Goal: Answer question/provide support: Share knowledge or assist other users

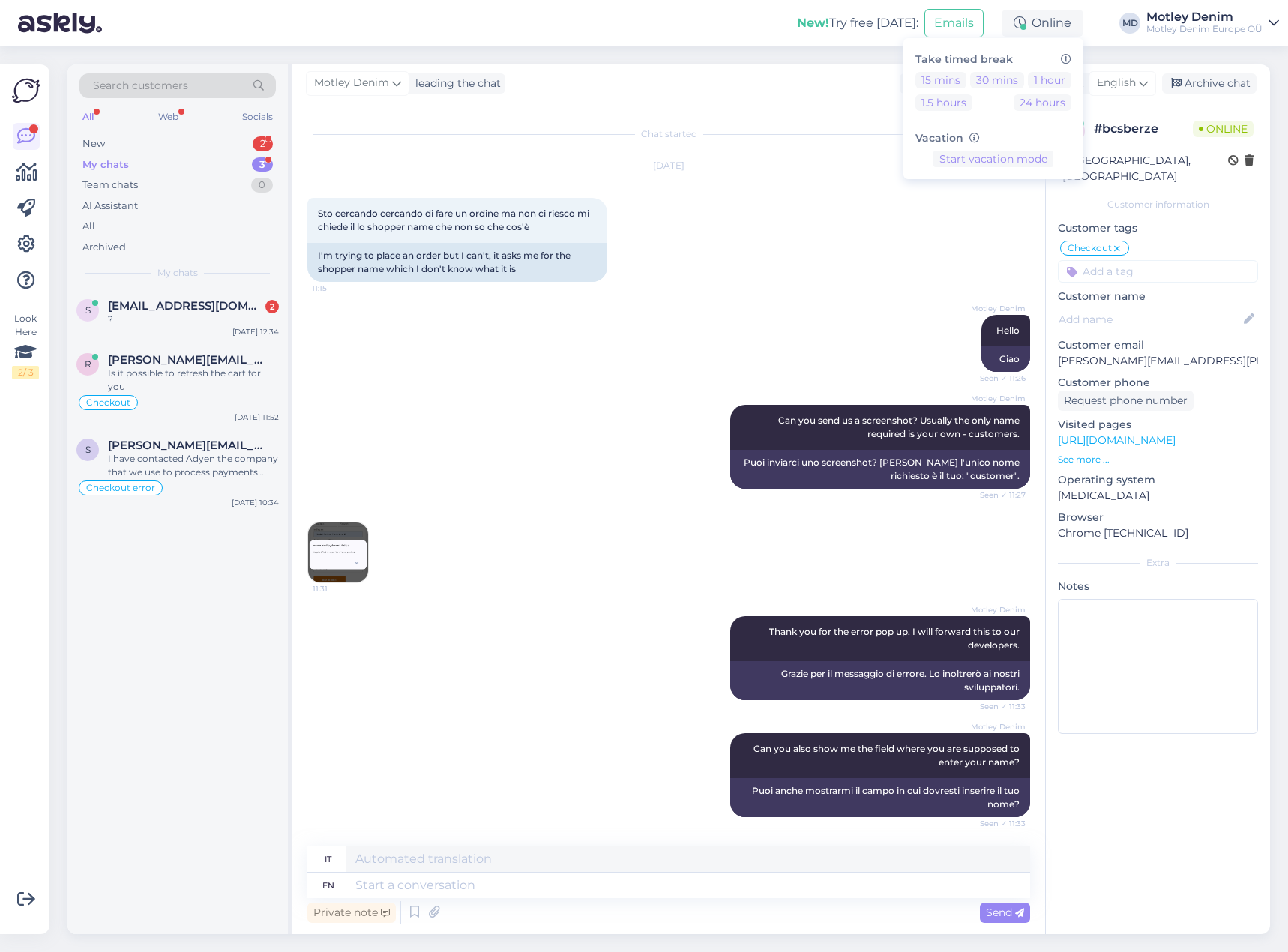
scroll to position [603, 0]
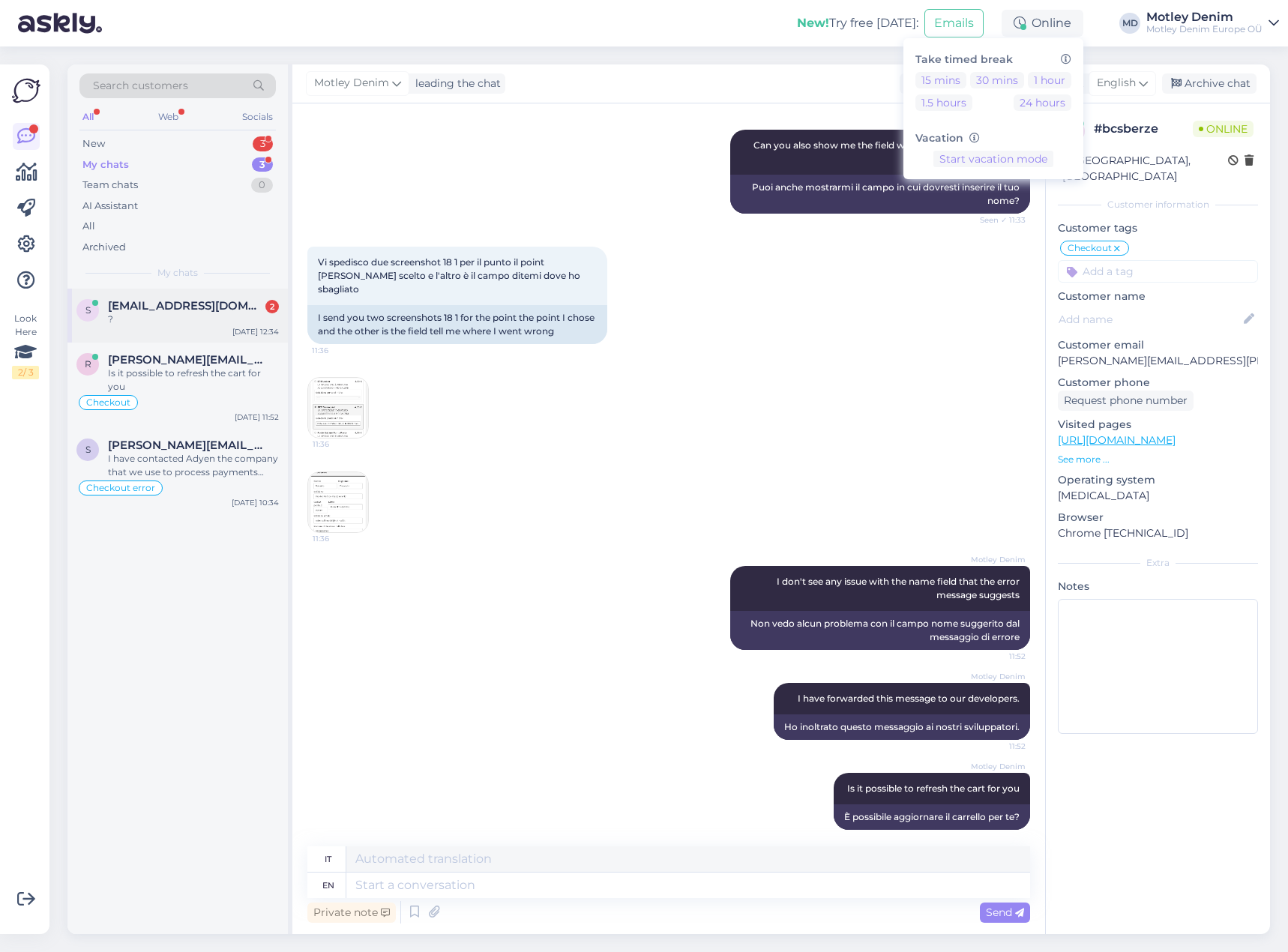
click at [180, 327] on div "s [EMAIL_ADDRESS][DOMAIN_NAME] 2 ? [DATE] 12:34" at bounding box center [177, 315] width 220 height 54
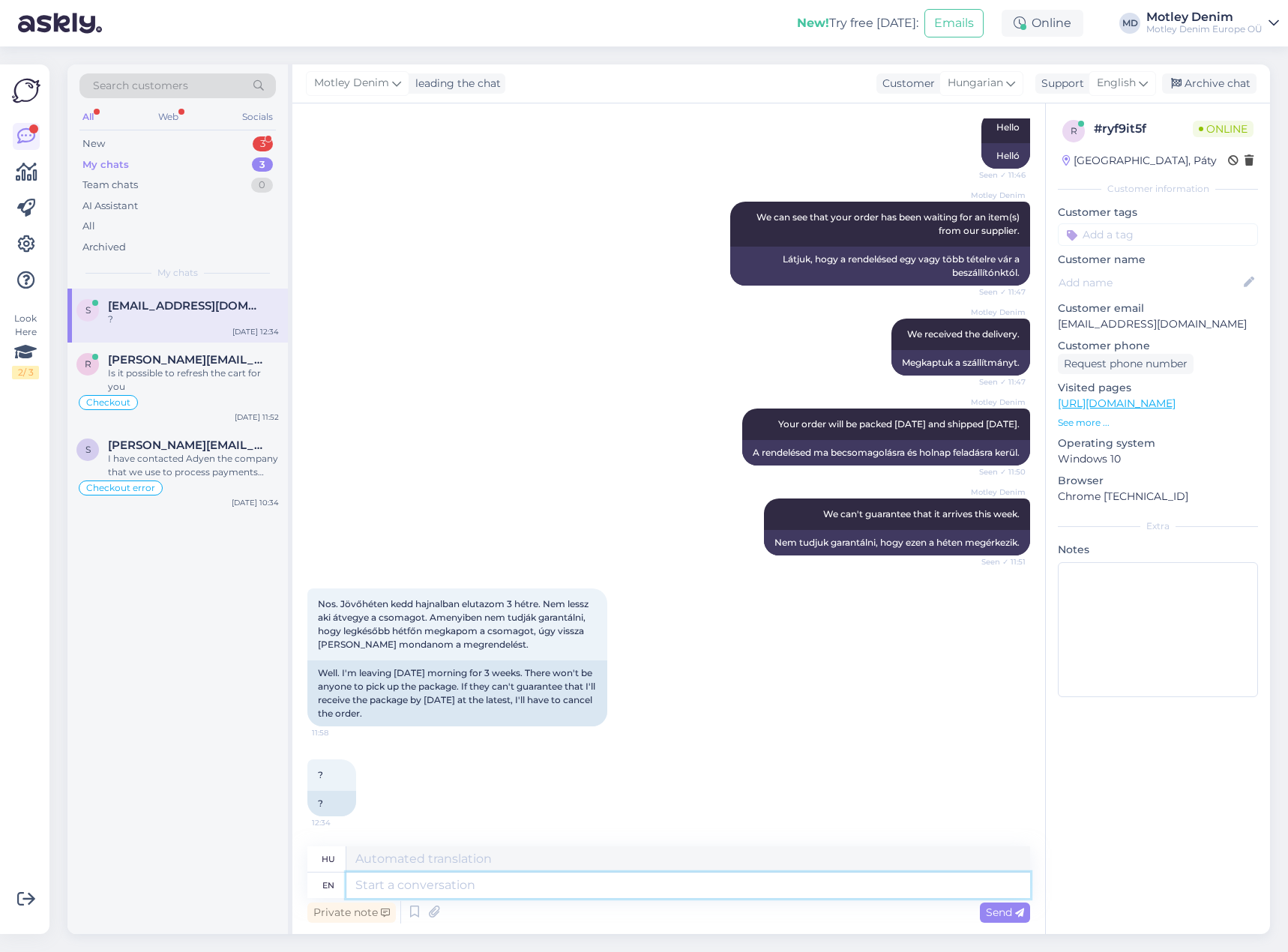
click at [498, 896] on textarea at bounding box center [688, 885] width 684 height 26
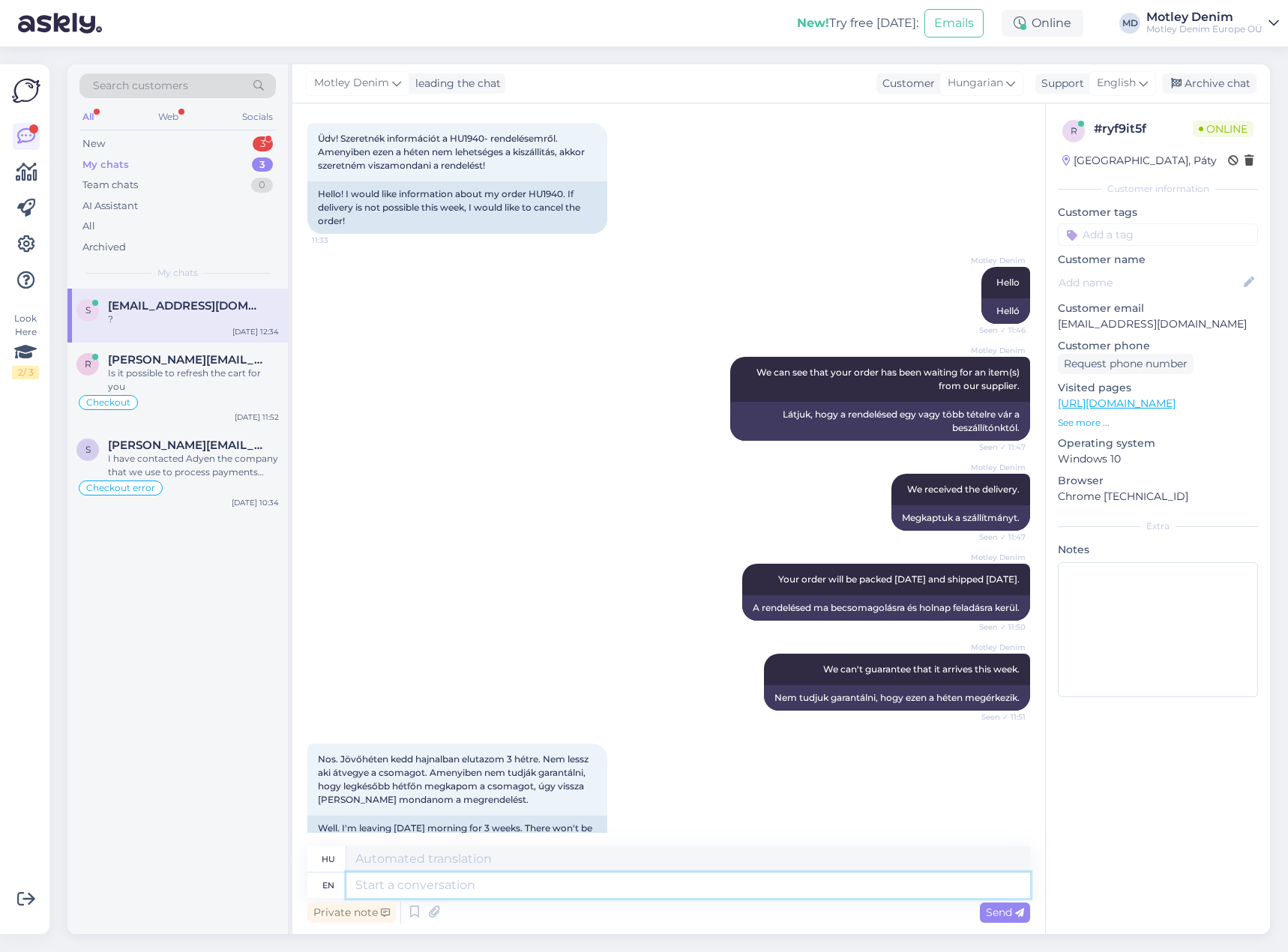
scroll to position [0, 0]
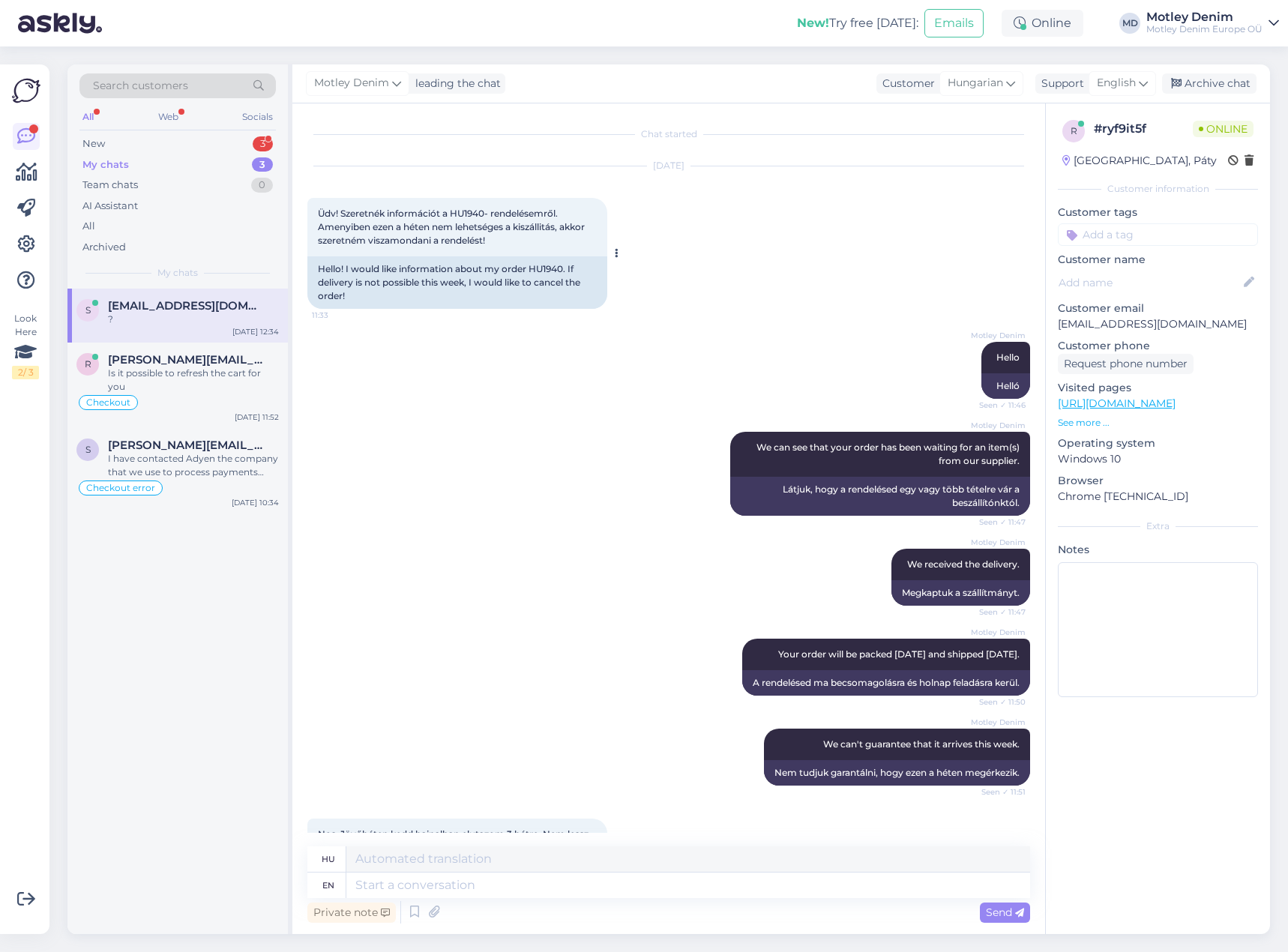
click at [543, 275] on div "Hello! I would like information about my order HU1940. If delivery is not possi…" at bounding box center [457, 282] width 300 height 52
click at [543, 266] on div "Hello! I would like information about my order HU1940. If delivery is not possi…" at bounding box center [457, 282] width 300 height 52
copy div "HU1940"
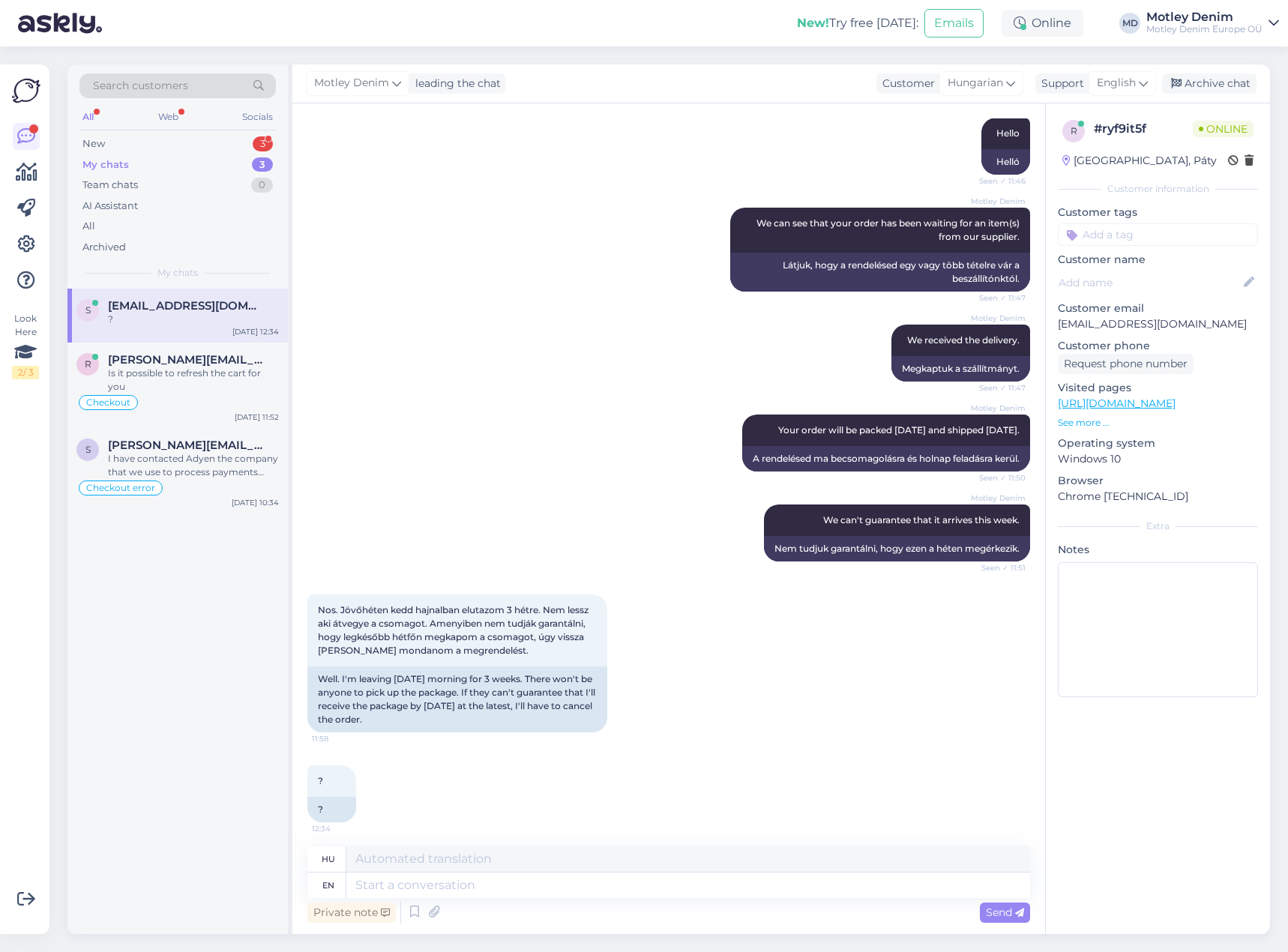
scroll to position [230, 0]
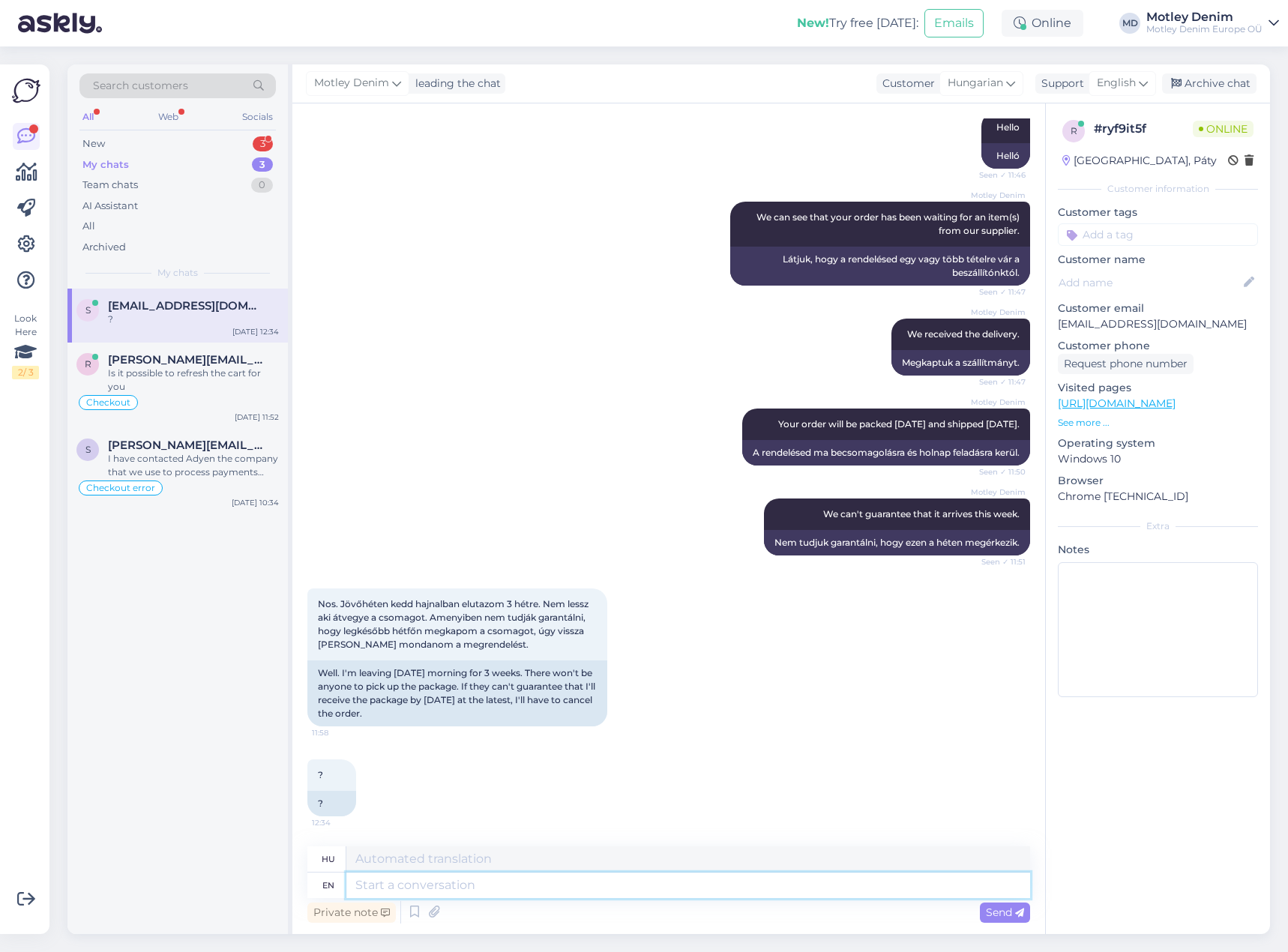
click at [619, 892] on textarea at bounding box center [688, 885] width 684 height 26
type textarea "We w"
type textarea "Mi"
type textarea "We will s"
type textarea "[PERSON_NAME]"
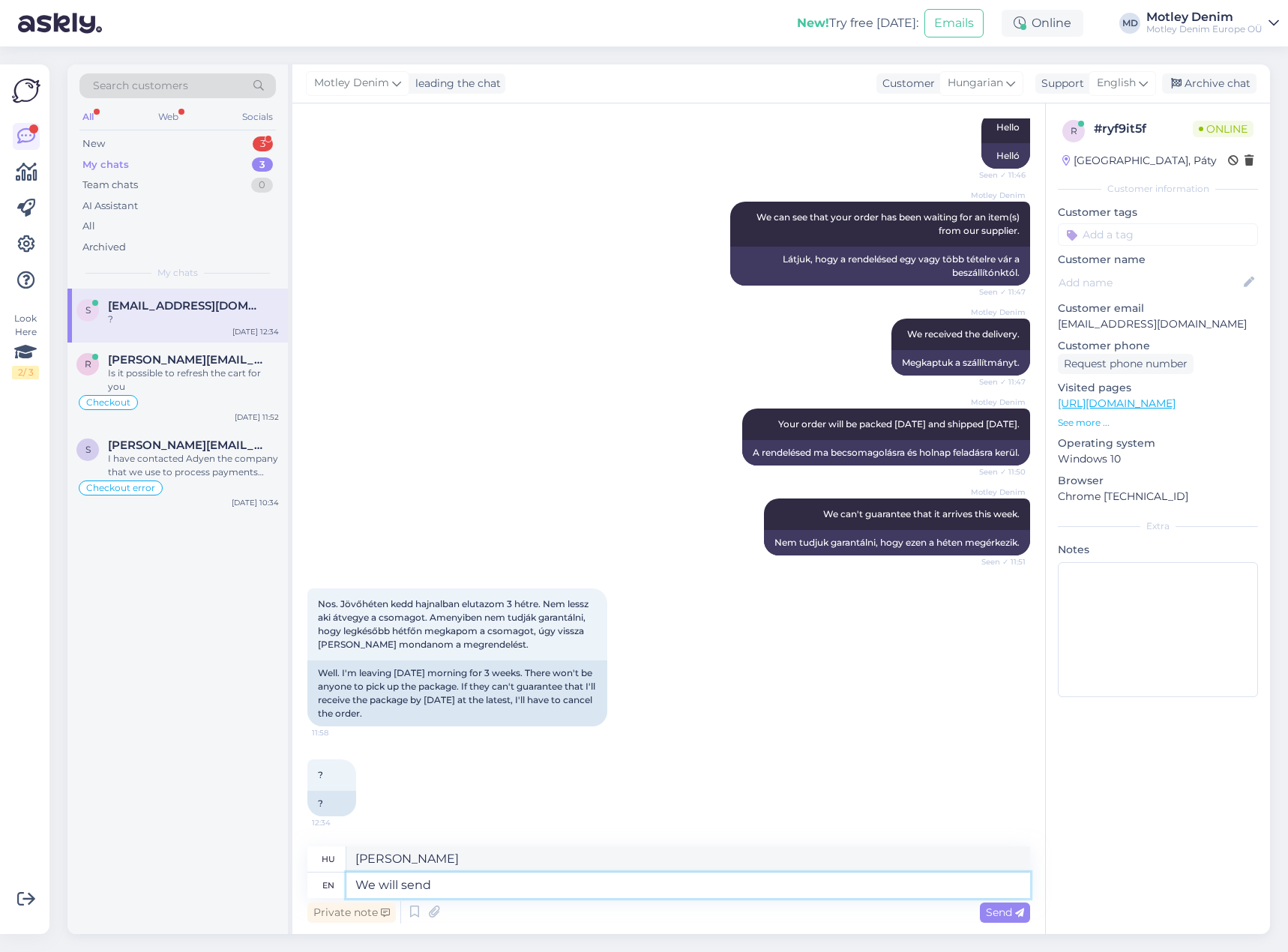
type textarea "We will send t"
type textarea "Elküldjük"
type textarea "We will send the or"
type textarea "Elküldjük a"
type textarea "We will send the order"
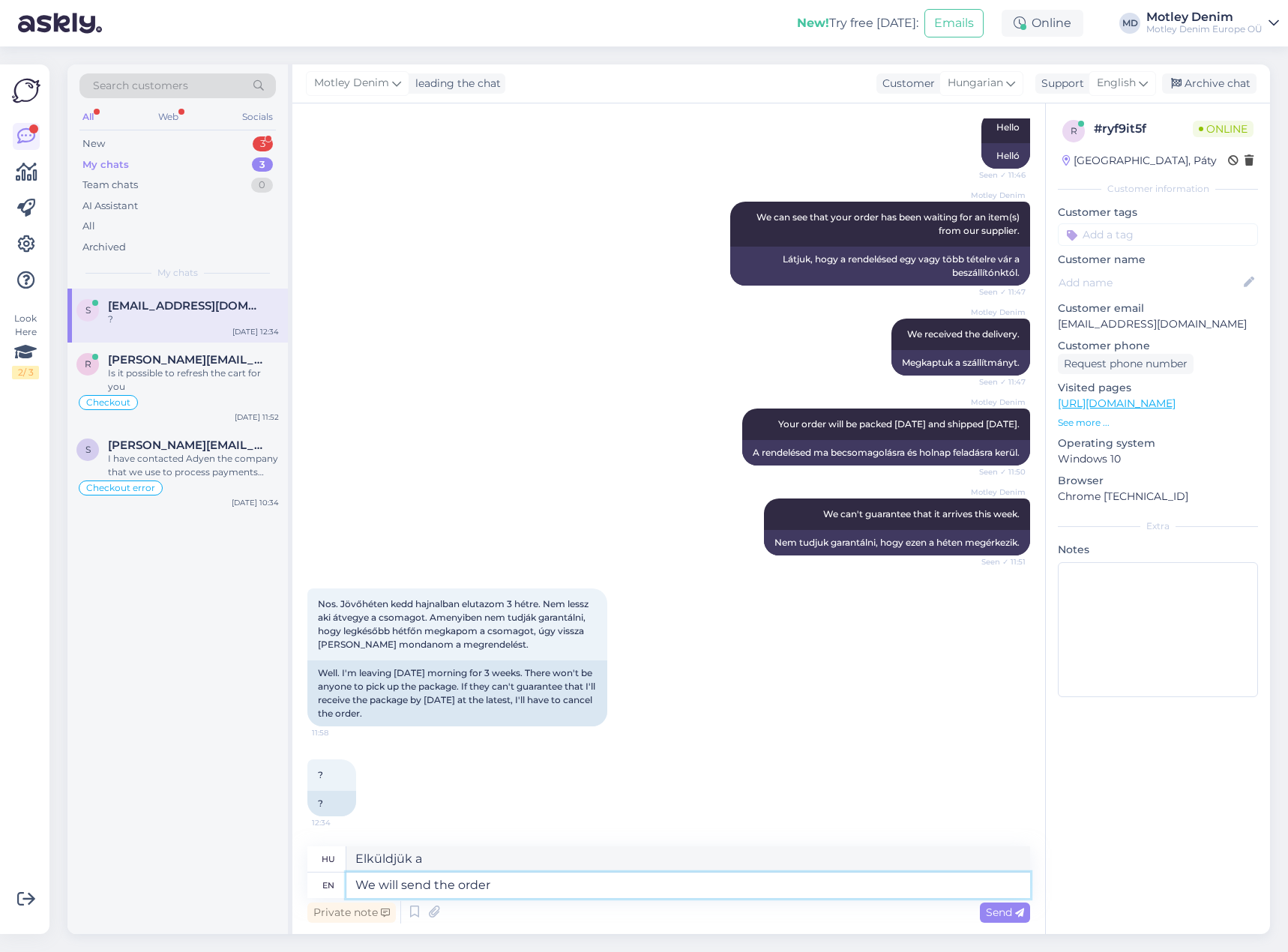
type textarea "Elküldjük a rendelést"
type textarea "We will send the order and i"
type textarea "Elküldjük a rendelést, és"
type textarea "We will send the order and if i"
type textarea "Elküldjük a rendelést, és ha"
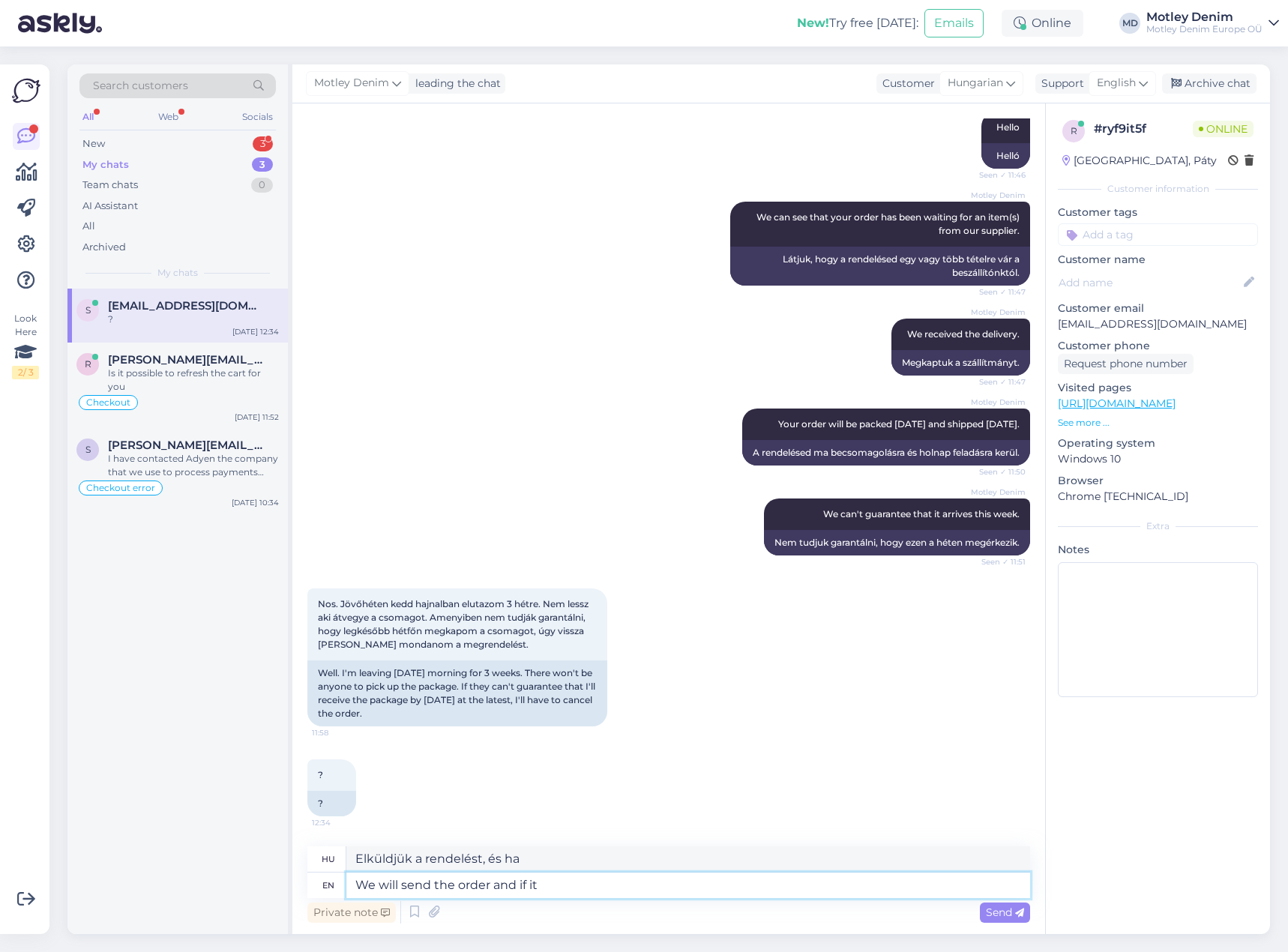
type textarea "We will send the order and if it a"
type textarea "Elküldjük a rendelést, és ha igen,"
type textarea "We will send the order and if it arrives"
type textarea "Elküldjük a rendelést, és ha megérkezik,"
type textarea "We will send the order and if it arrives you can"
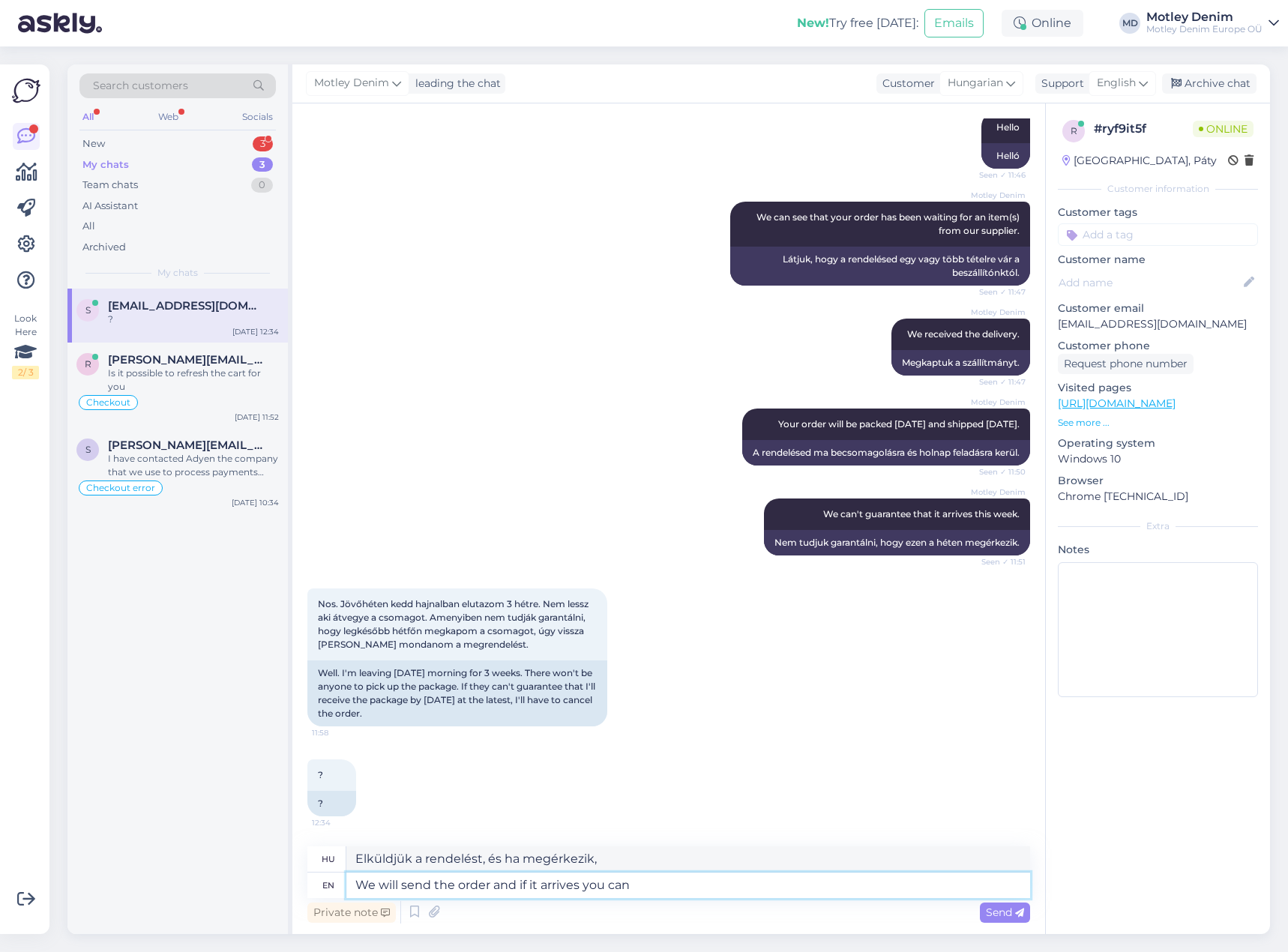
type textarea "Elküldjük a rendelést, és ha megérkezik, akkor..."
type textarea "We will send the order and if it arrives you can pick"
type textarea "Elküldjük a rendelést, és ha megérkezik, kiválaszthatja."
type textarea "We will send the order and if it arrives you can pick it u"
type textarea "Feladjuk a rendelést, és ha megérkezik, átveheted."
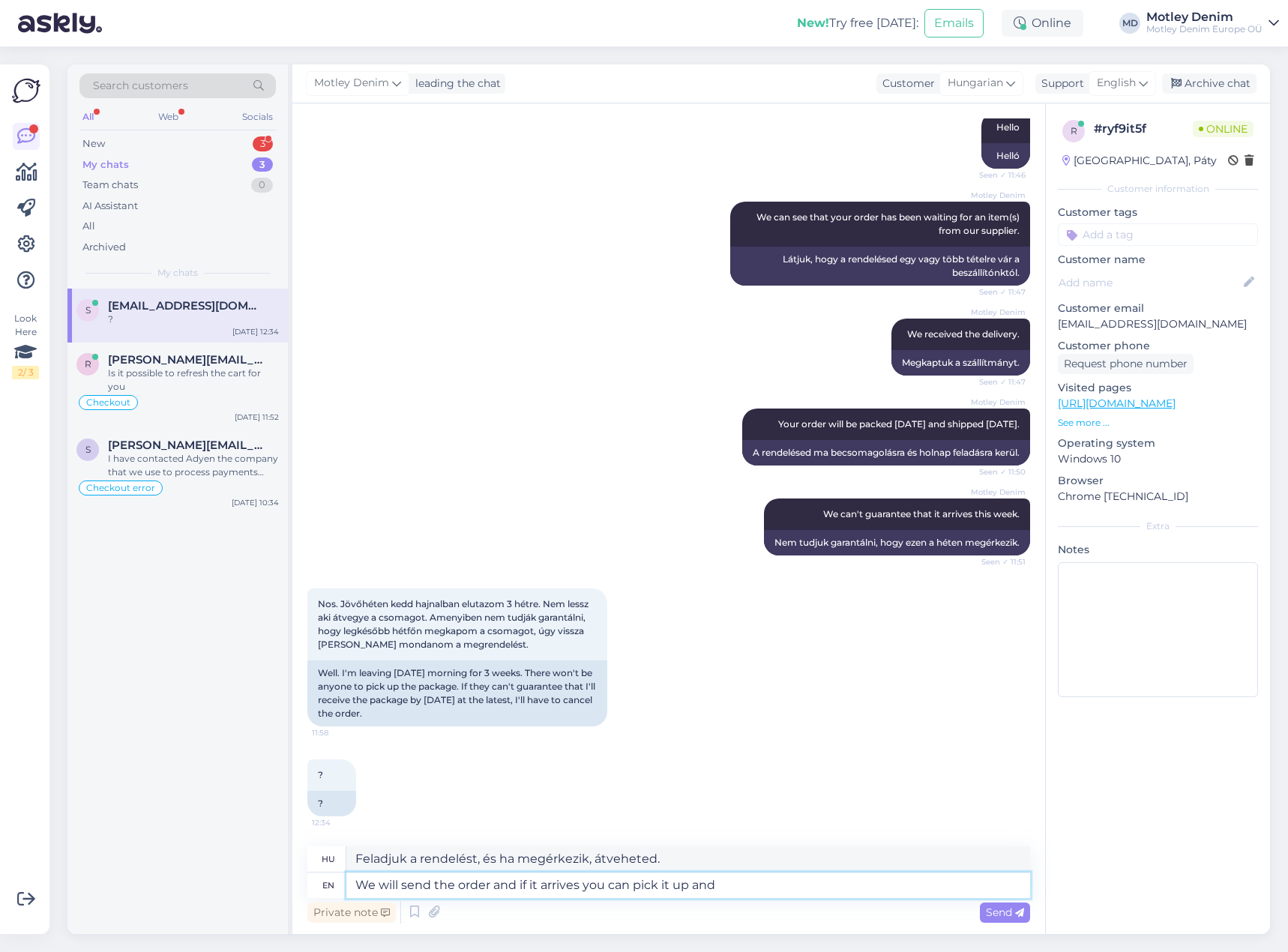
type textarea "We will send the order and if it arrives you can pick it up and"
type textarea "Elküldjük a rendelést, és ha megérkezik, átveheti."
type textarea "We will send the order and if it arrives you can pick it up and if don't i"
type textarea "Elküldjük a rendelést, és ha megérkezik, átveheti, ha nem, akkor..."
type textarea "We will send the order and if it arrives you can pick it up and if don't it w"
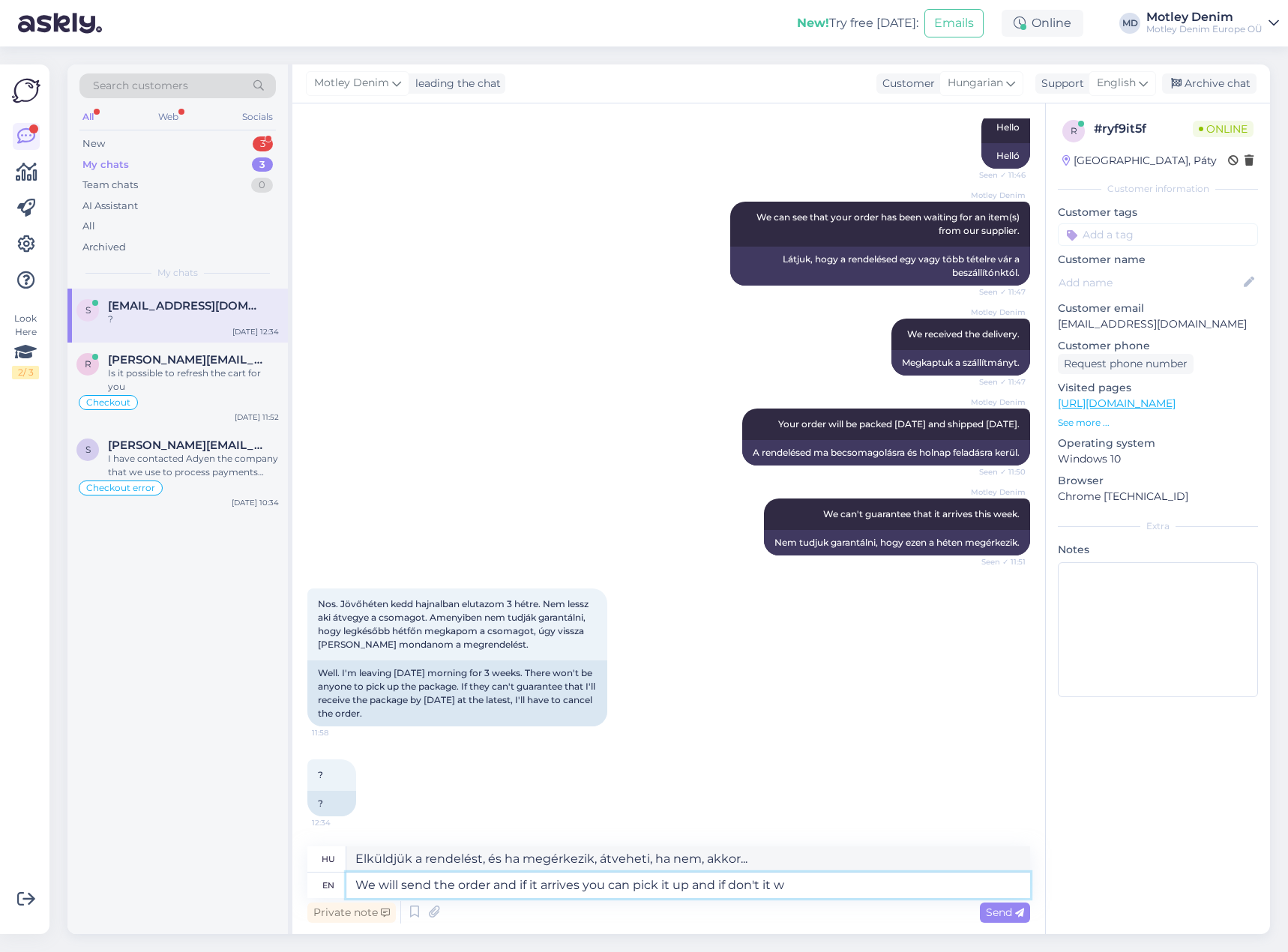
type textarea "Elküldjük a rendelést, és ha megérkezik, átveheted, ha nem, akkor..."
type textarea "We will send the order and if it arrives you can pick it up and if don't it wil…"
type textarea "Elküldjük a rendelést, és ha megérkezik, átveheti, ha nem, akkor elküldjük."
type textarea "We will send the order and if it arrives you can pick it up and if don't it wil…"
type textarea "Feladjuk a rendelést, és ha megérkezik, átveheti, ha nem, akkor becsomagolva kü…"
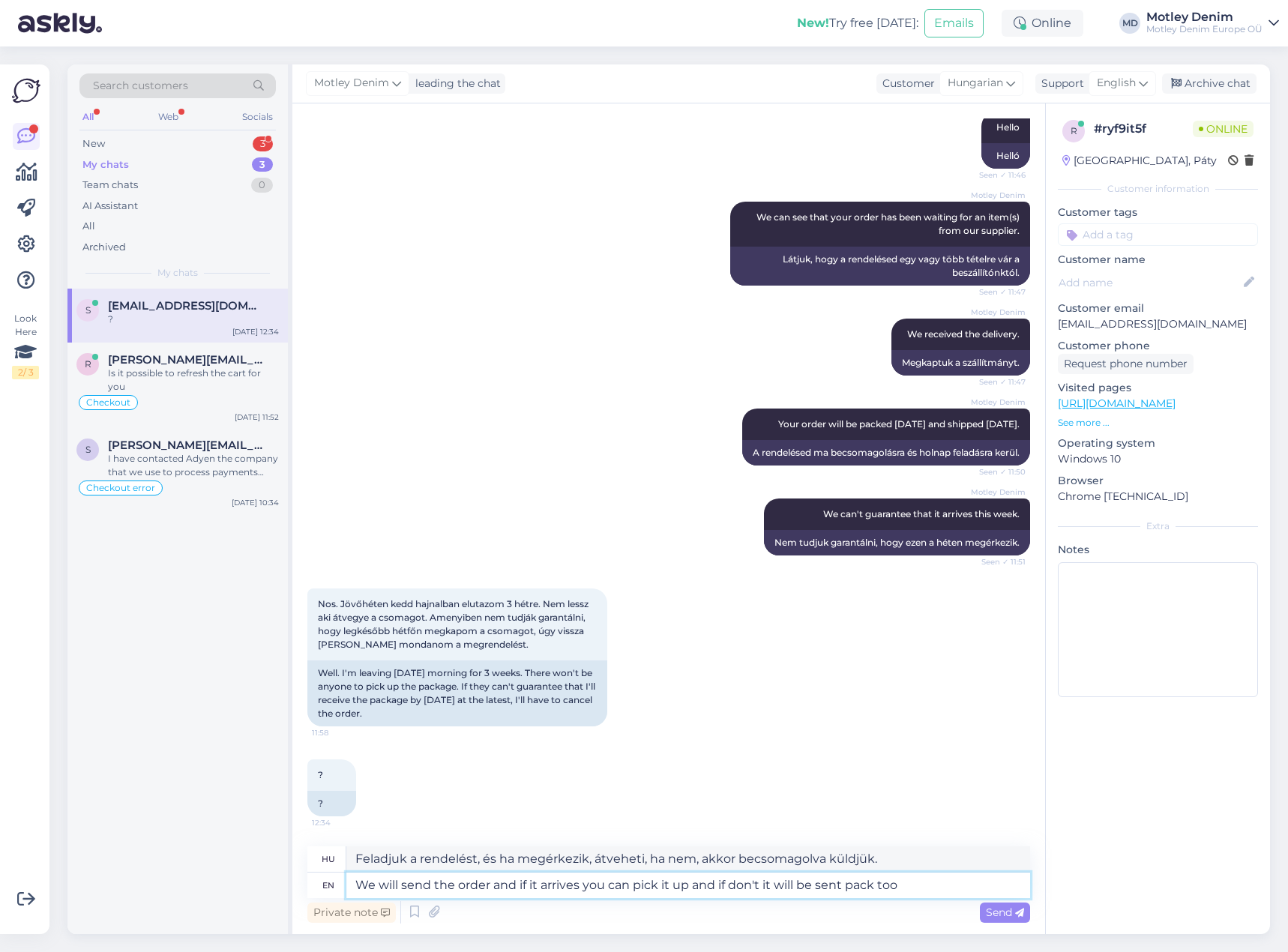
type textarea "We will send the order and if it arrives you can pick it up and if don't it wil…"
type textarea "Elküldjük a rendelést, és ha megérkezik, átveheted, ha nem, akkor becsomagolva …"
type textarea "We will send the order and if it arrives you can pick it up and if don't it wil…"
type textarea "Elküldjük a rendelést, és ha megérkezik, átveheti, ha nem, akkor csomagolva elk…"
type textarea "We will send the order and if it arrives you can pick it up and if don't it wil…"
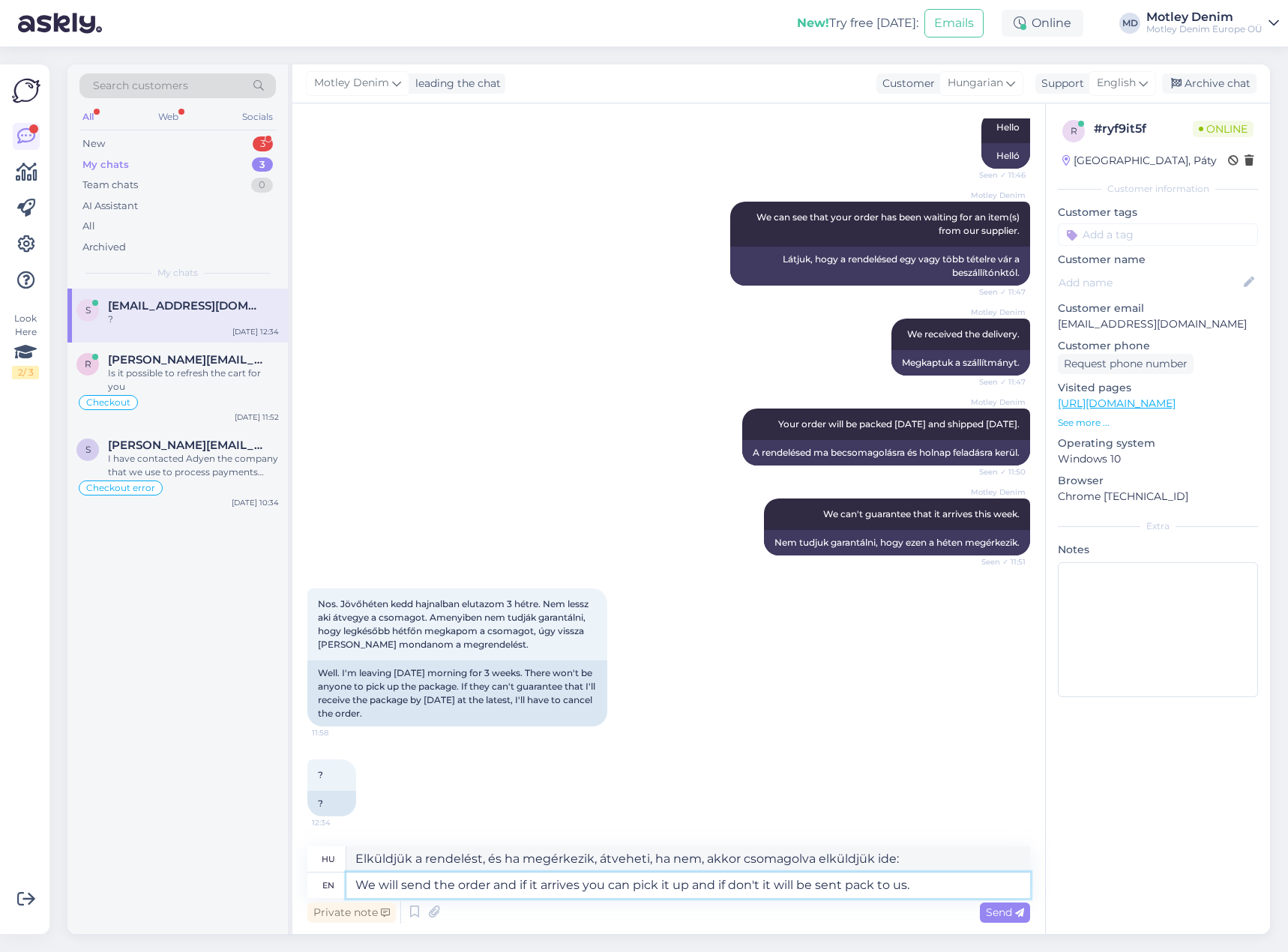
type textarea "Feladjuk a rendelést, és ha megérkezik, átveheted, ha nem, akkor becsomagolva k…"
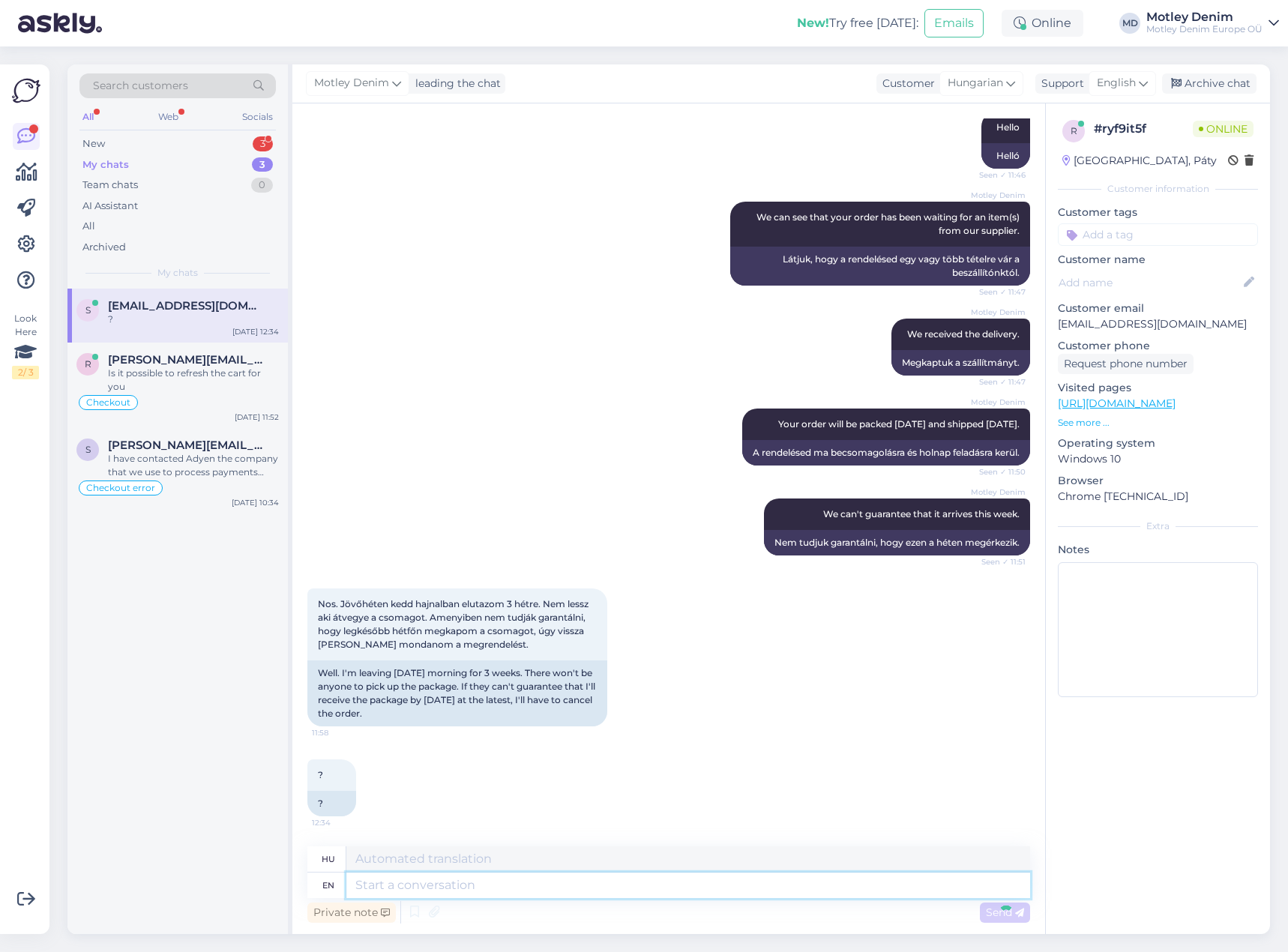
scroll to position [347, 0]
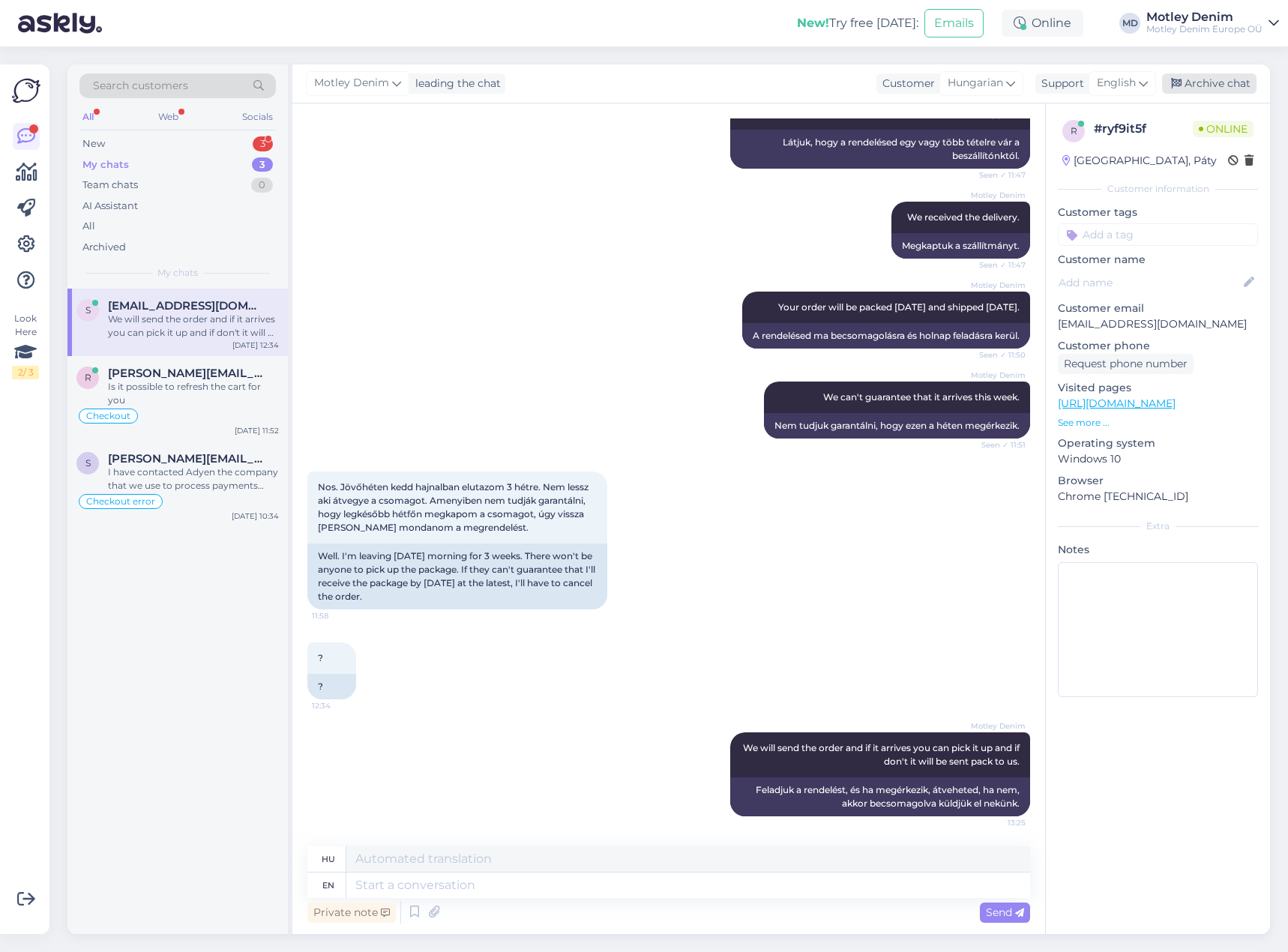
click at [1227, 79] on div "Archive chat" at bounding box center [1210, 84] width 95 height 20
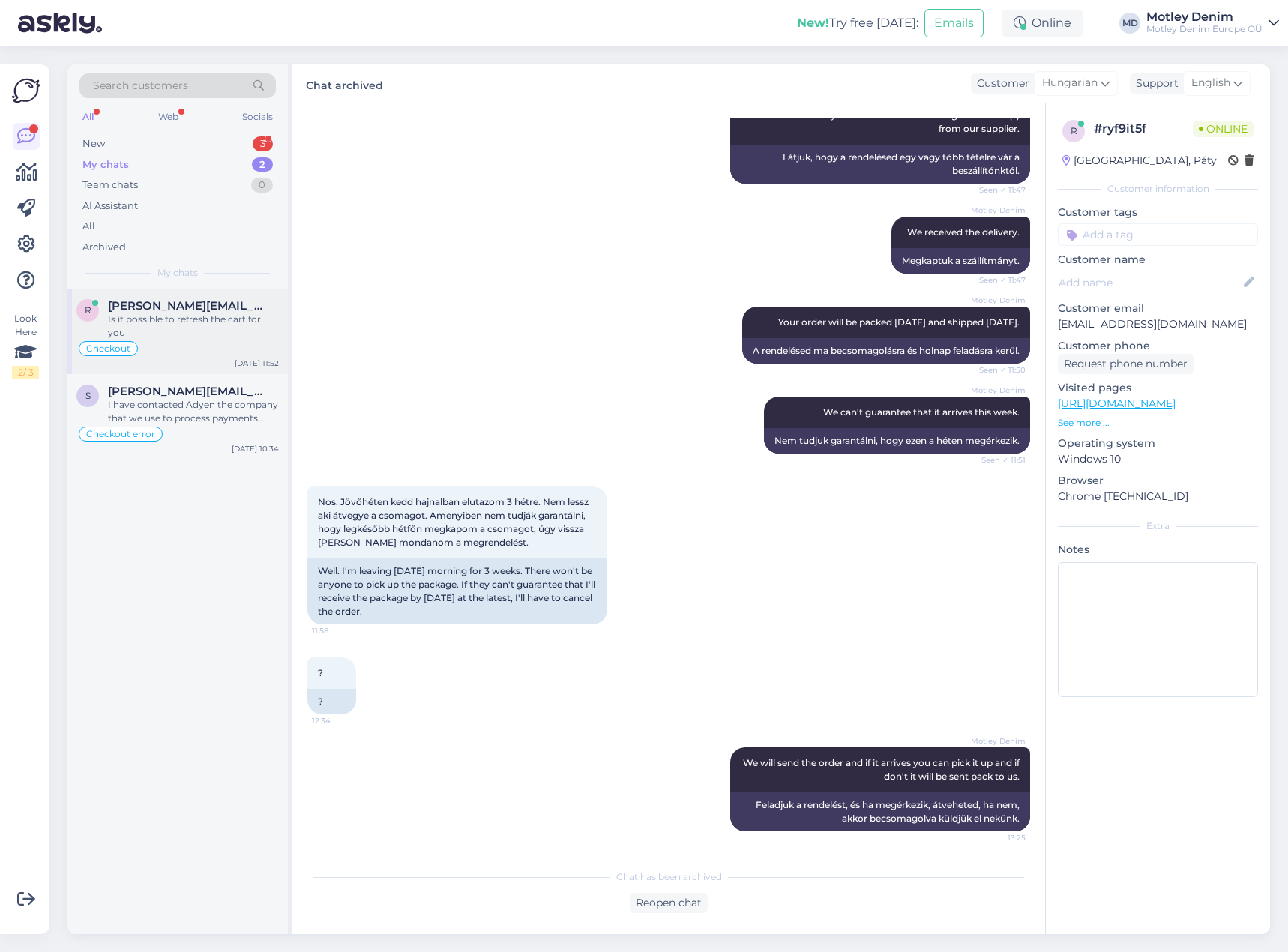
click at [200, 339] on div "Checkout" at bounding box center [178, 348] width 202 height 18
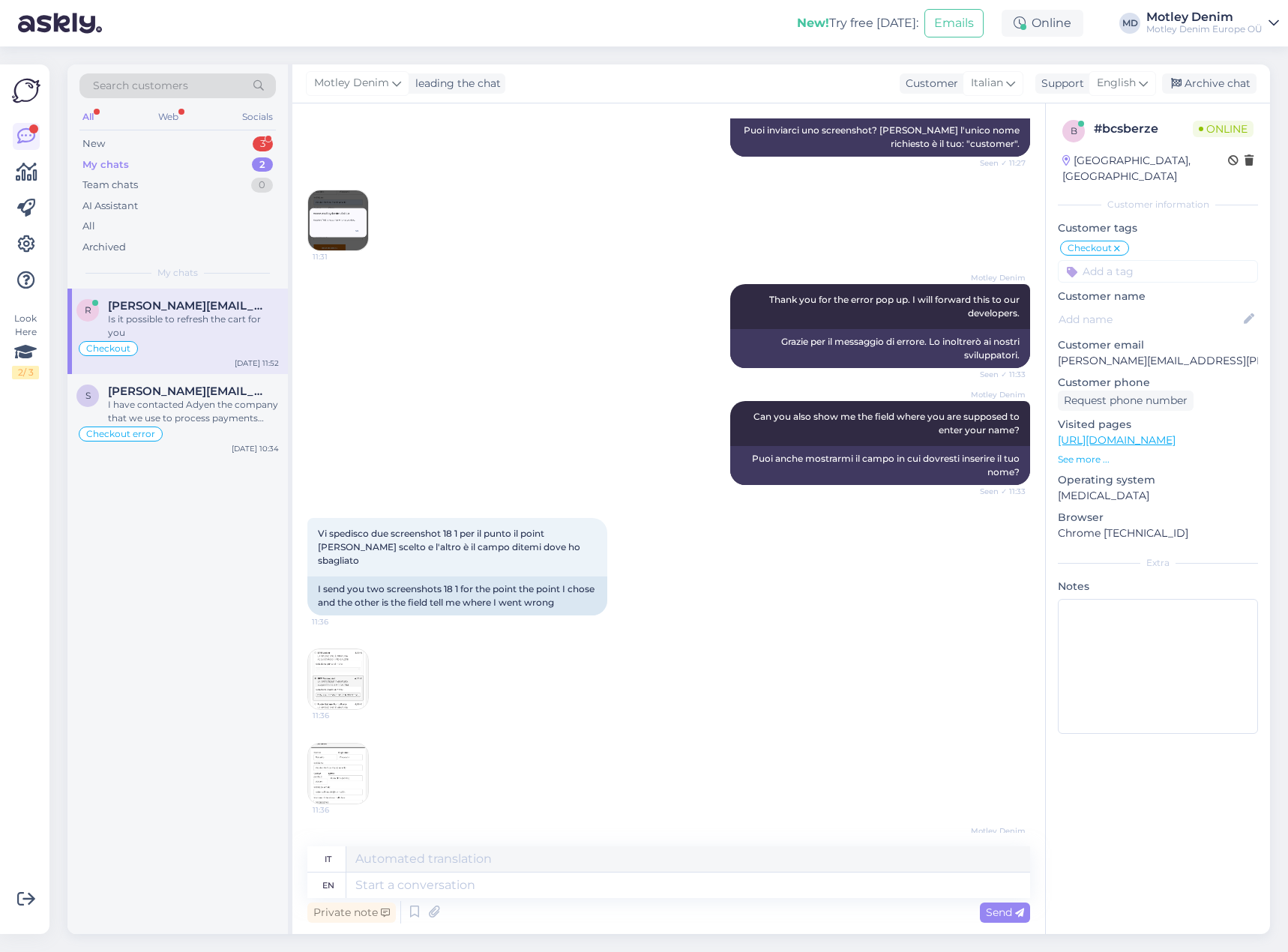
scroll to position [603, 0]
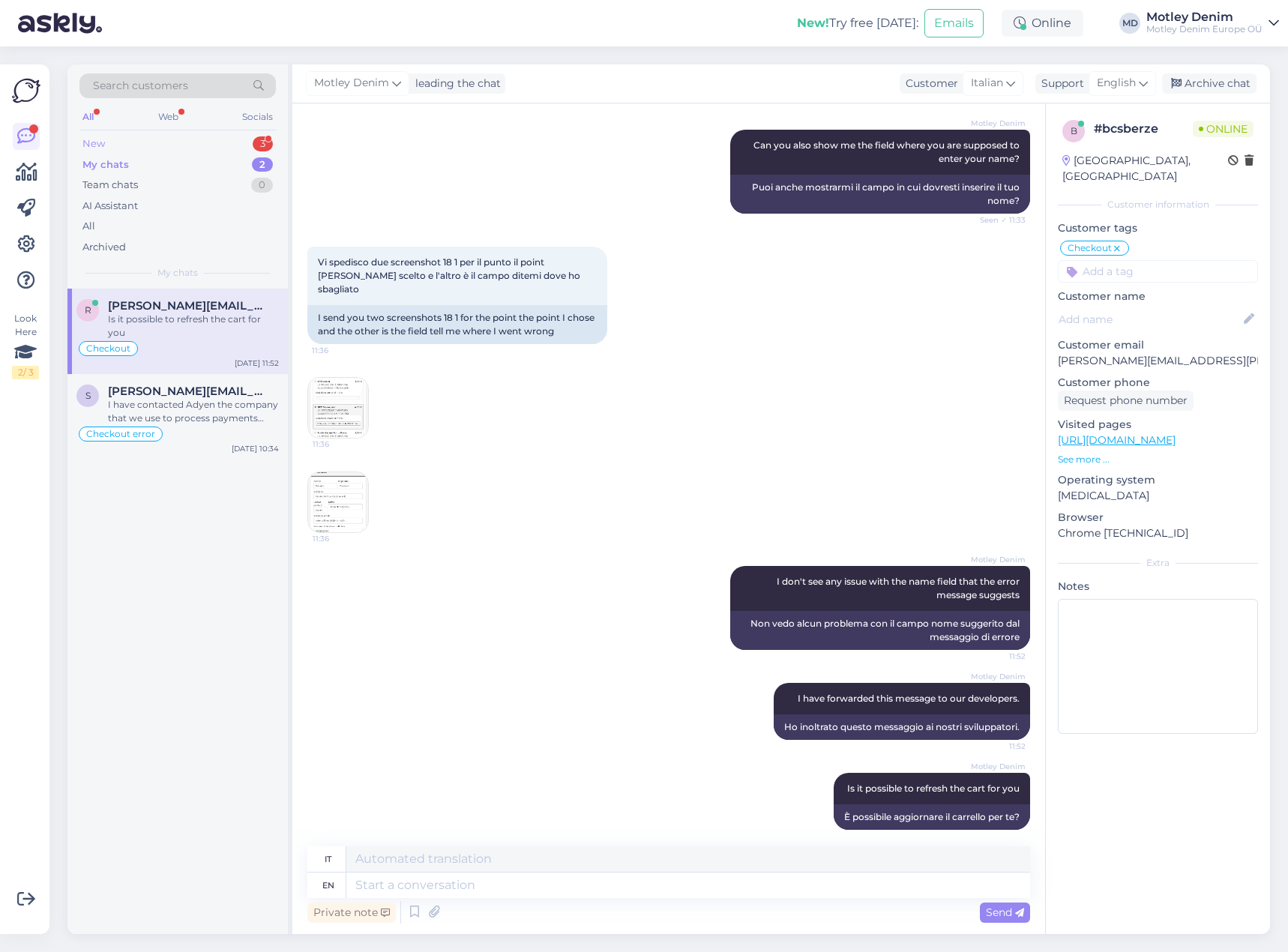
click at [230, 136] on div "New 3" at bounding box center [177, 143] width 197 height 21
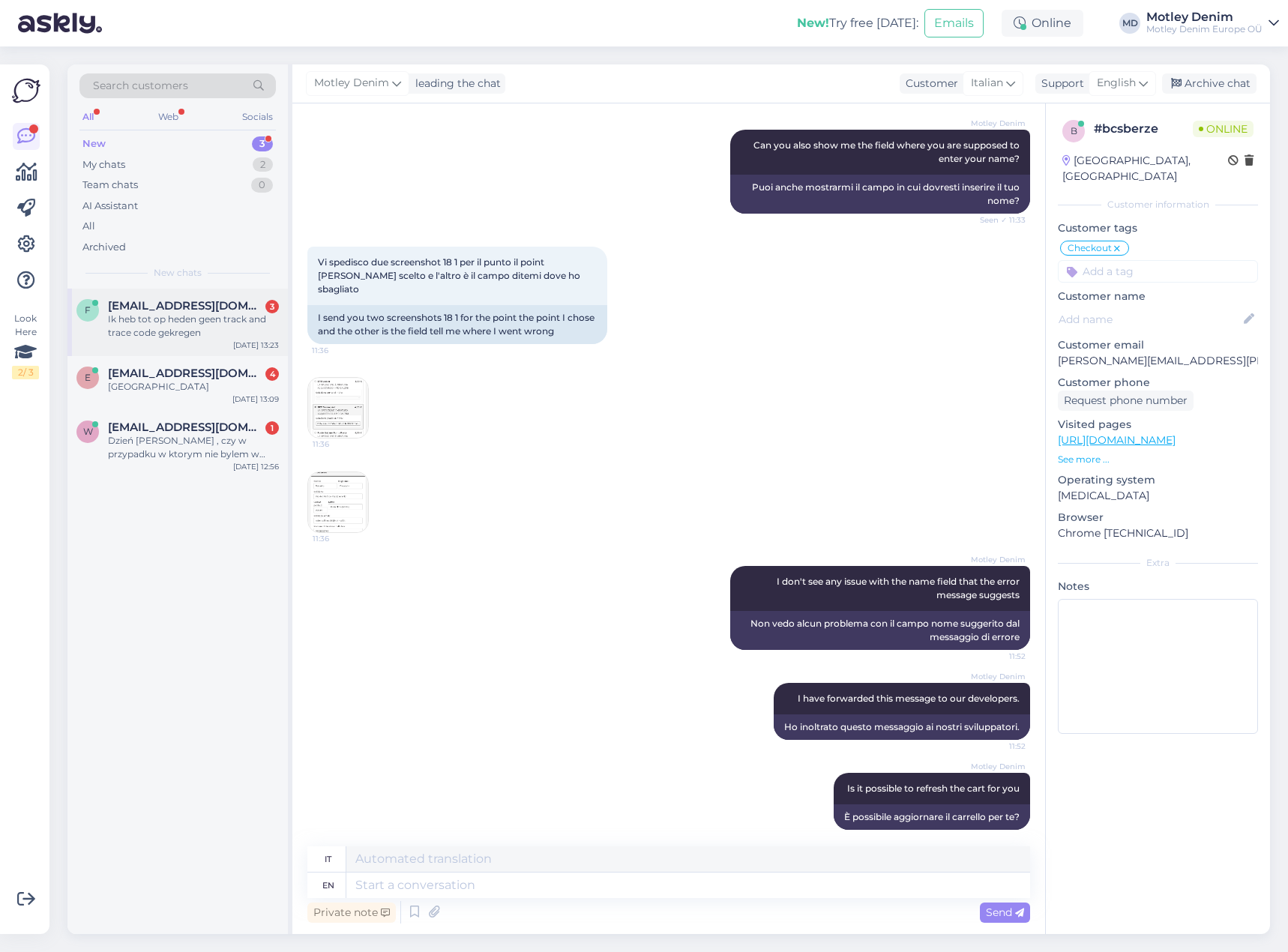
click at [169, 299] on div "f [EMAIL_ADDRESS][DOMAIN_NAME] 3 Ik heb tot op heden geen track and trace code …" at bounding box center [177, 322] width 220 height 67
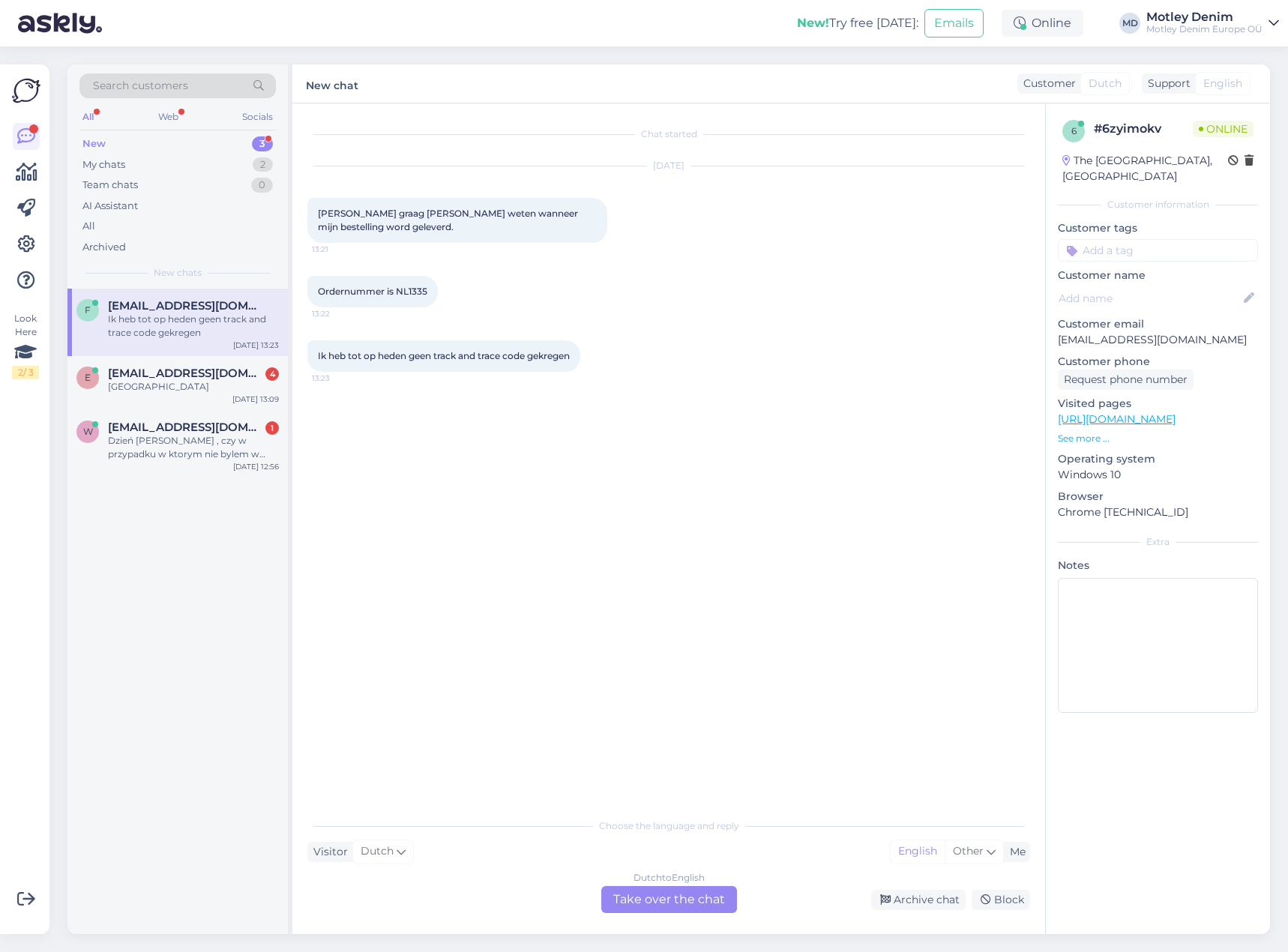
click at [662, 898] on div "Dutch to English Take over the chat" at bounding box center [669, 900] width 136 height 27
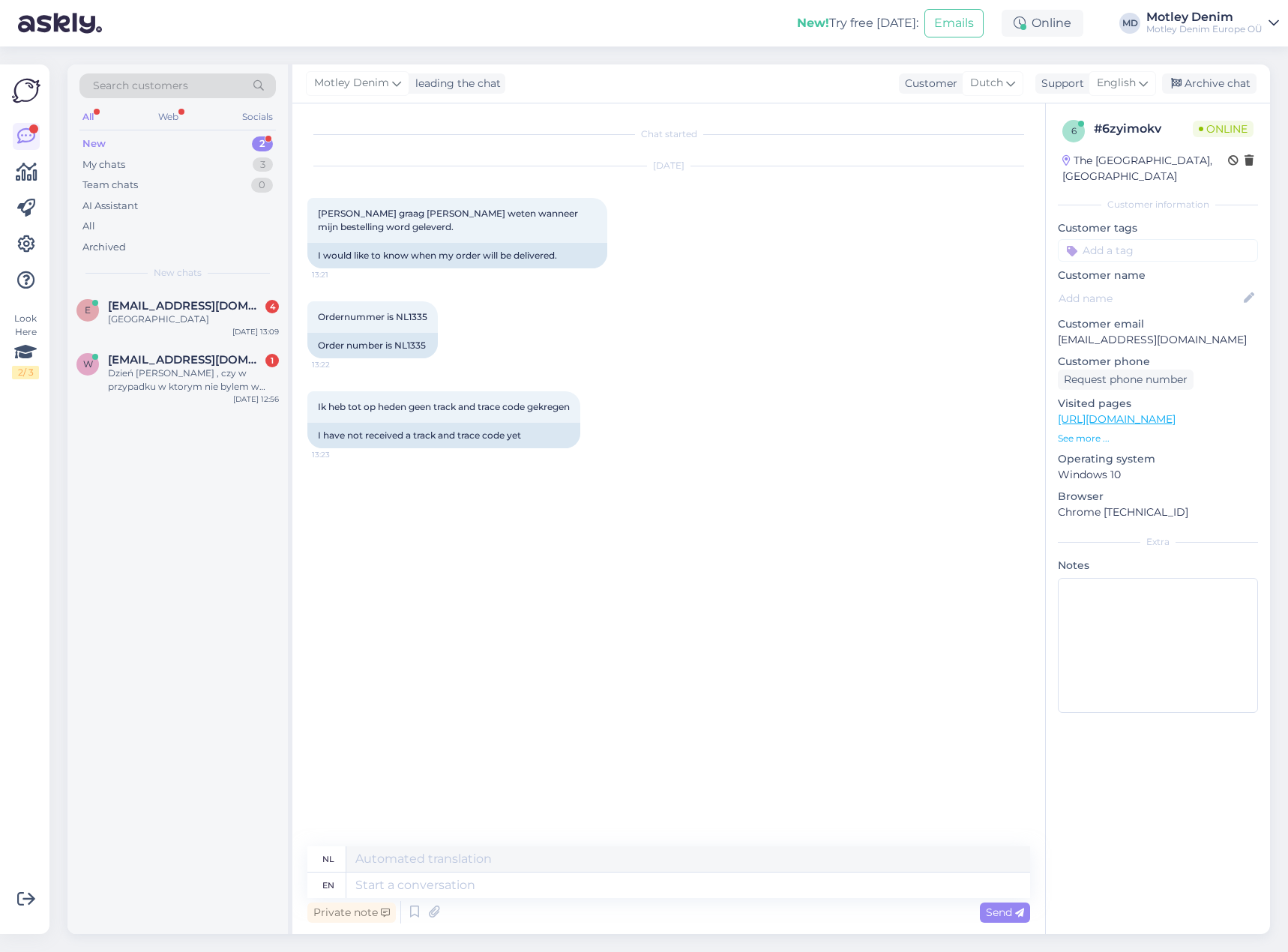
click at [600, 899] on div "Private note Send" at bounding box center [669, 912] width 723 height 28
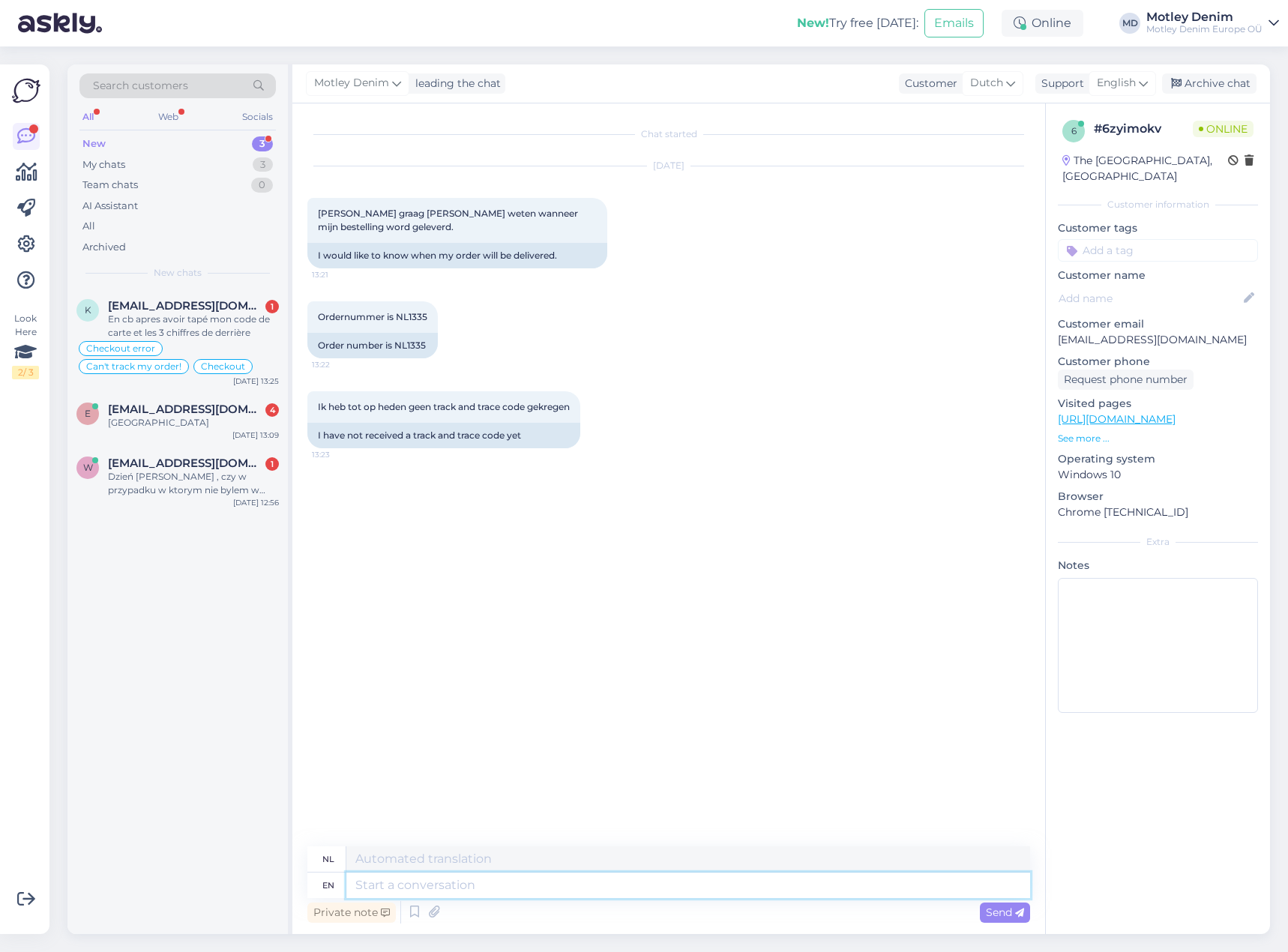
click at [622, 886] on textarea at bounding box center [688, 885] width 684 height 26
type textarea "Hello"
type textarea "Hallo"
type textarea "One"
type textarea "Een"
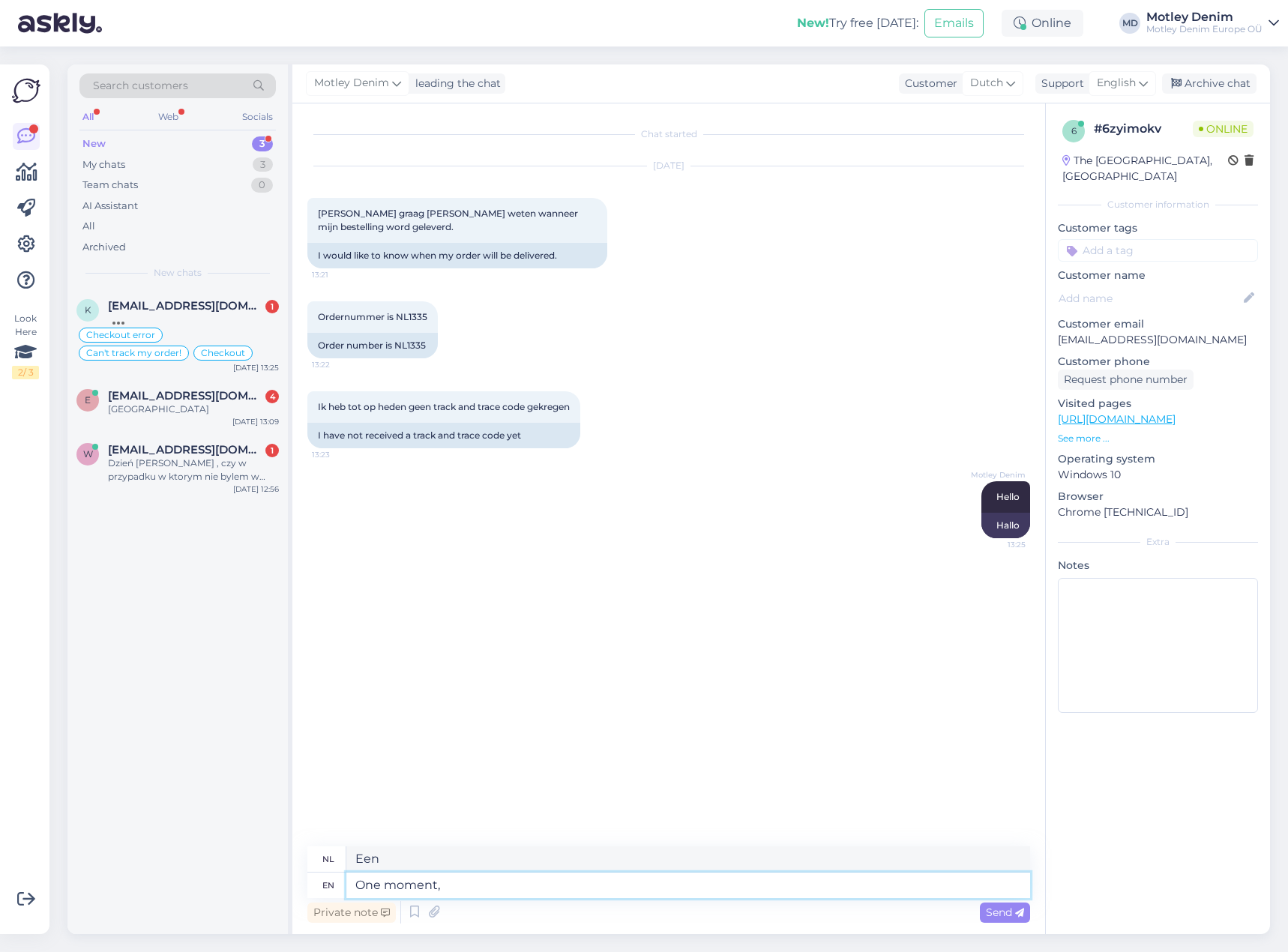
type textarea "One moment,"
type textarea "Een moment,"
type textarea "One moment, I [GEOGRAPHIC_DATA]"
type textarea "Een moment, ik"
type textarea "One moment, I will c"
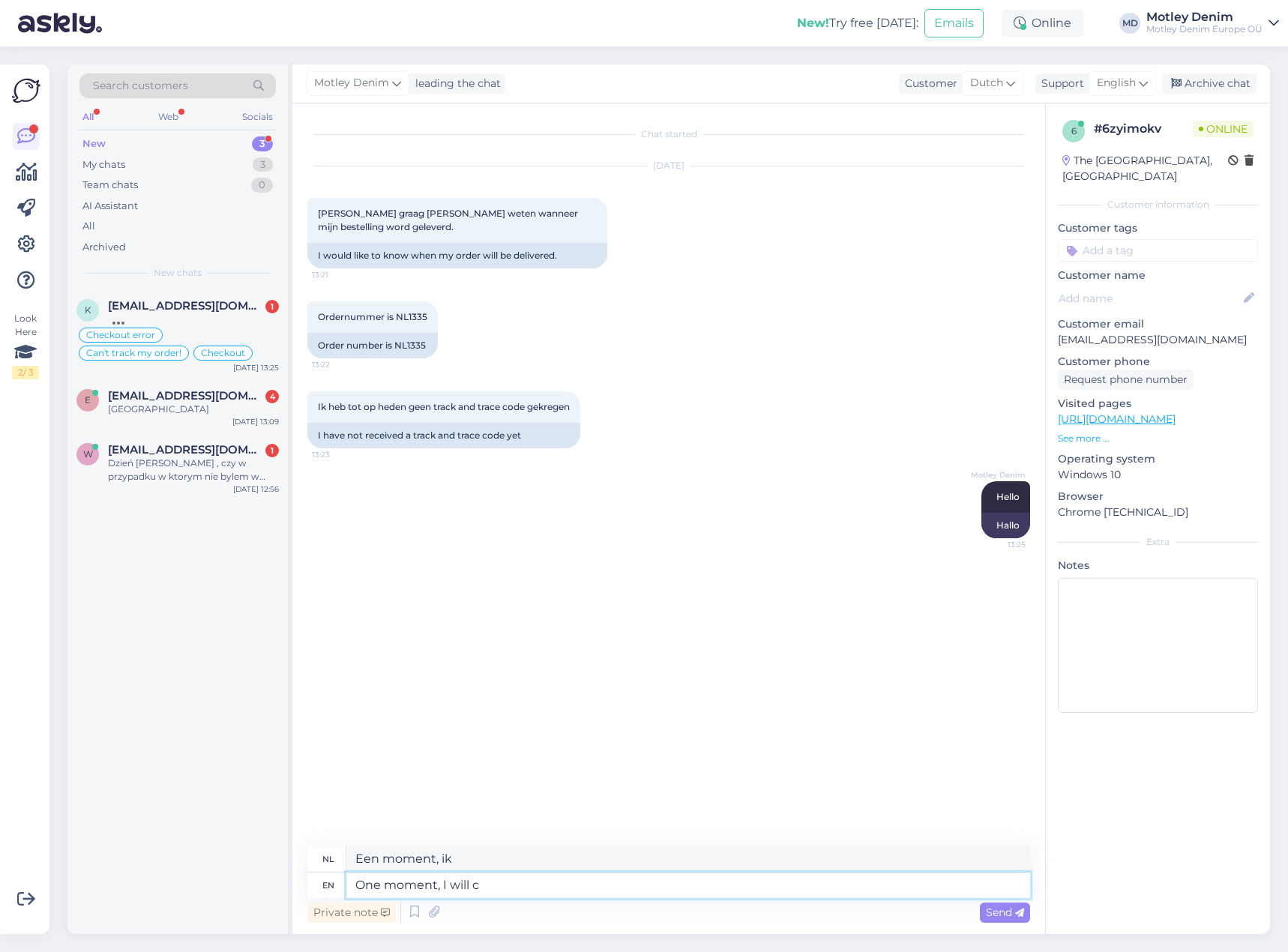
type textarea "Een momentje, ik zal"
type textarea "One moment, I will check."
type textarea "Een momentje, ik kijk het even na."
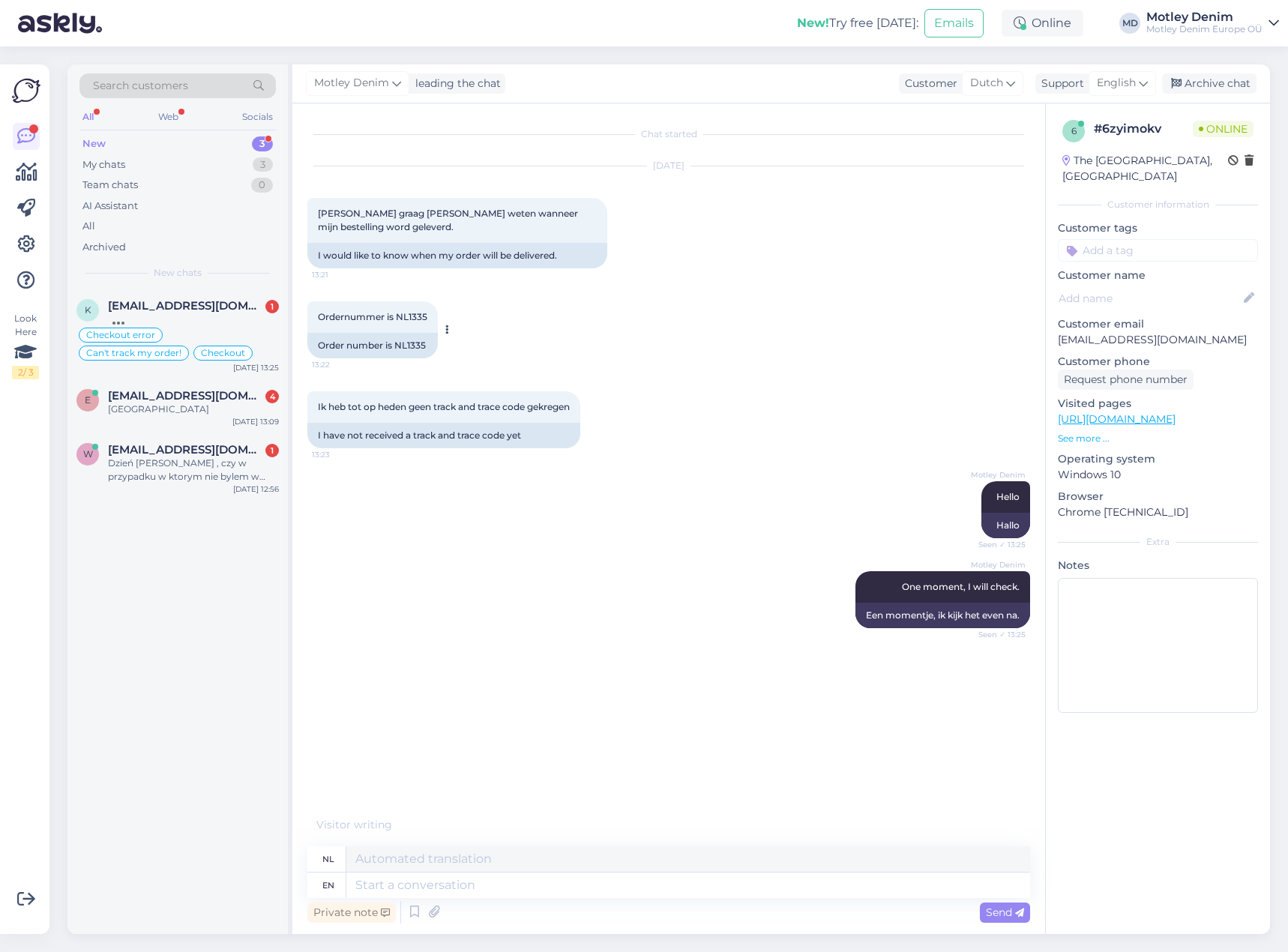
click at [419, 318] on span "Ordernummer is NL1335" at bounding box center [373, 317] width 110 height 11
click at [419, 317] on span "Ordernummer is NL1335" at bounding box center [373, 317] width 110 height 11
copy div "NL1335 13:22"
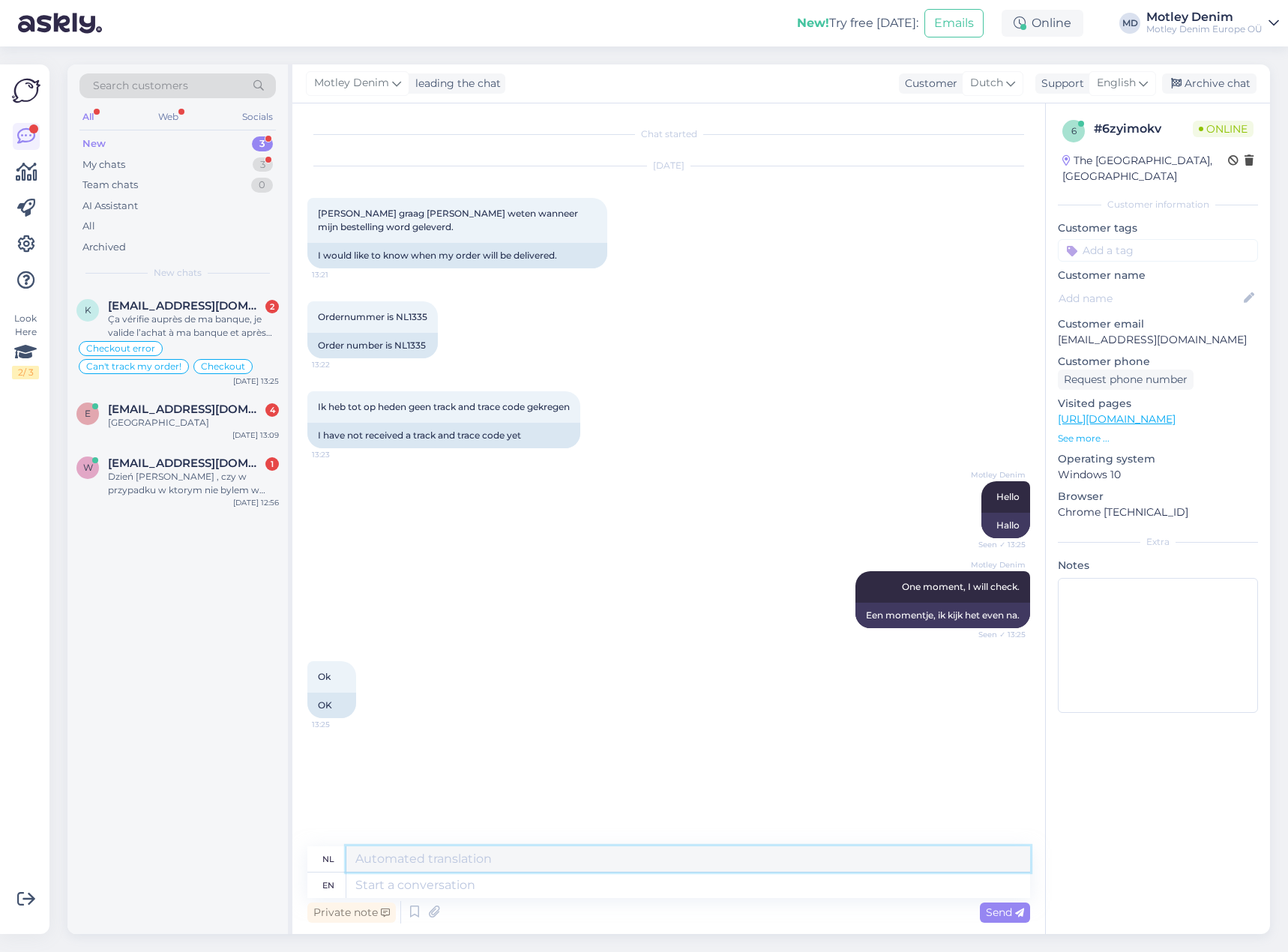
click at [887, 870] on textarea at bounding box center [688, 859] width 684 height 26
click at [890, 883] on textarea at bounding box center [688, 885] width 684 height 26
type textarea "We"
type textarea "Wij"
type textarea "We h"
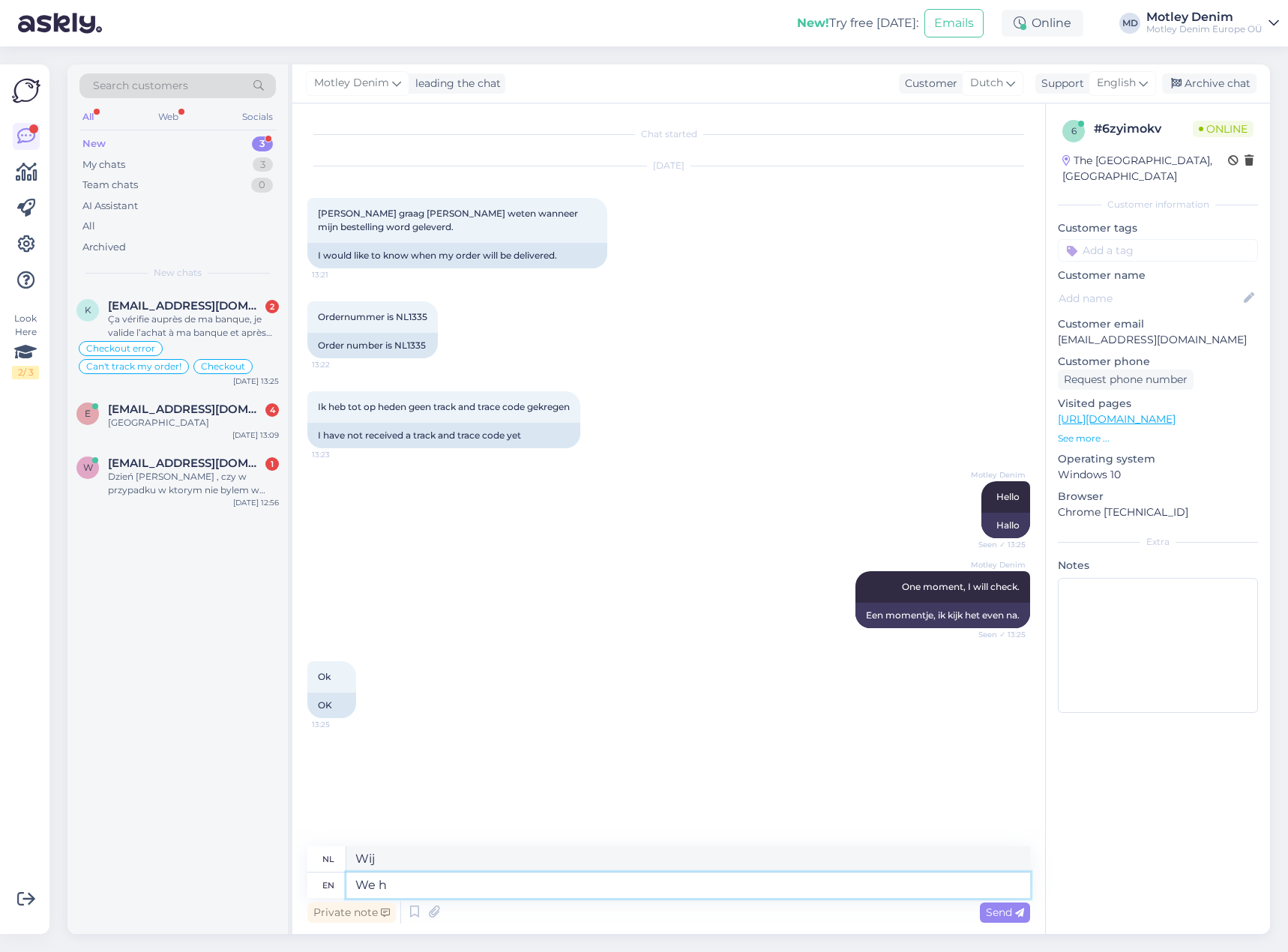
type textarea "Wij h"
type textarea "We"
type textarea "Wij"
type textarea "W"
type textarea "We c"
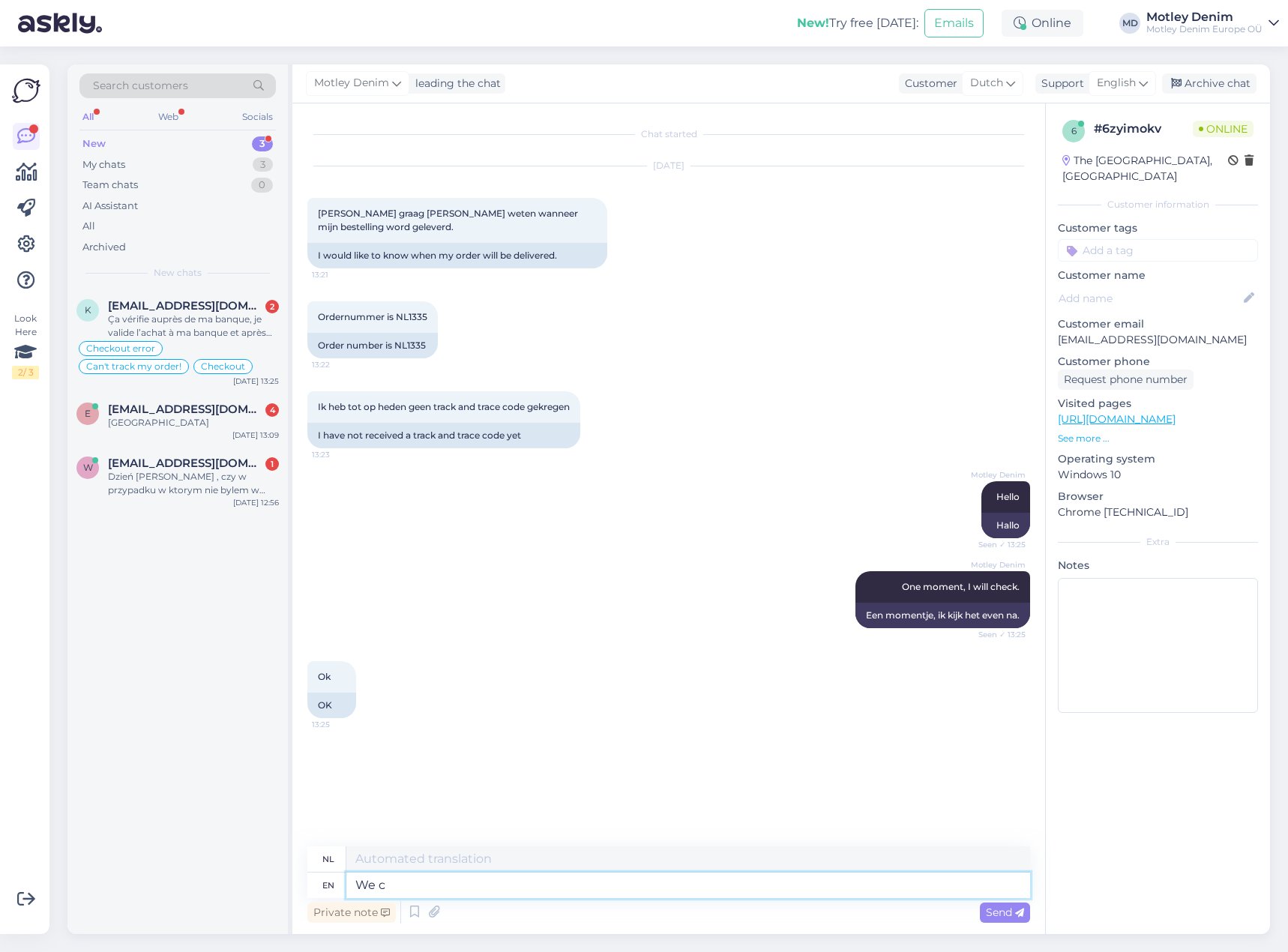
type textarea "Wij"
type textarea "We can se"
type textarea "We kunnen zien"
type textarea "We can see"
type textarea "Wij kunnen zien"
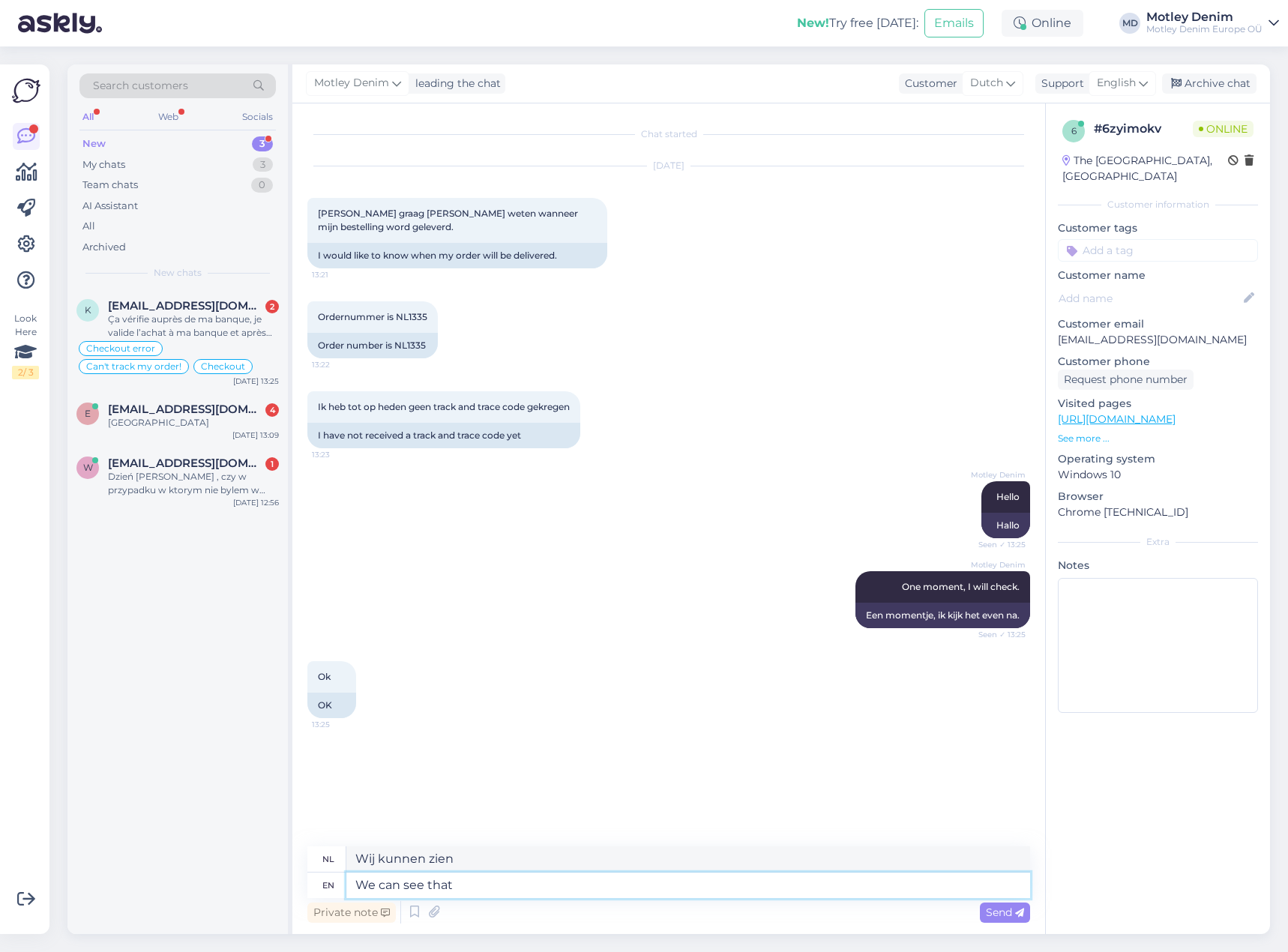
type textarea "We can see that"
type textarea "We kunnen zien dat"
type textarea "We can see that your or"
type textarea "Wij kunnen zien dat uw"
type textarea "We can see that your order i"
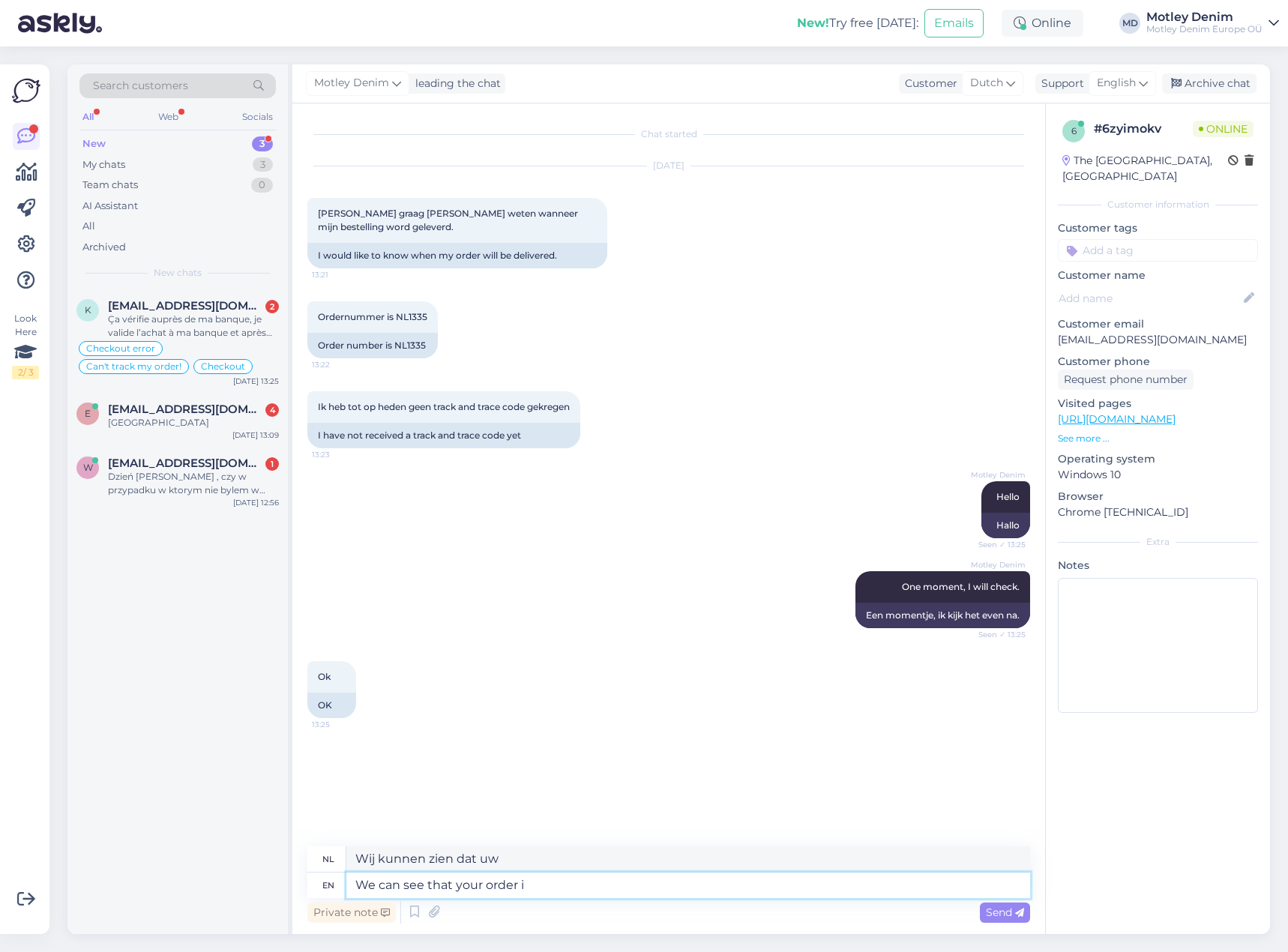
type textarea "Wij zien dat uw bestelling"
type textarea "We can see that your order is w"
type textarea "Wij zien dat uw bestelling is"
type textarea "We can see that your order is waiting"
type textarea "We zien dat uw bestelling klaarstaat"
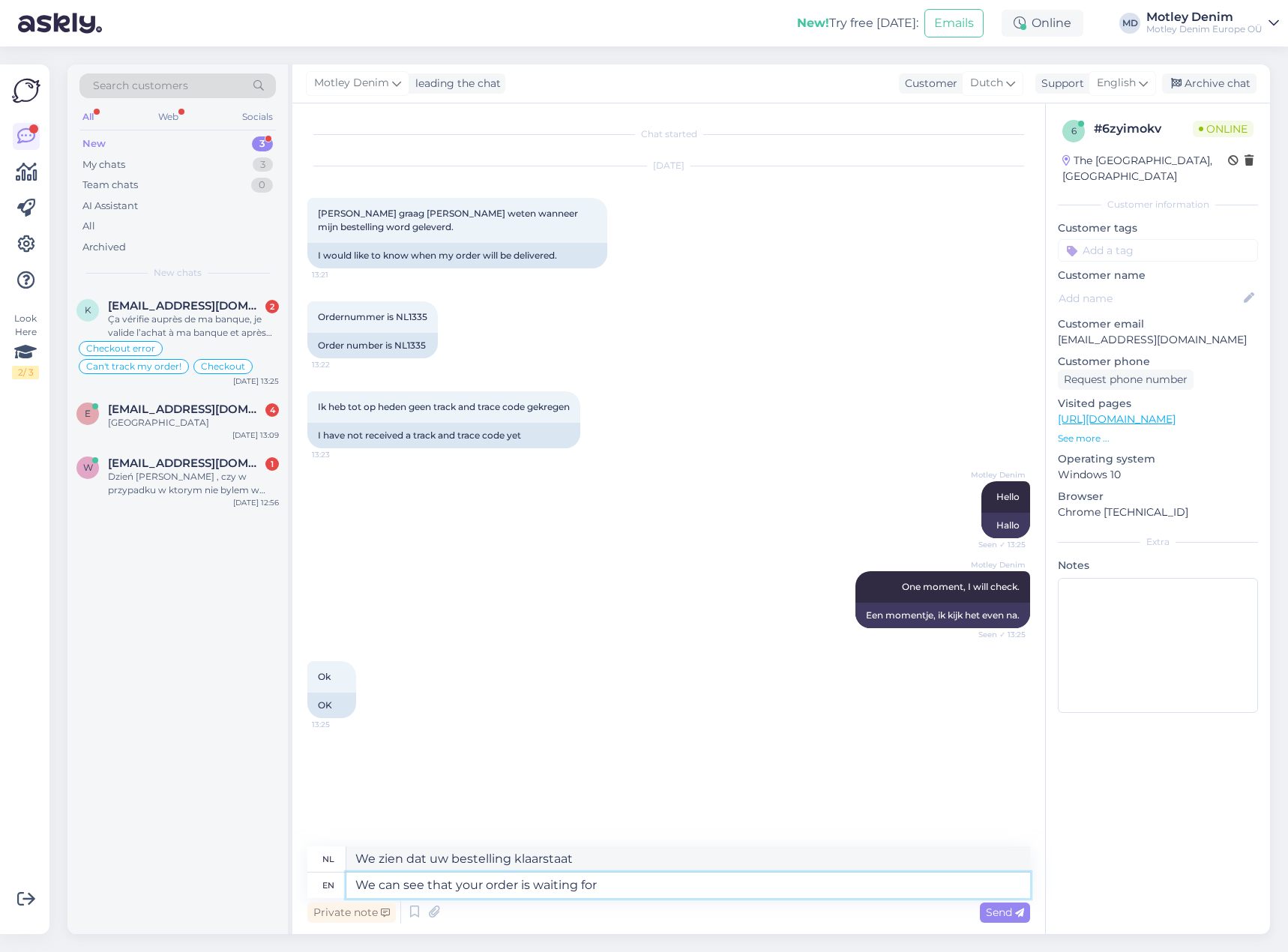
type textarea "We can see that your order is waiting for t"
type textarea "We zien dat uw bestelling op u wacht"
type textarea "We can see that your order is waiting for this i"
type textarea "We zien dat uw bestelling hierop wacht"
type textarea "We can see that your order is waiting for this item"
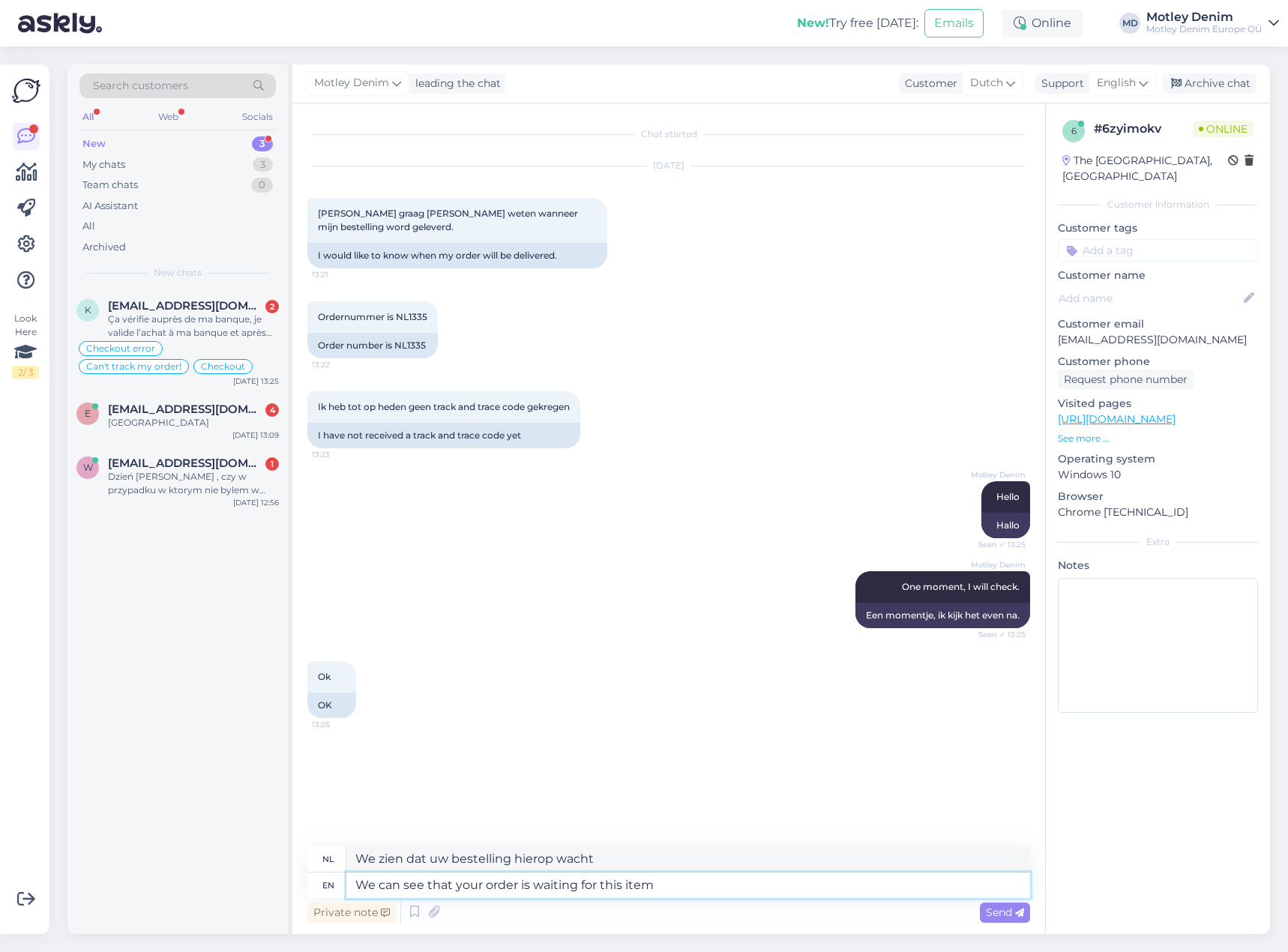
type textarea "We zien dat uw bestelling op dit artikel wacht"
type textarea "We can see that your order is waiting for this item from o"
type textarea "We kunnen zien dat uw bestelling op dit artikel wacht"
type textarea "We can see that your order is waiting for this item from our s"
type textarea "We kunnen zien dat uw bestelling op dit artikel wacht vanuit onze"
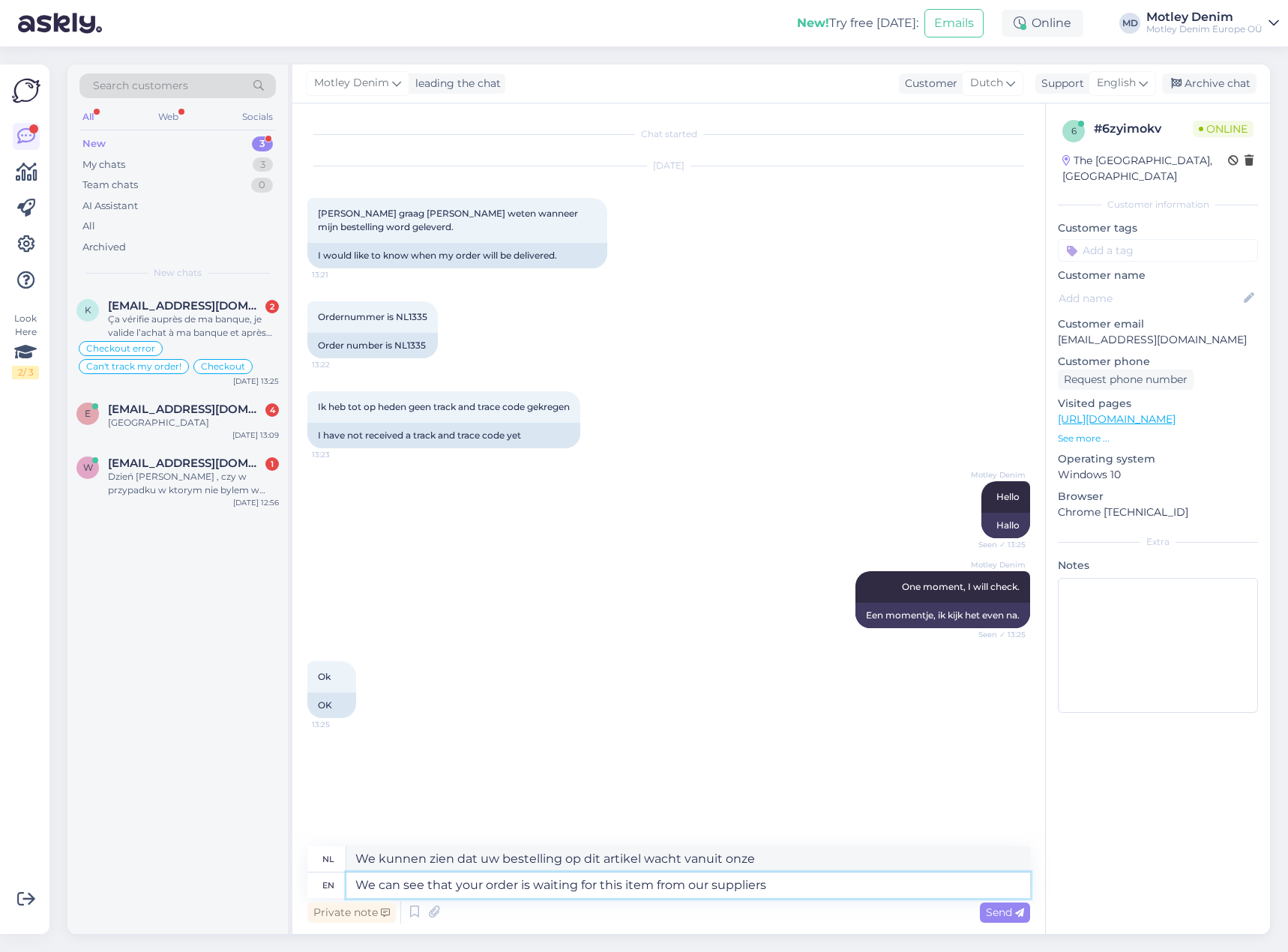
type textarea "We can see that your order is waiting for this item from our suppliers s"
type textarea "We zien dat uw bestelling op dit artikel wacht bij onze leveranciers"
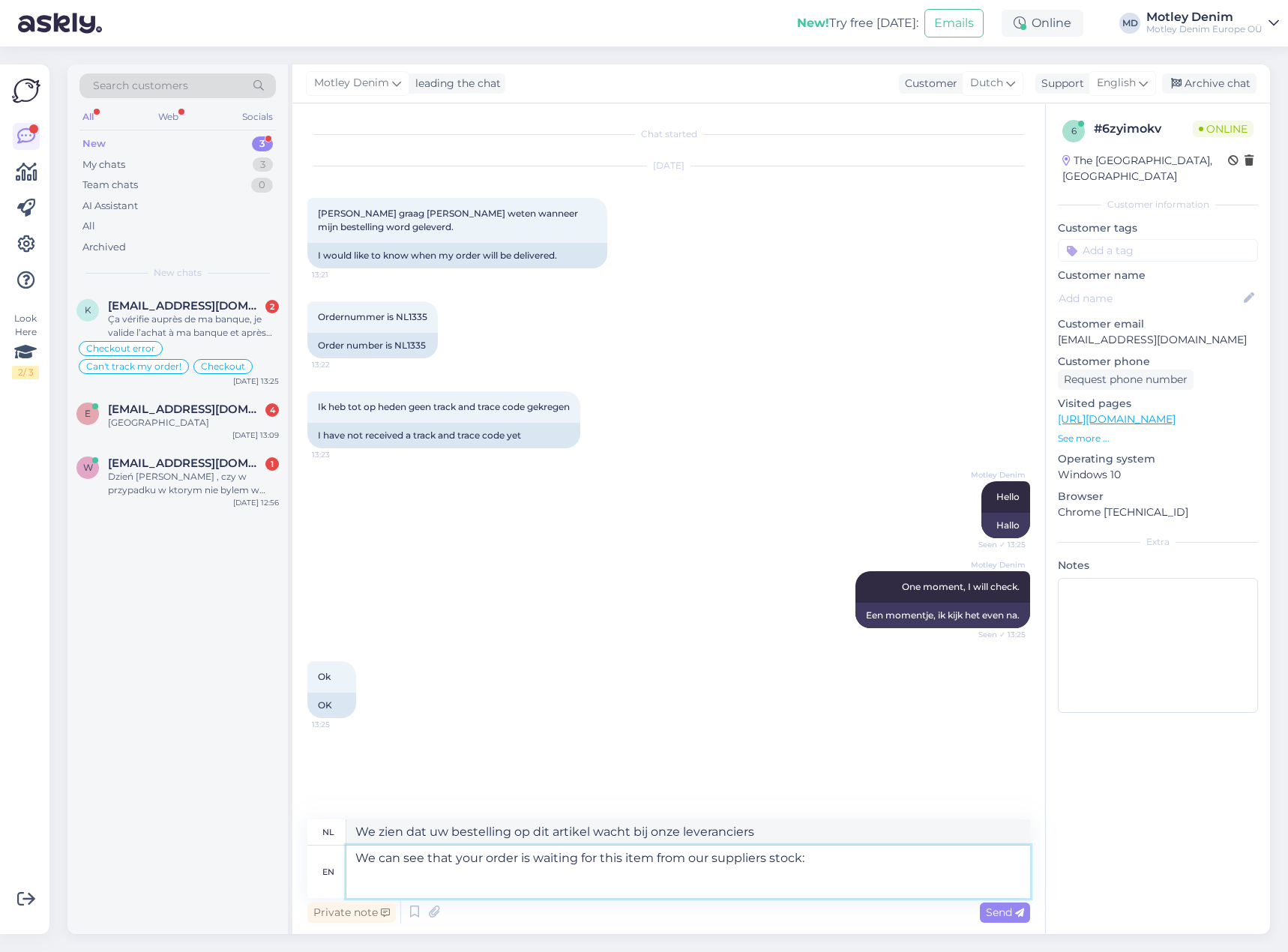
paste textarea "JP1880 T-Shirt Skull Print [PERSON_NAME] Khaki - 8XL"
type textarea "We can see that your order is waiting for this item from our suppliers stock: J…"
type textarea "We zien dat uw bestelling wacht op dit artikel uit de voorraad van onze leveran…"
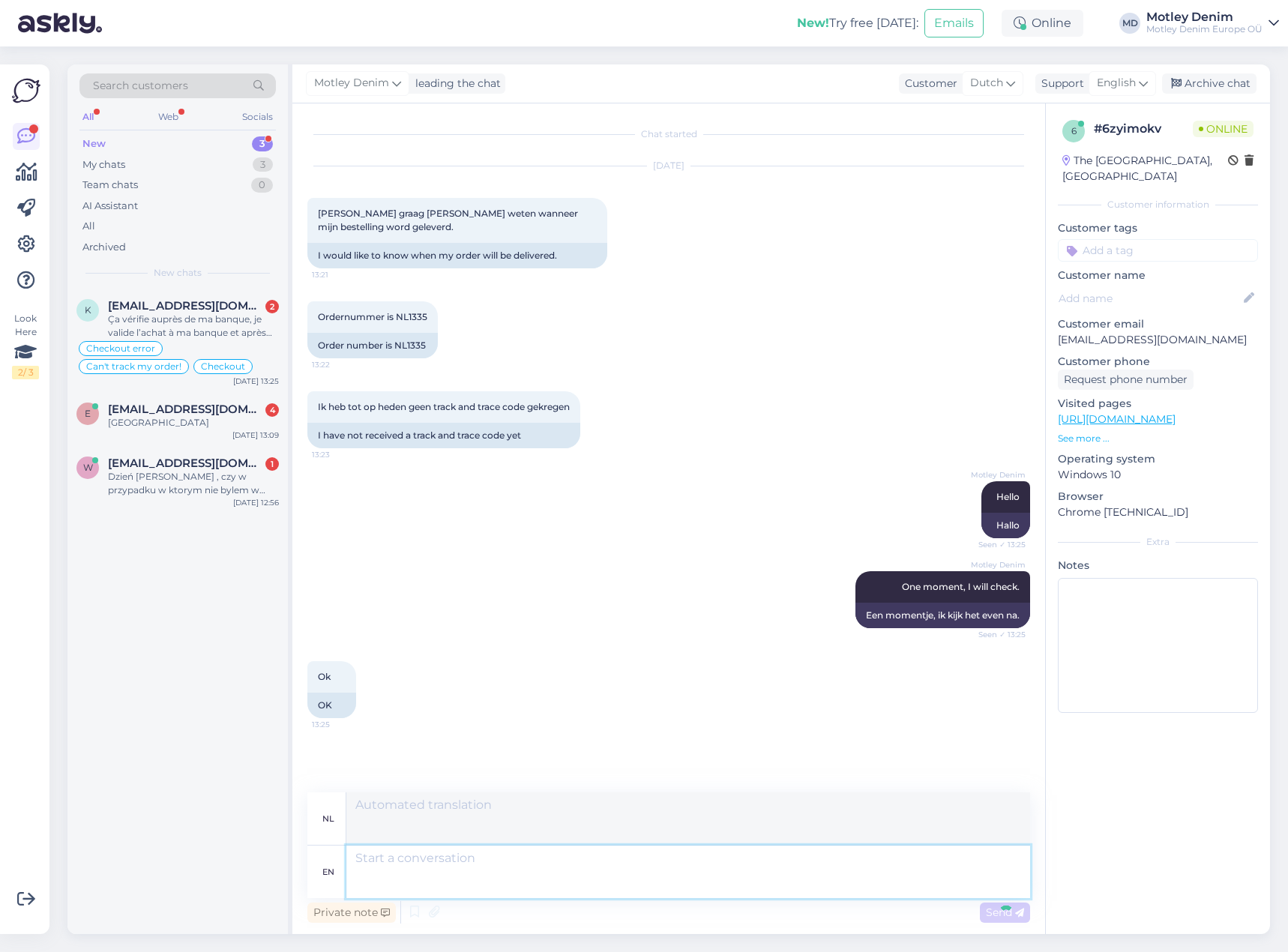
scroll to position [73, 0]
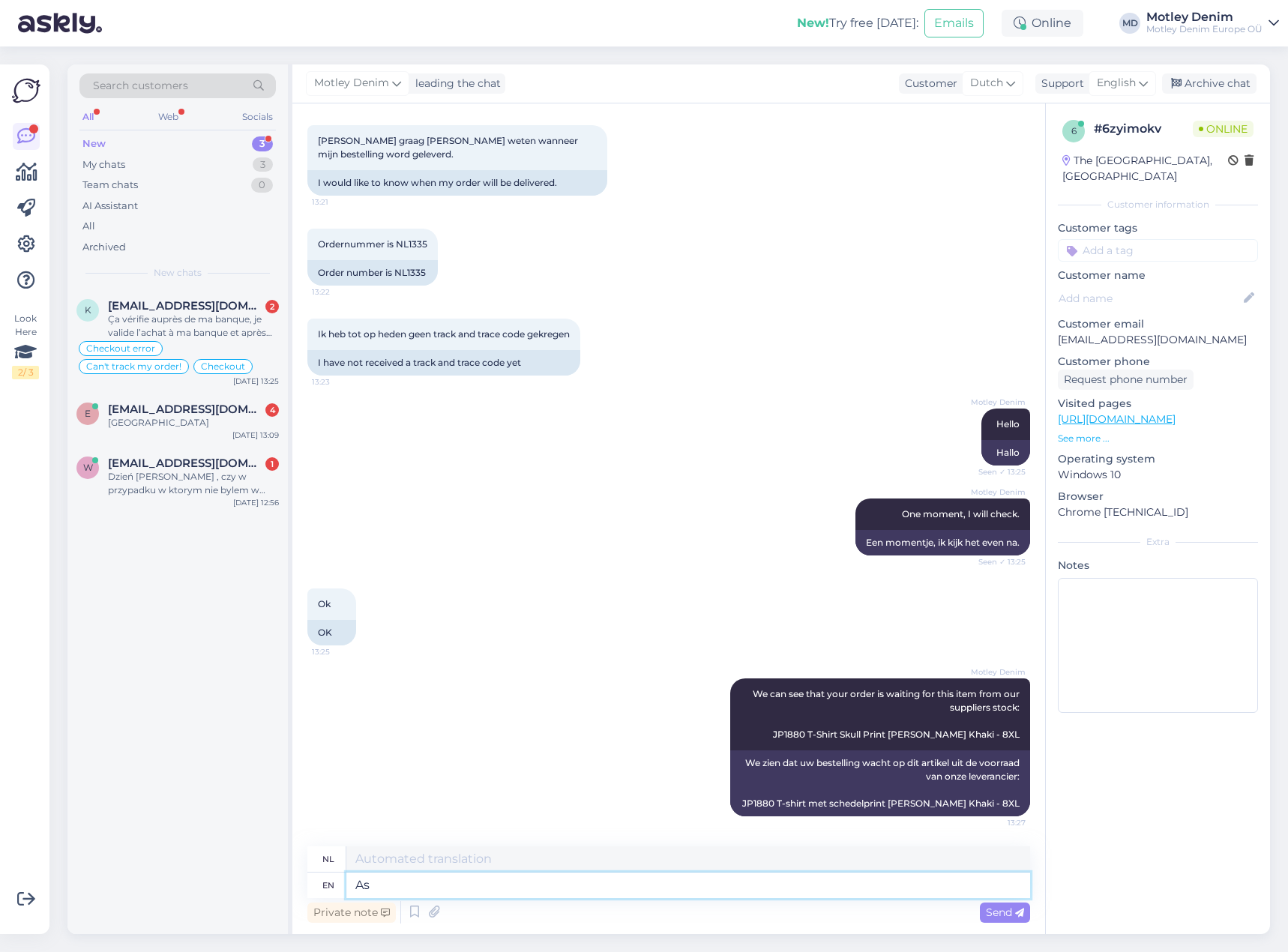
type textarea "As s"
type textarea "Als"
type textarea "As soon a"
type textarea "Zodra"
type textarea "As soon as it ar"
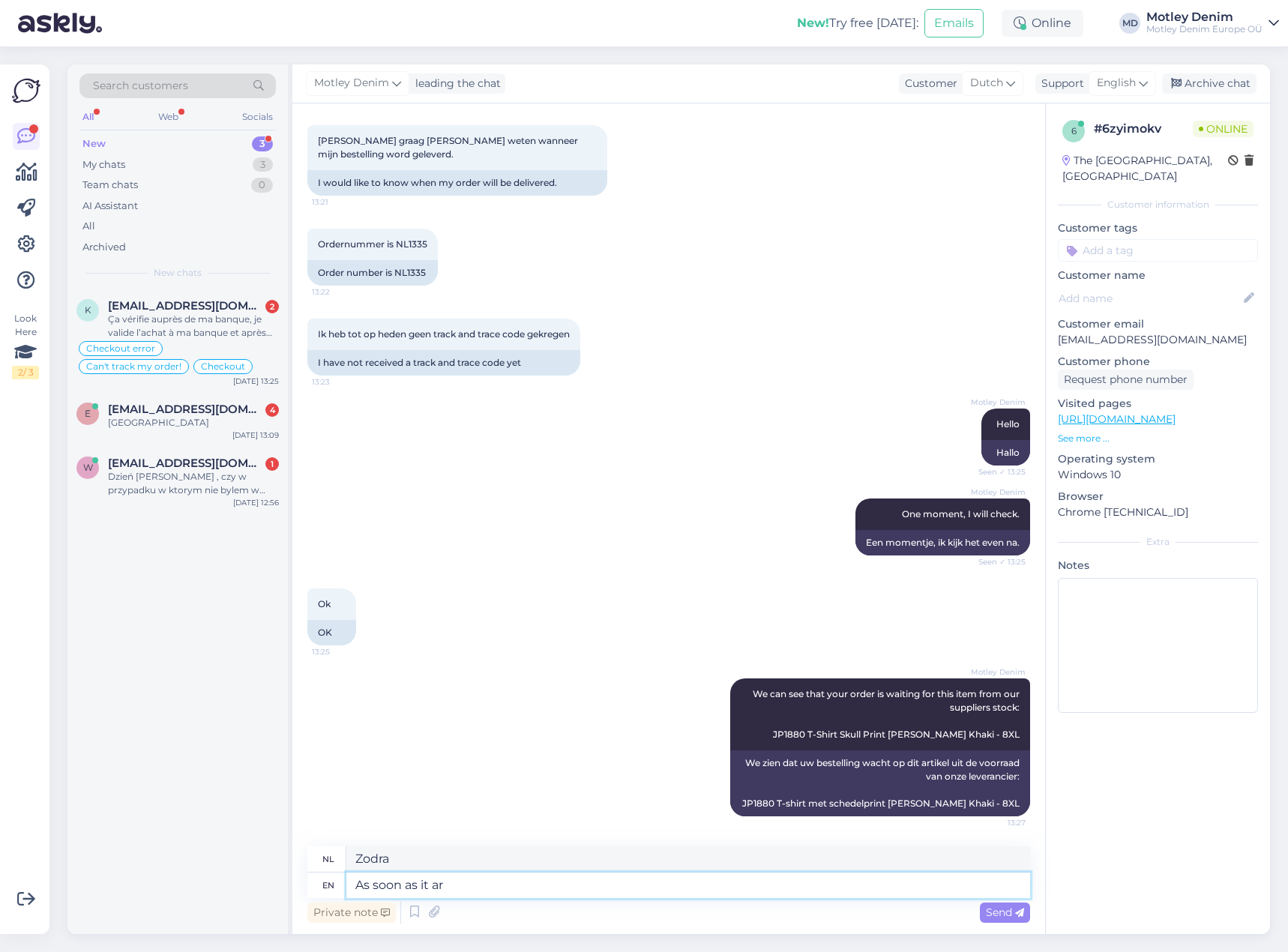
type textarea "Zodra het"
type textarea "As soon as it arrives w"
type textarea "Zodra het aankomt"
type textarea "As soon as it arrives we w"
type textarea "Zodra het aankomt,"
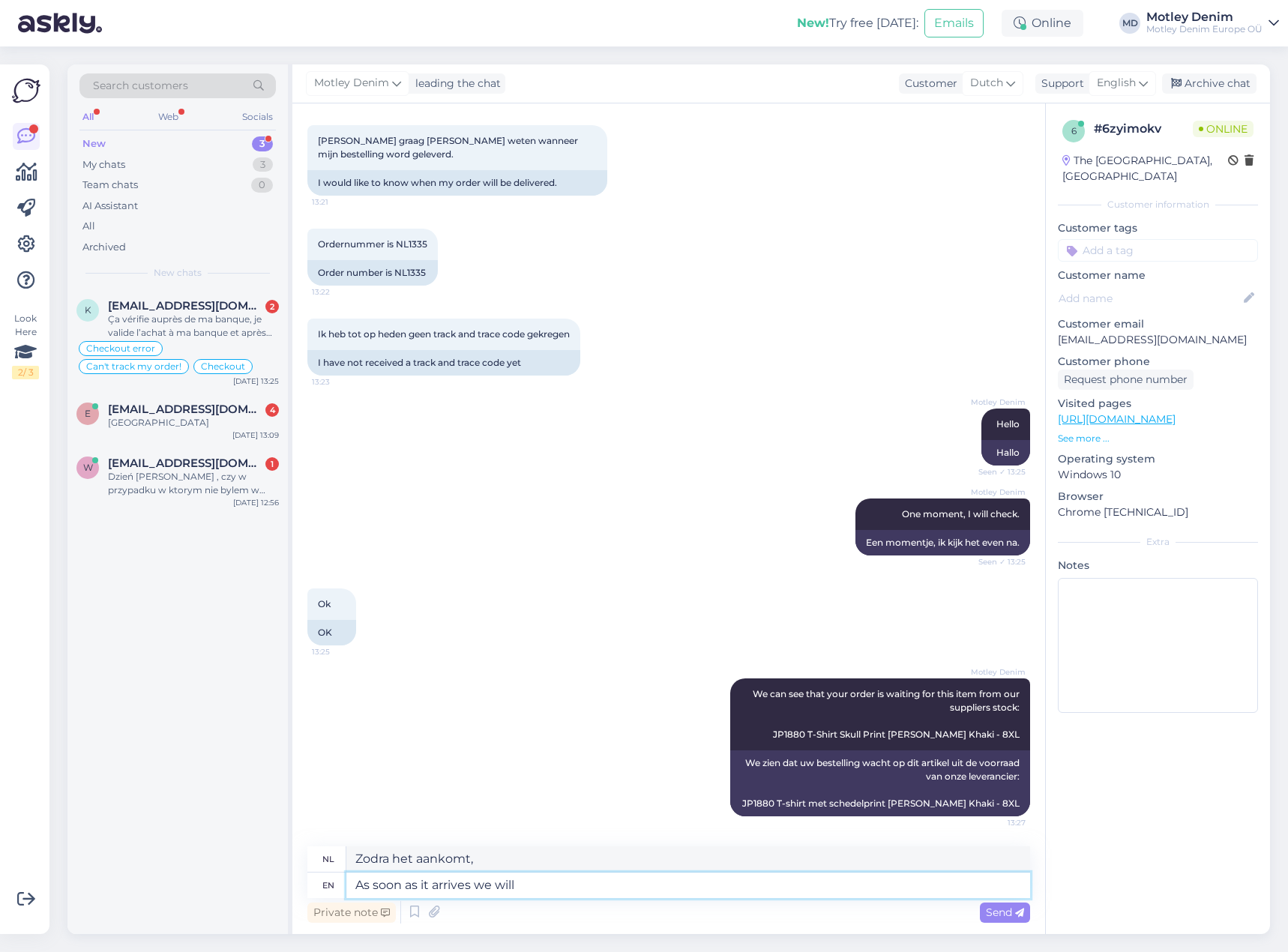
type textarea "As soon as it arrives we will s"
type textarea "Zodra het binnen is, zullen we"
type textarea "As soon as it arrives we will ship i"
type textarea "Zodra het binnen is, verzenden wij het"
type textarea "As soon as it arrives we will ship it."
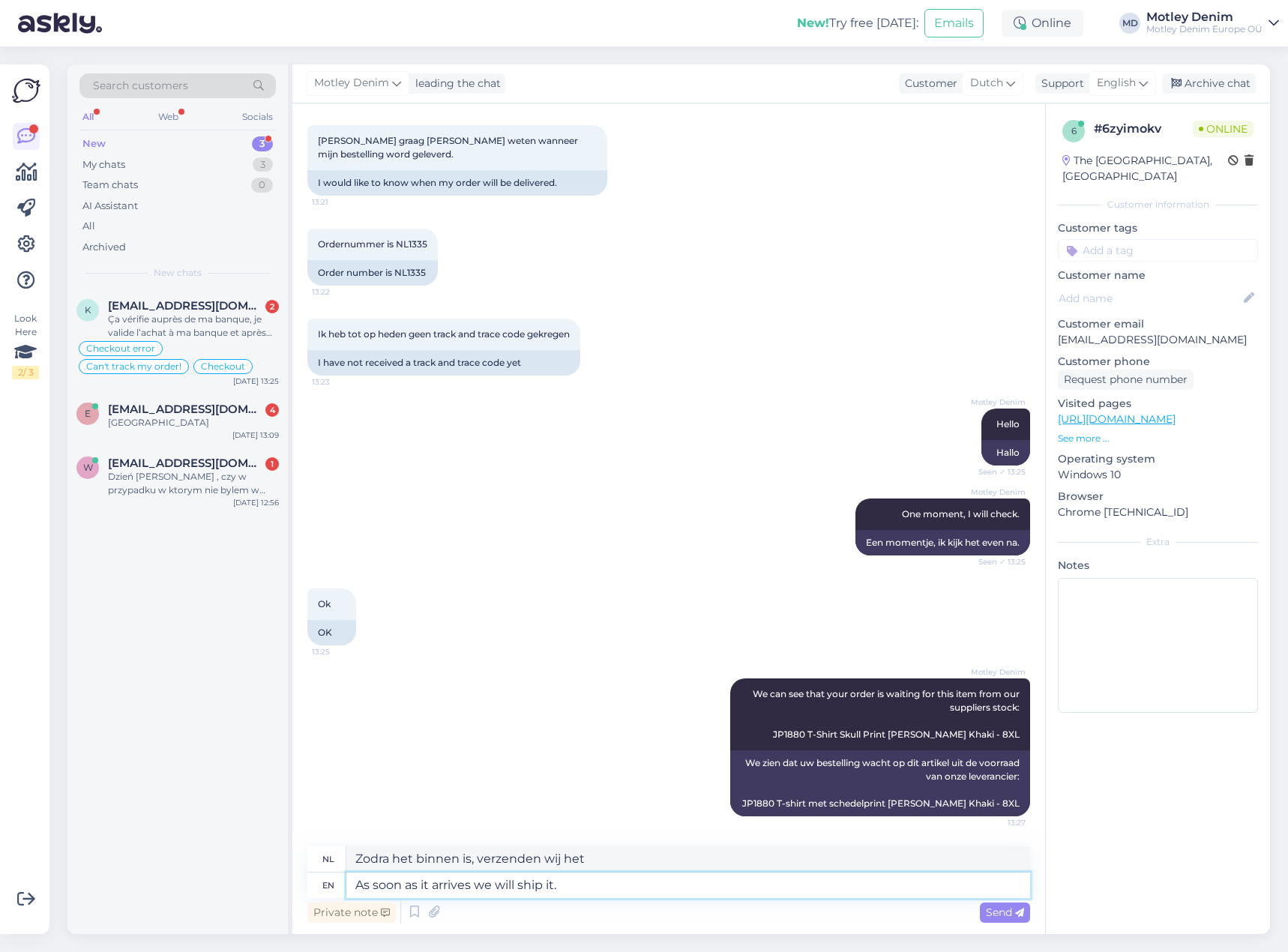
type textarea "Zodra het binnen is, verzenden wij het."
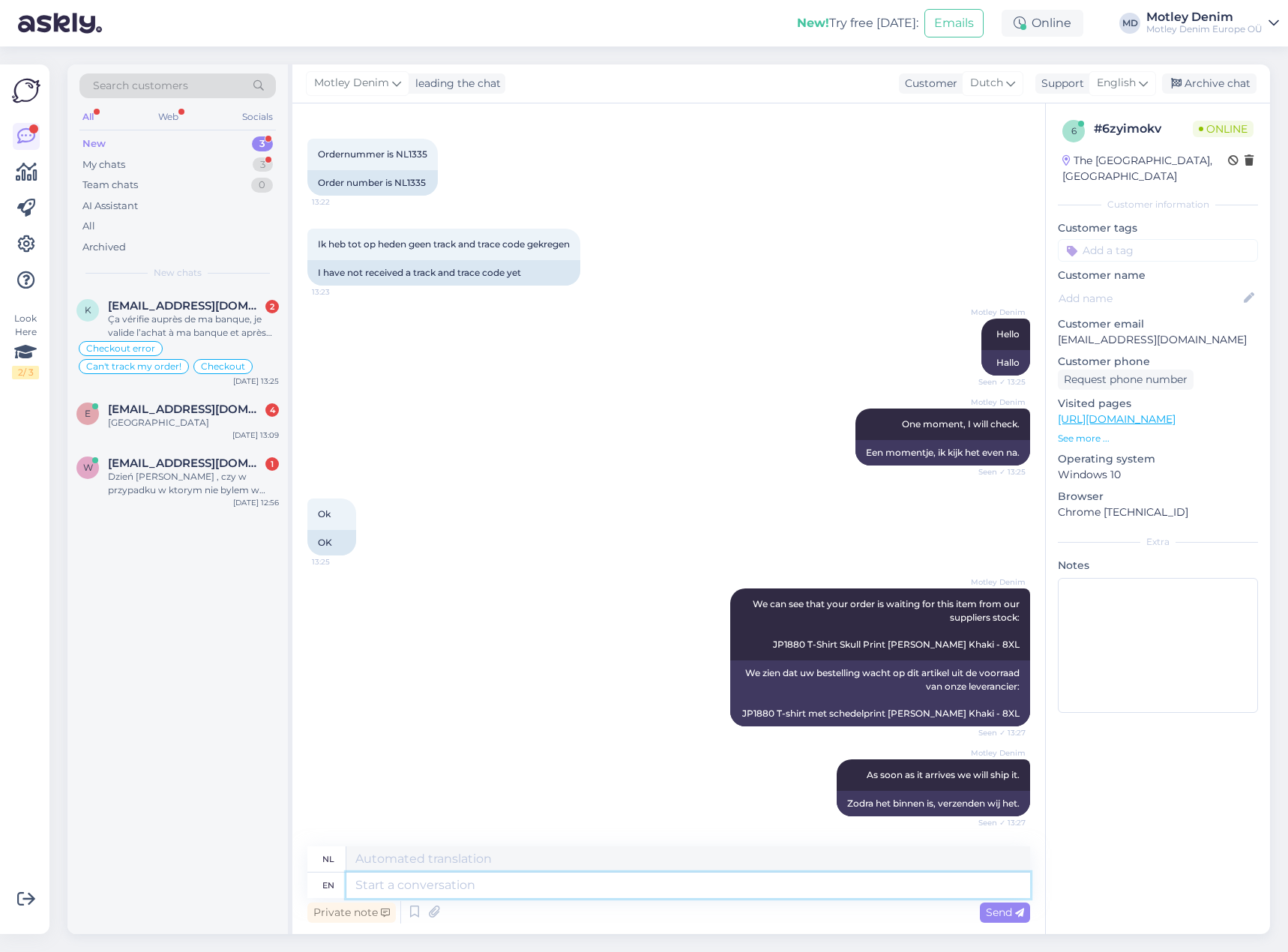
scroll to position [252, 0]
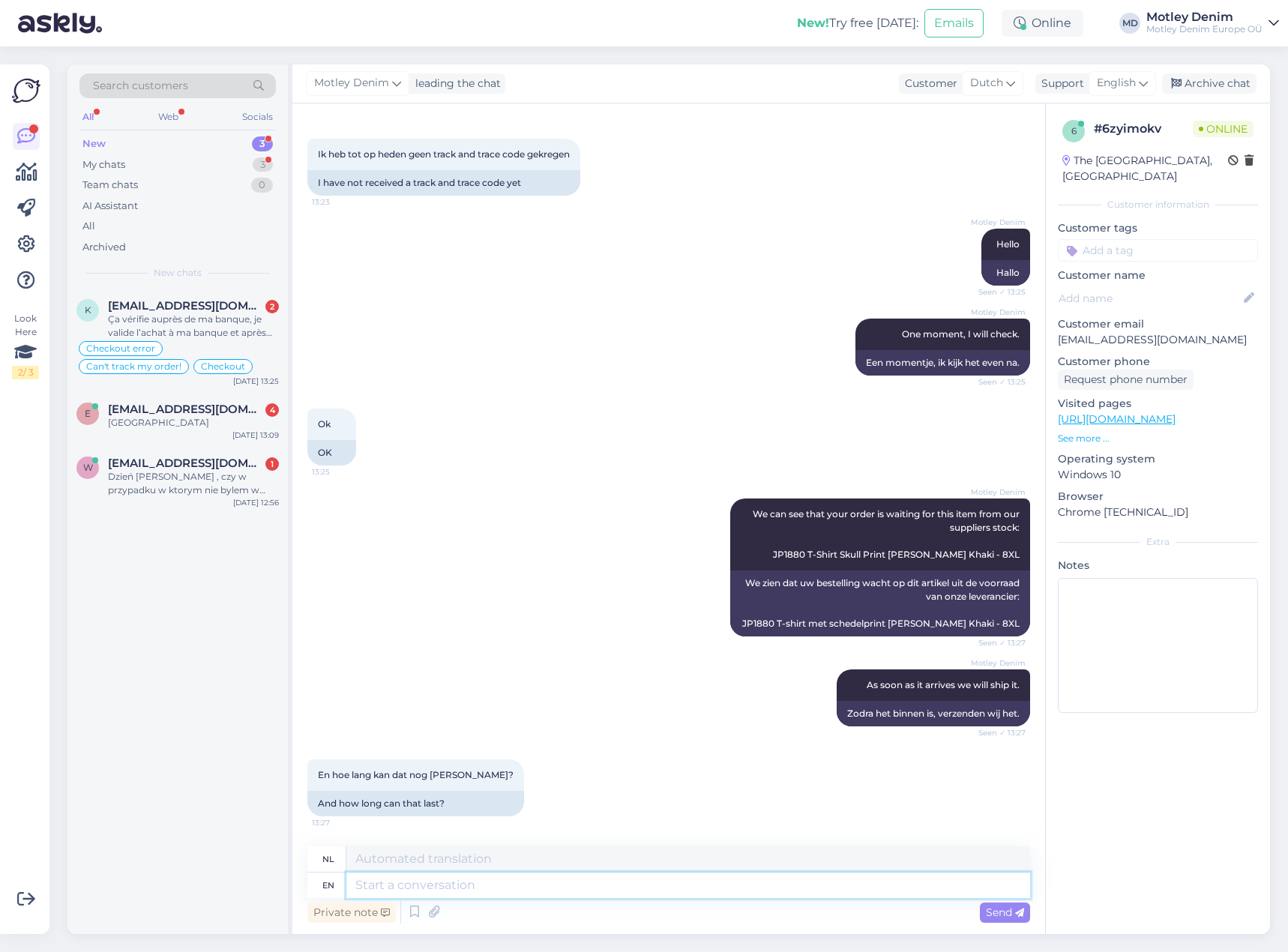
click at [694, 892] on textarea at bounding box center [688, 885] width 684 height 26
type textarea "I"
type textarea "I will tak"
type textarea "Ik zal"
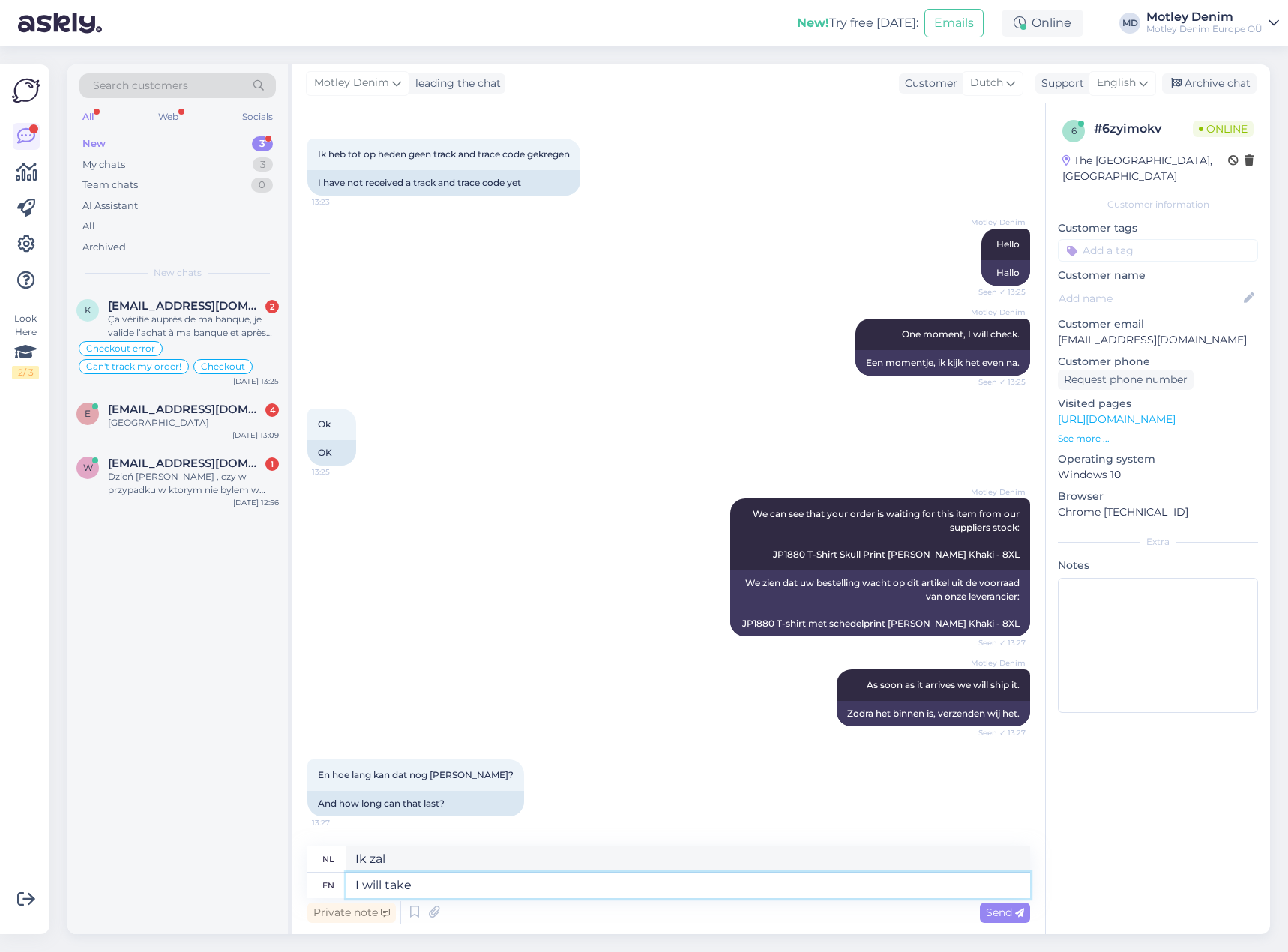
type textarea "I will take"
type textarea "Ik zal nemen"
type textarea "I will take about a"
type textarea "Ik zal ongeveer"
type textarea "I will take about a w"
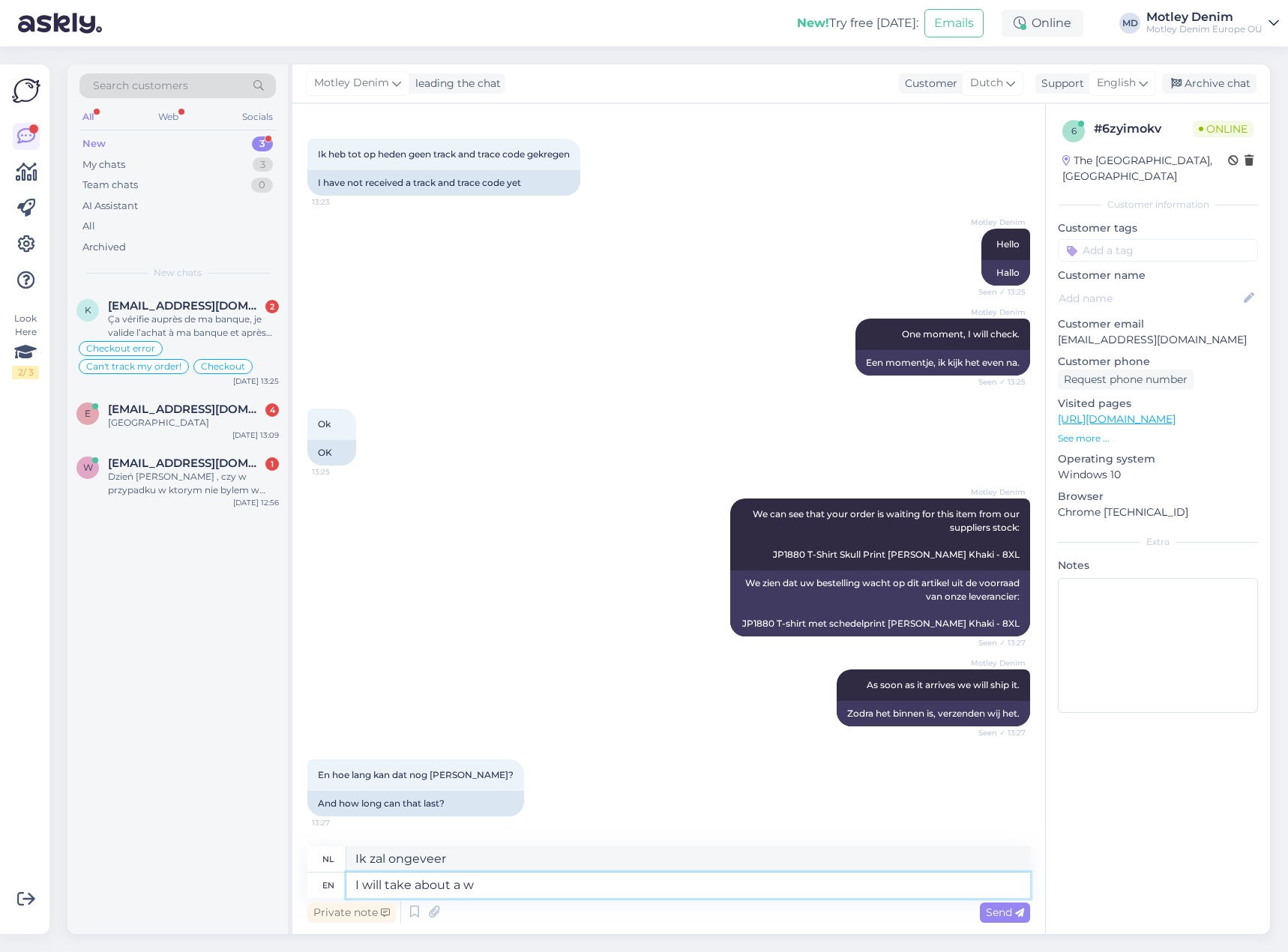
type textarea "Ik zal ongeveer een"
type textarea "I will take about a week."
type textarea "Het zal ongeveer een week [PERSON_NAME]."
type textarea "I"
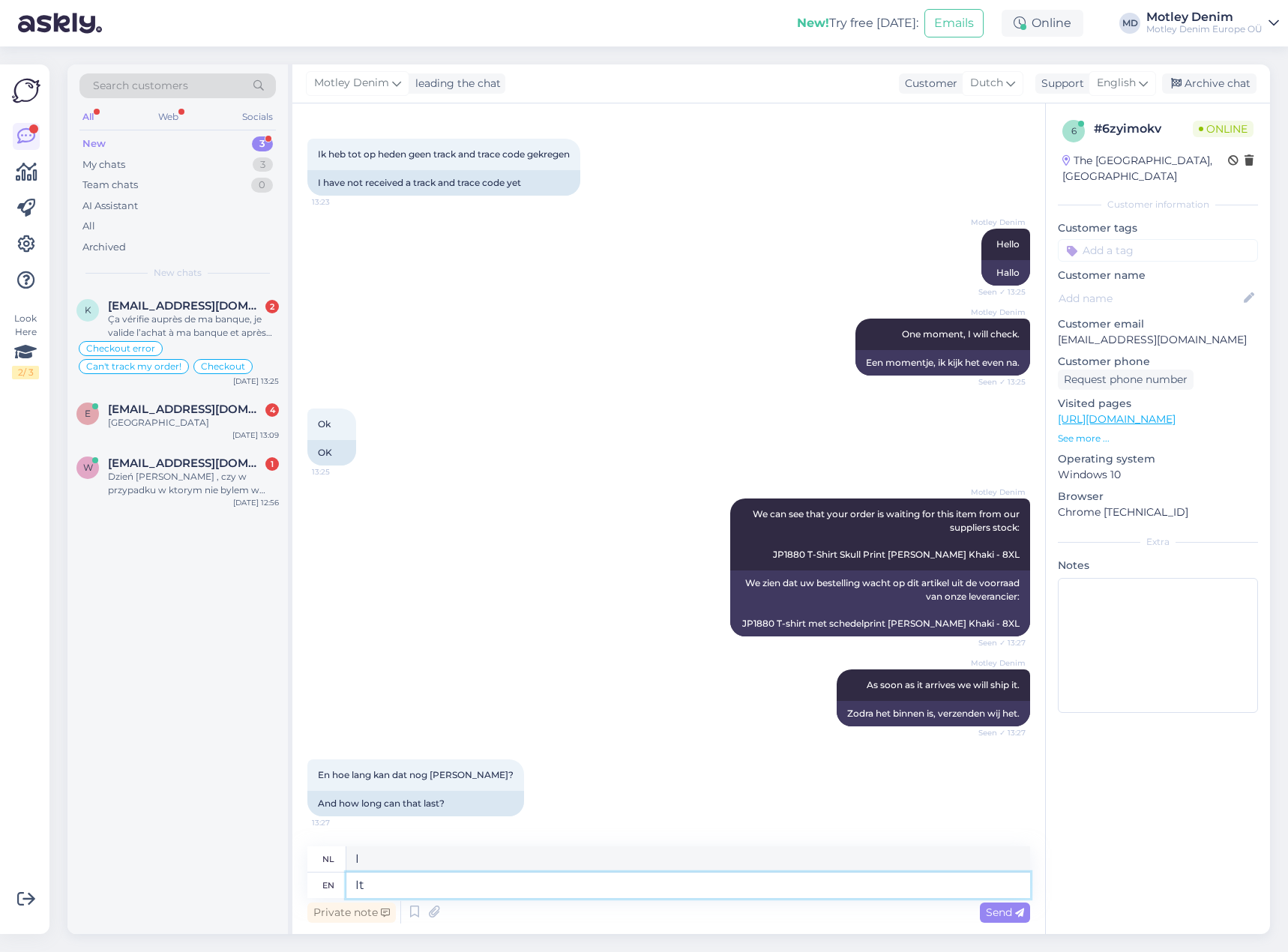
type textarea "It c"
type textarea "Het"
type textarea "It can t"
type textarea "Het kan"
type textarea "It can take"
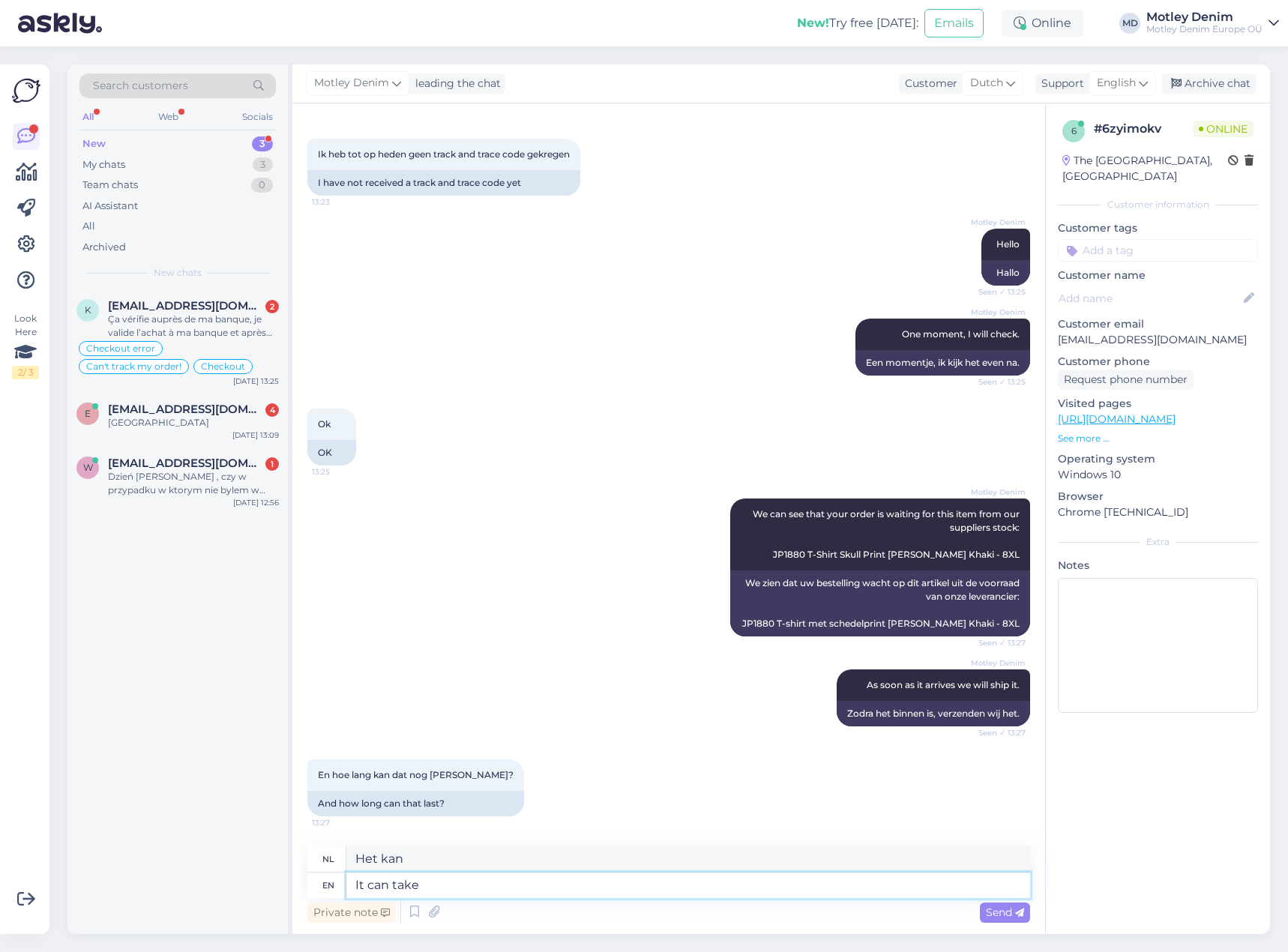
type textarea "Het [PERSON_NAME]"
type textarea "It can take up to"
type textarea "Het kan tot wel [PERSON_NAME]"
type textarea "It can take up to 1"
type textarea "Het kan tot 1 uur [PERSON_NAME]"
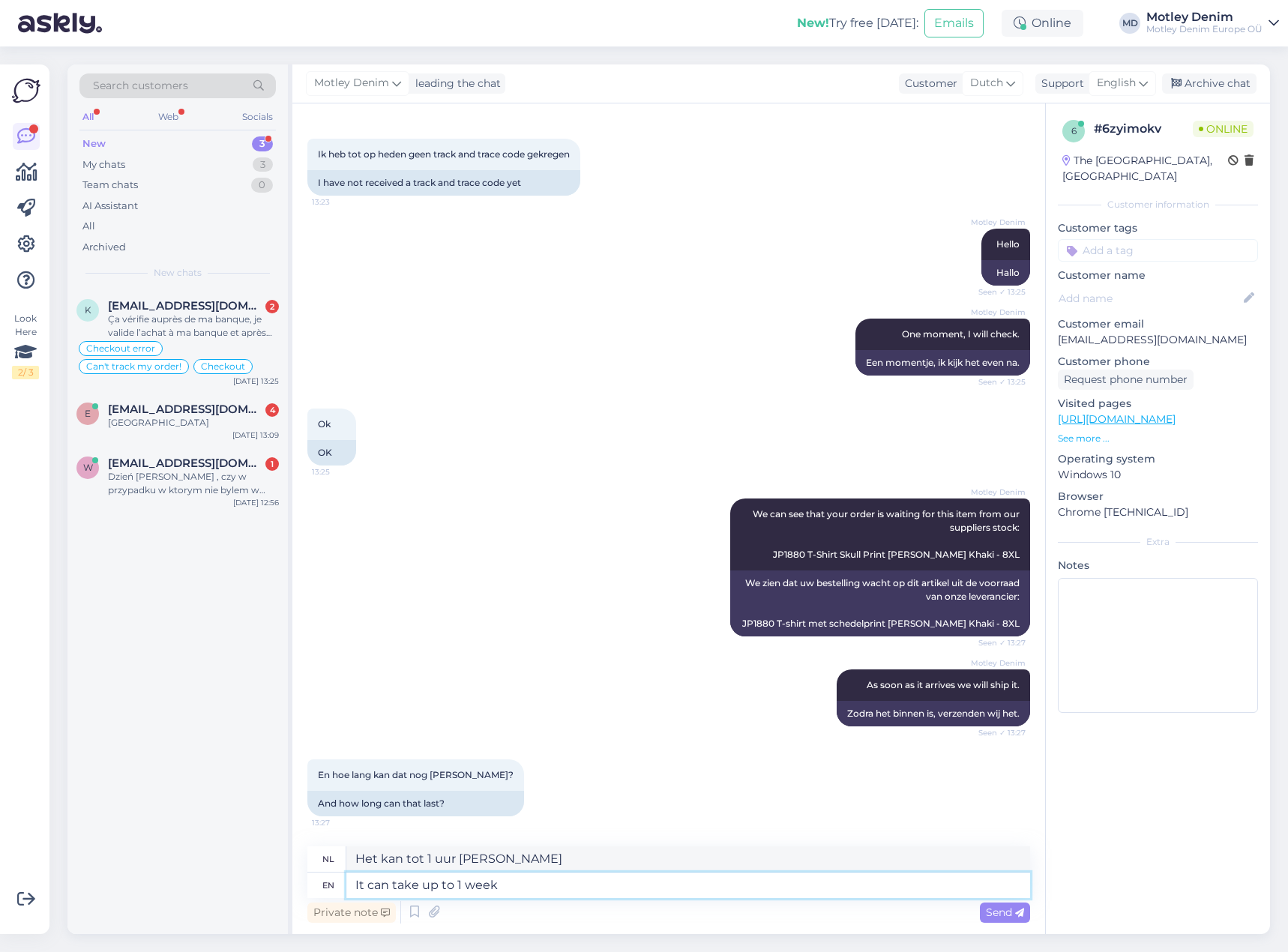
type textarea "It can take up to 1 week"
type textarea "Het kan tot 1 week [PERSON_NAME]"
type textarea "It can take up to 1 week to"
type textarea "Het kan tot 1 week [PERSON_NAME] voordat"
type textarea "It can take up to 1 week"
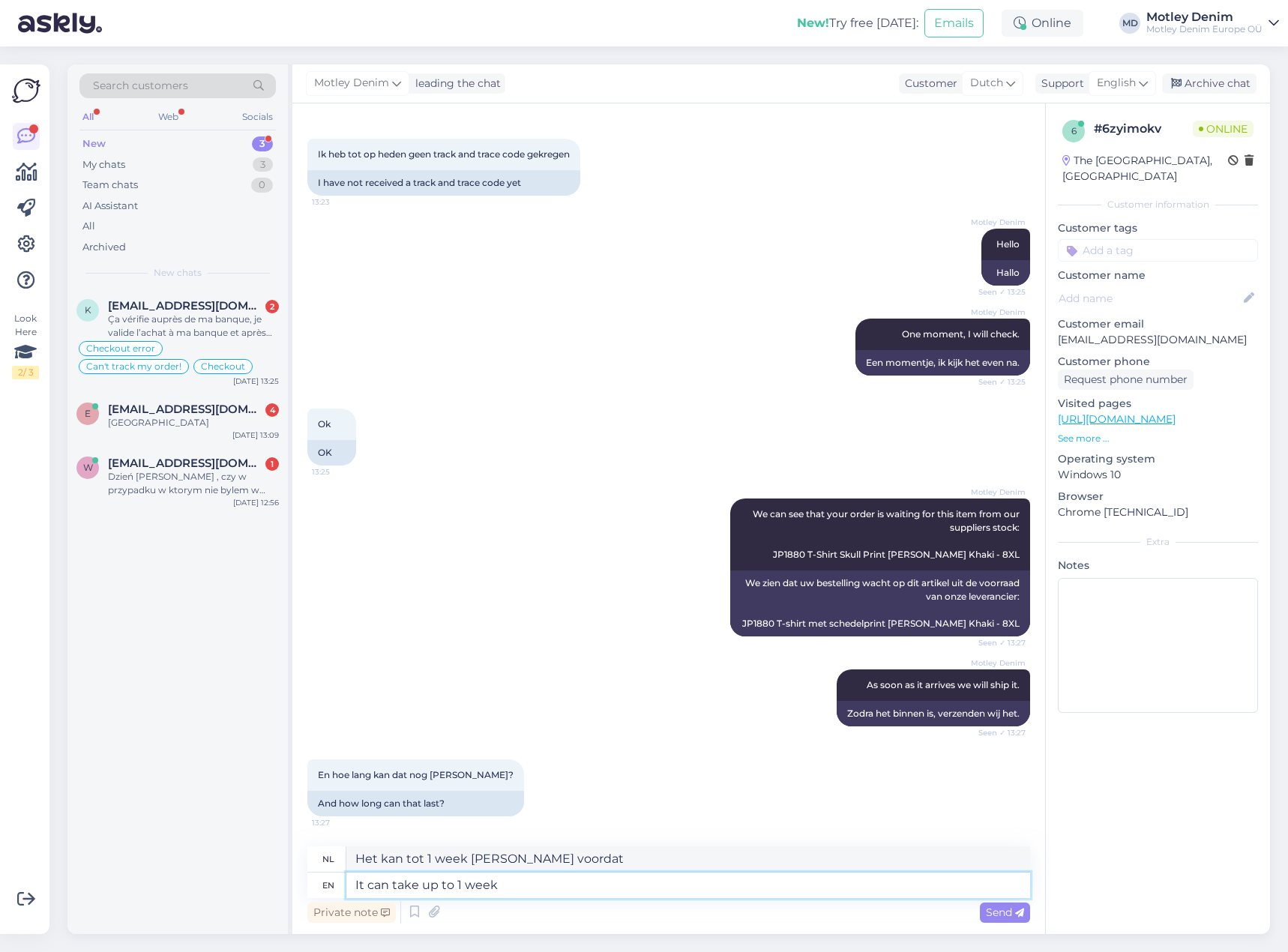
type textarea "Het kan tot 1 week [PERSON_NAME]"
type textarea "It can take up to 1 week until w"
type textarea "Het kan tot 1 week [PERSON_NAME] voordat"
type textarea "It can take up to 1 week until we r"
type textarea "Het kan tot 1 week [PERSON_NAME] voordat we"
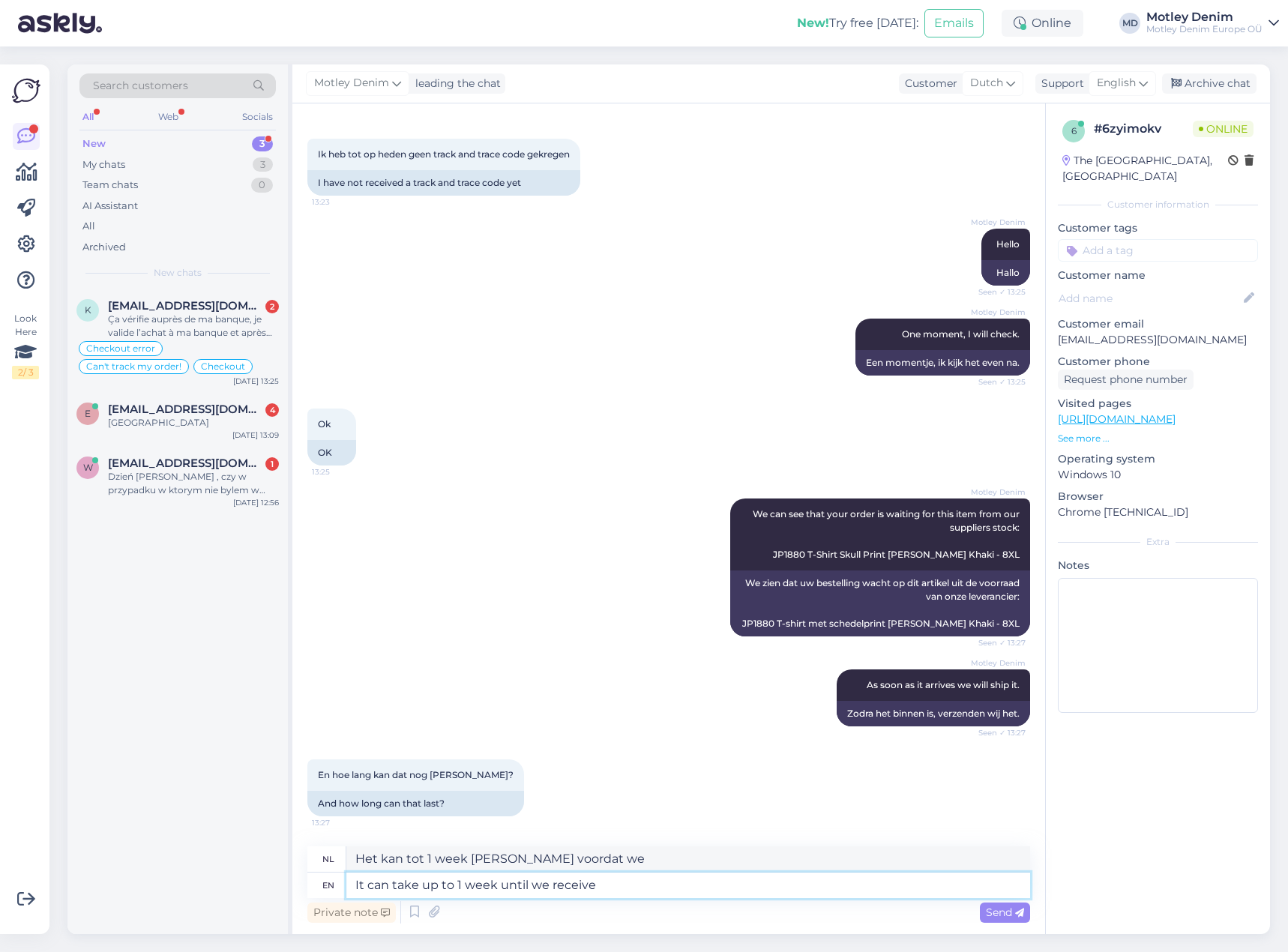
type textarea "It can take up to 1 week until we receive"
type textarea "Het kan tot 1 week [PERSON_NAME] voordat wij uw bericht ontvangen"
type textarea "It can take up to 1 week until we receive it"
type textarea "Het kan tot 1 week [PERSON_NAME] voordat wij het ontvangen"
type textarea "It can take up to 1 week until we receive it and t"
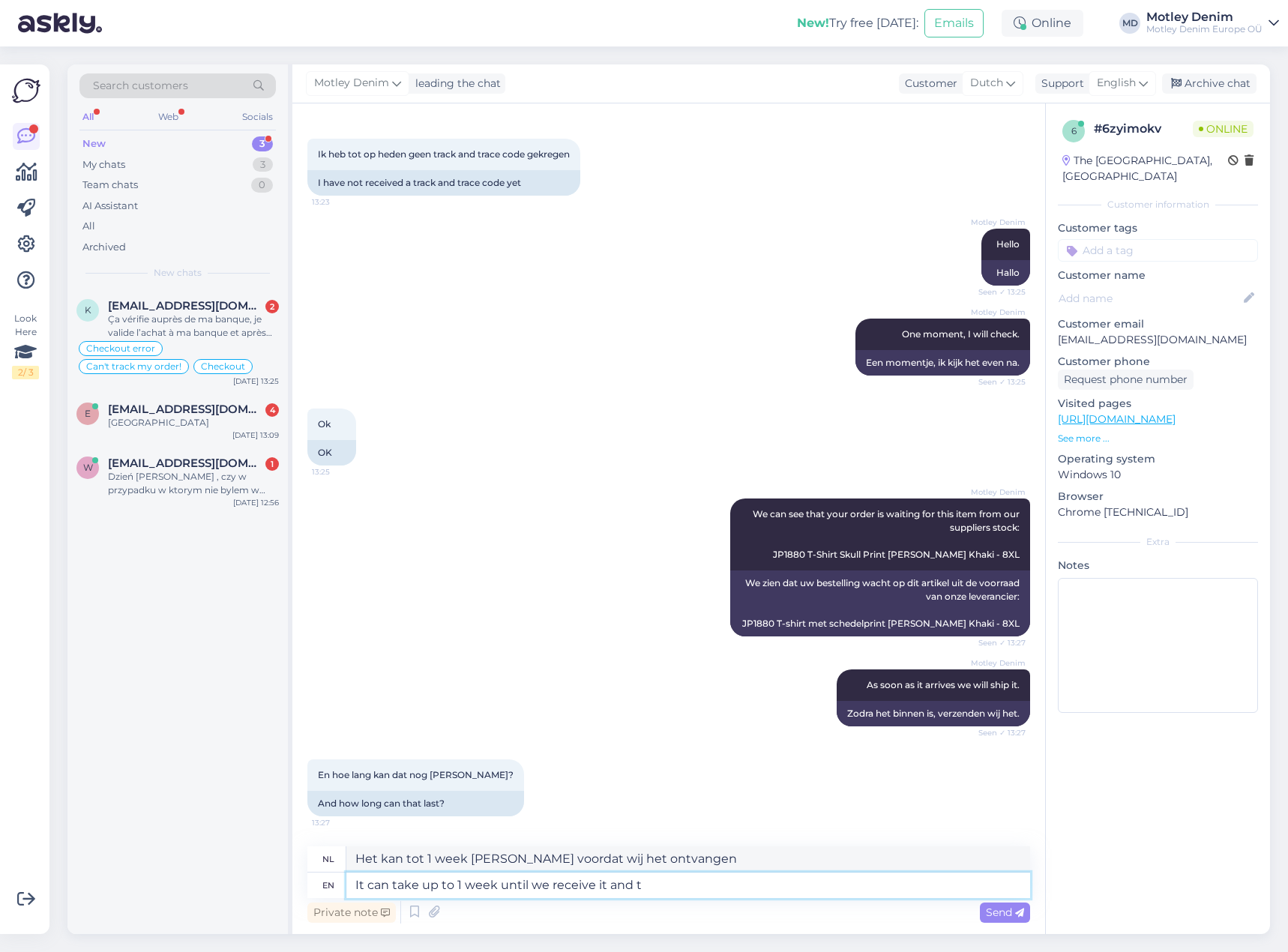
type textarea "Het kan tot 1 week [PERSON_NAME] voordat wij het ontvangen en"
type textarea "It can take up to 1 week until we receive it and then"
type textarea "Het kan tot 1 week [PERSON_NAME] voordat wij het ontvangen en [PERSON_NAME]"
type textarea "It can take up to 1 week until we receive it and then we will sh"
type textarea "Het kan tot 1 week [PERSON_NAME] voordat wij het ontvangen en [PERSON_NAME] zul…"
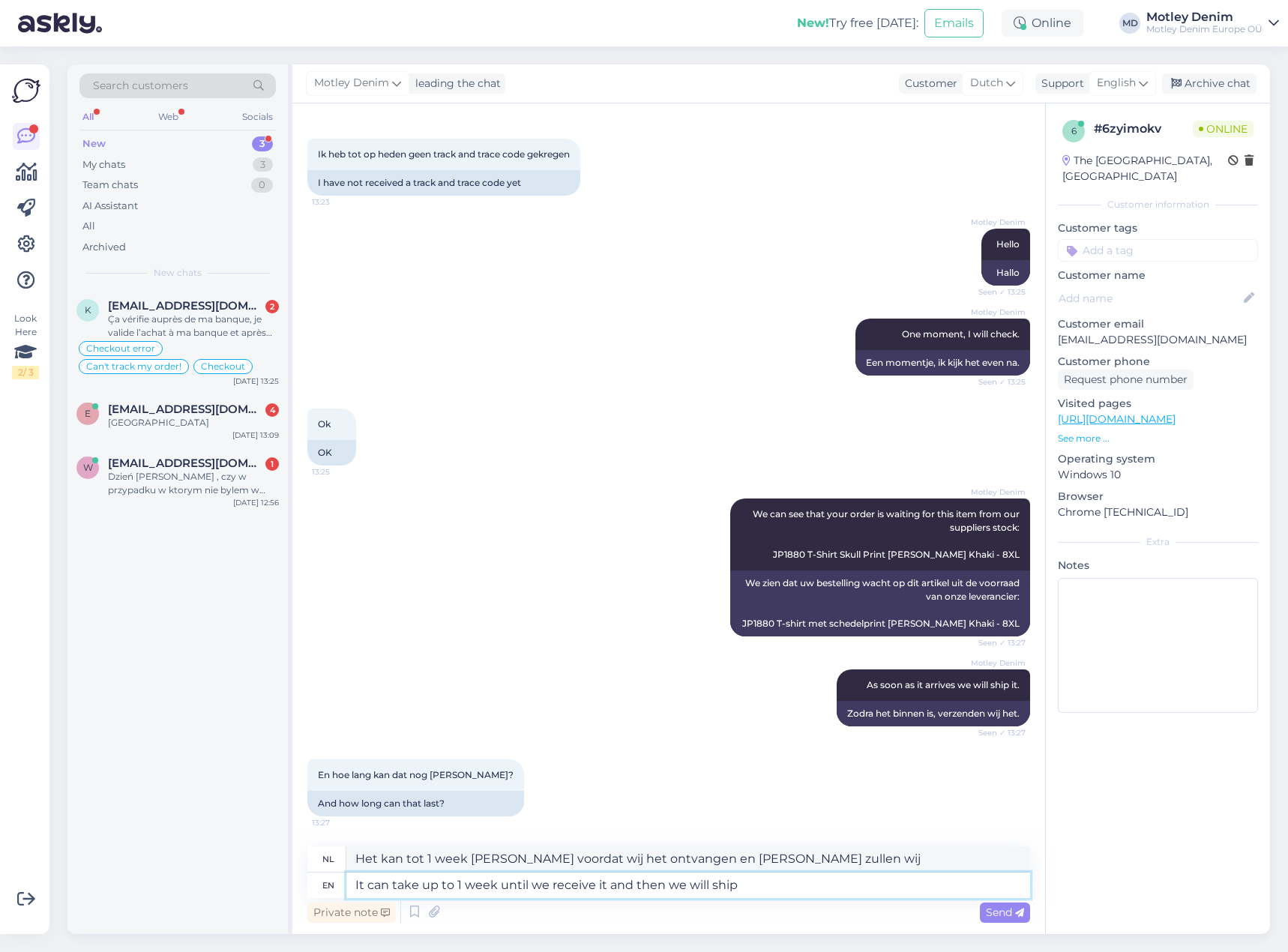
type textarea "It can take up to 1 week until we receive it and then we will ship"
type textarea "Het kan tot 1 week [PERSON_NAME] voordat wij het ontvangen en [PERSON_NAME] ver…"
type textarea "It can take up to 1 week until we receive it and then we will ship your o"
type textarea "Het kan tot 1 week [PERSON_NAME] voordat wij het ontvangen en [PERSON_NAME] ver…"
type textarea "It can take up to 1 week until we receive it and then we will ship your order."
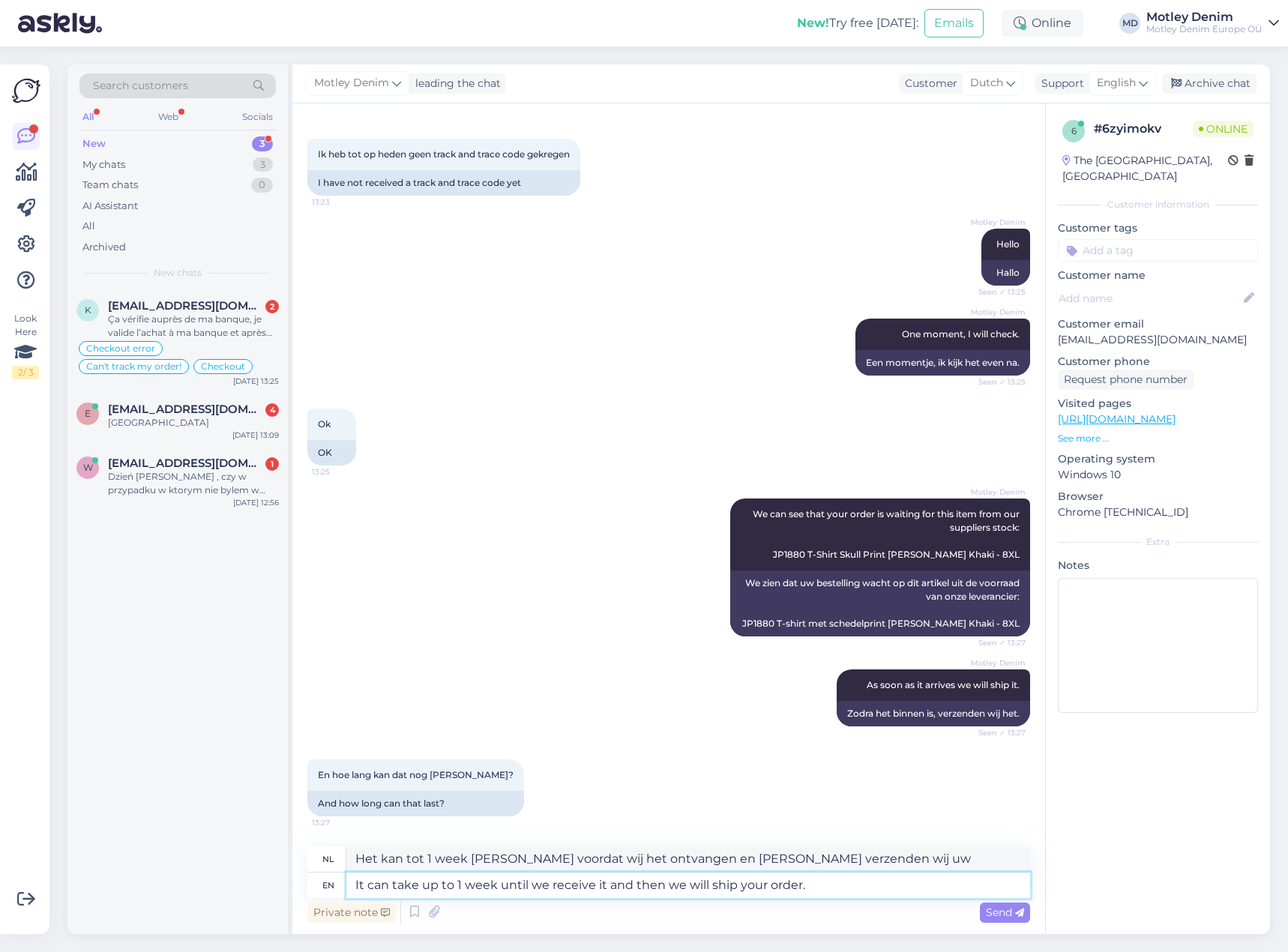
type textarea "Het kan tot 1 week [PERSON_NAME] voordat wij uw bestelling ontvangen. Daarna ve…"
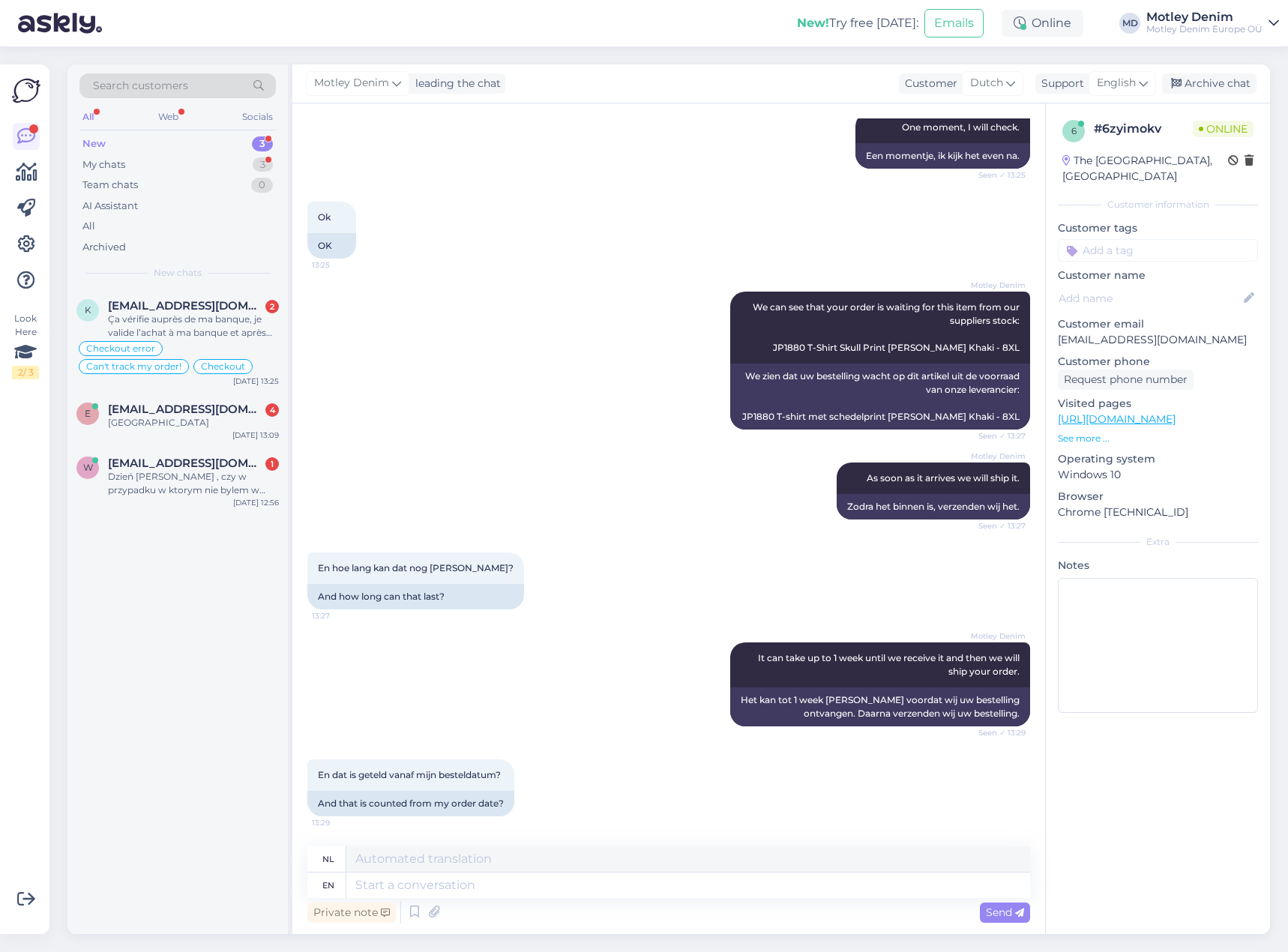
scroll to position [549, 0]
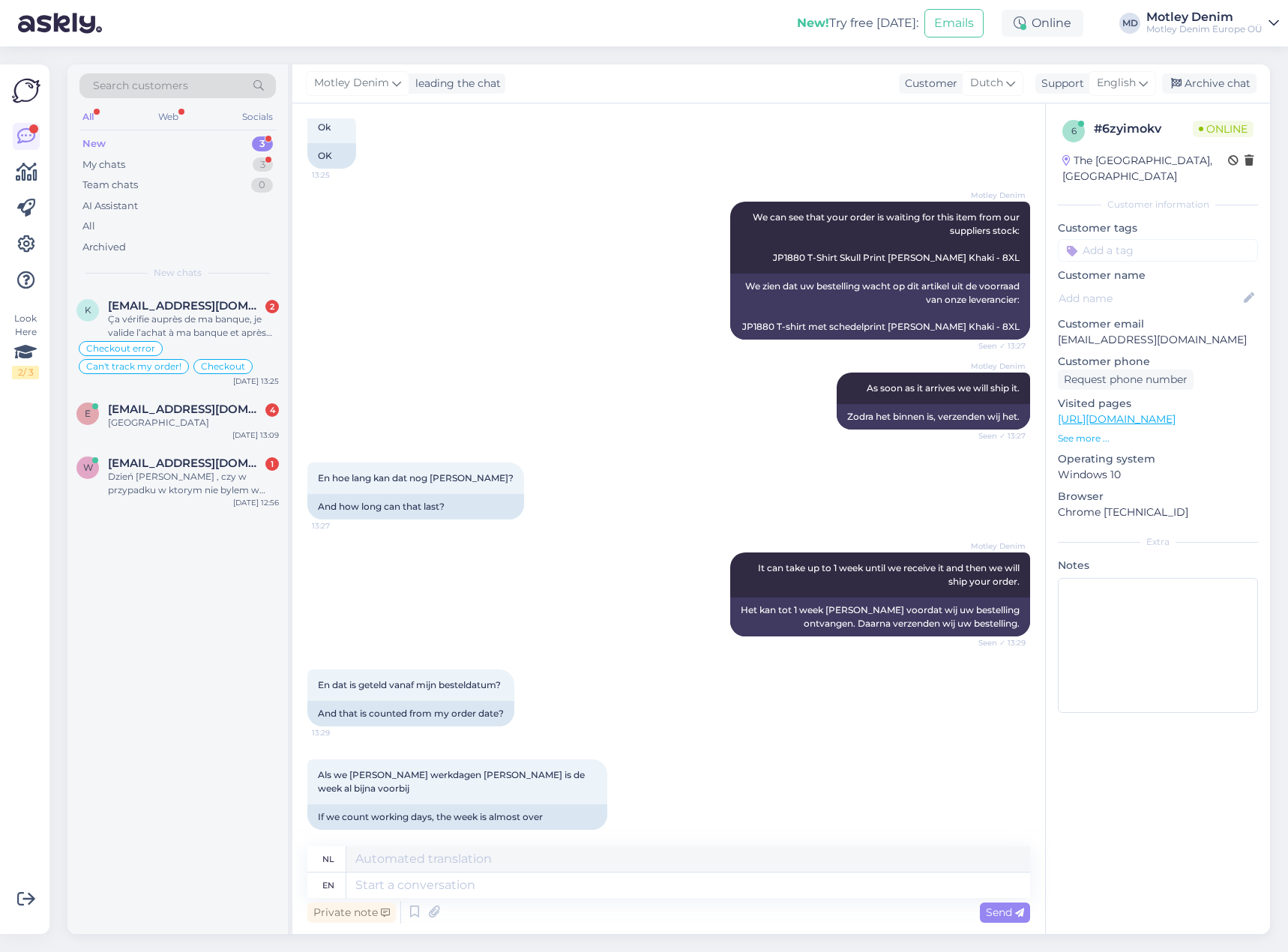
click at [623, 501] on div "En hoe lang kan dat nog [PERSON_NAME]? 13:27 And how long can that last?" at bounding box center [669, 490] width 723 height 90
click at [629, 893] on textarea at bounding box center [688, 885] width 684 height 26
type textarea "That"
type textarea "Dat"
type textarea "That is c"
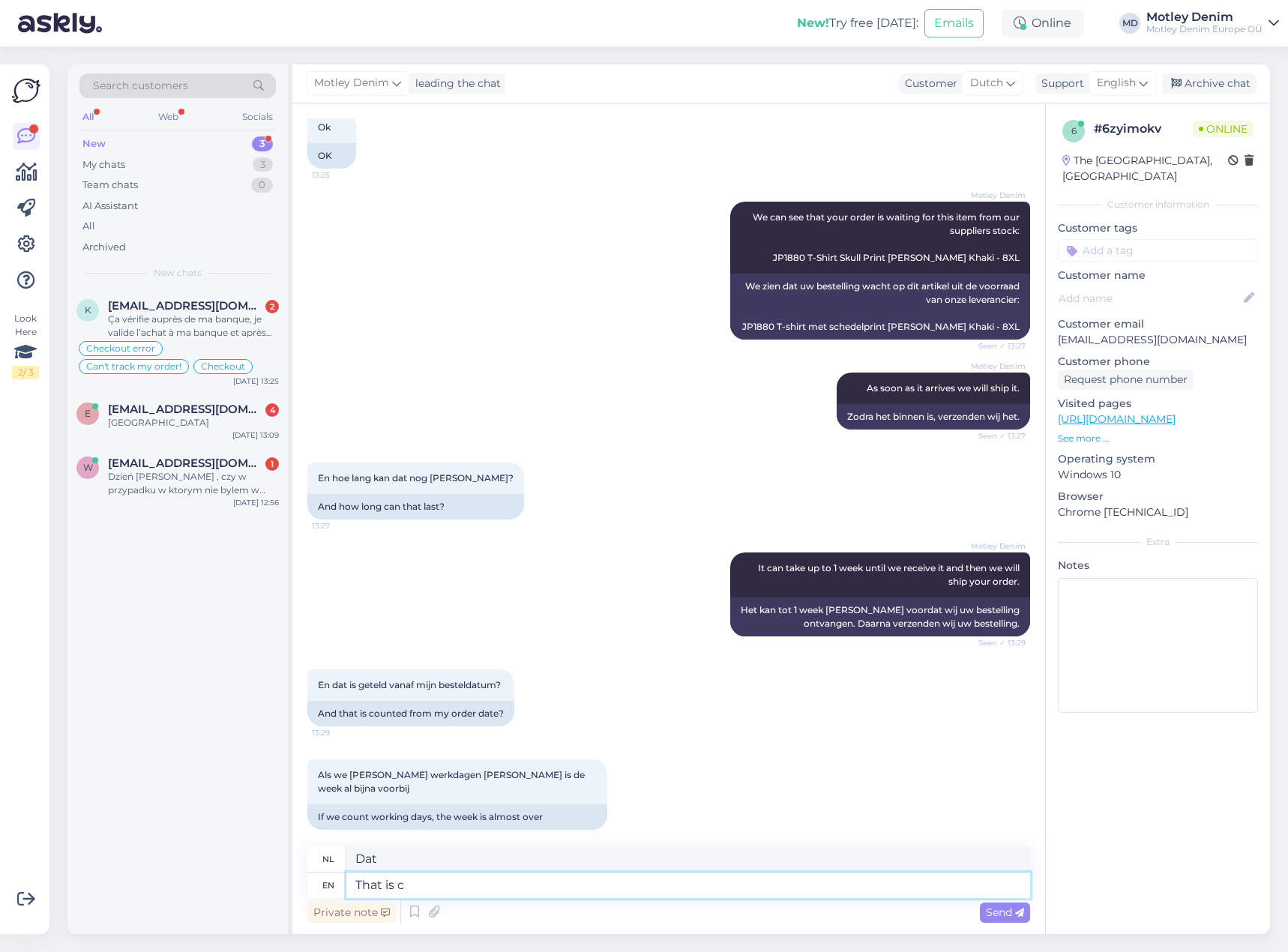
type textarea "Dat is"
type textarea "That is counted f"
type textarea "Dat telt mee"
type textarea "That is counted from t"
type textarea "Dat wordt gerekend vanaf"
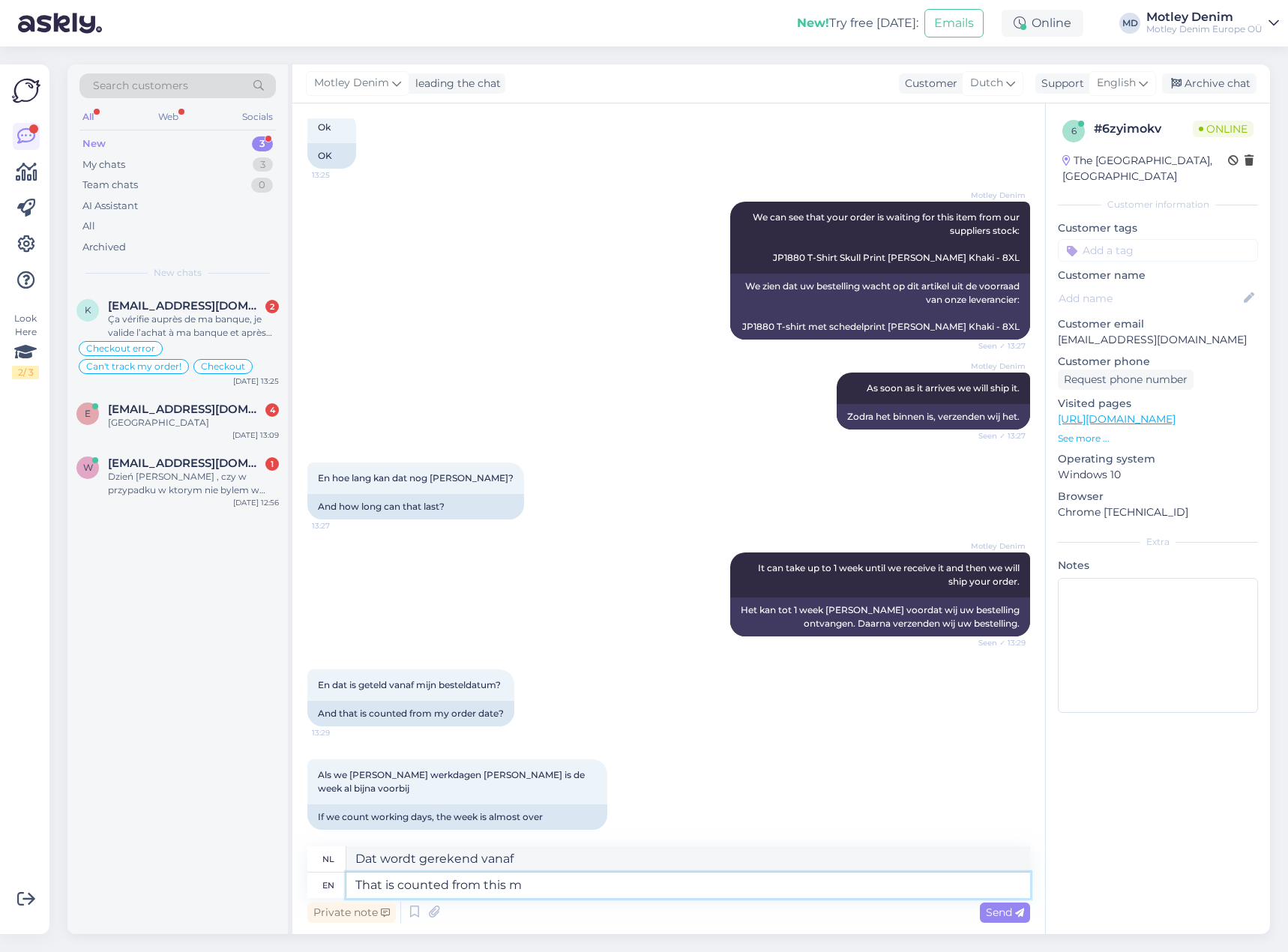
type textarea "That is counted from this mo"
type textarea "Dat wordt vanaf dit gerekend"
type textarea "That is counted from this moment."
type textarea "Dat geldt vanaf dit moment."
type textarea "That is counted from this moment."
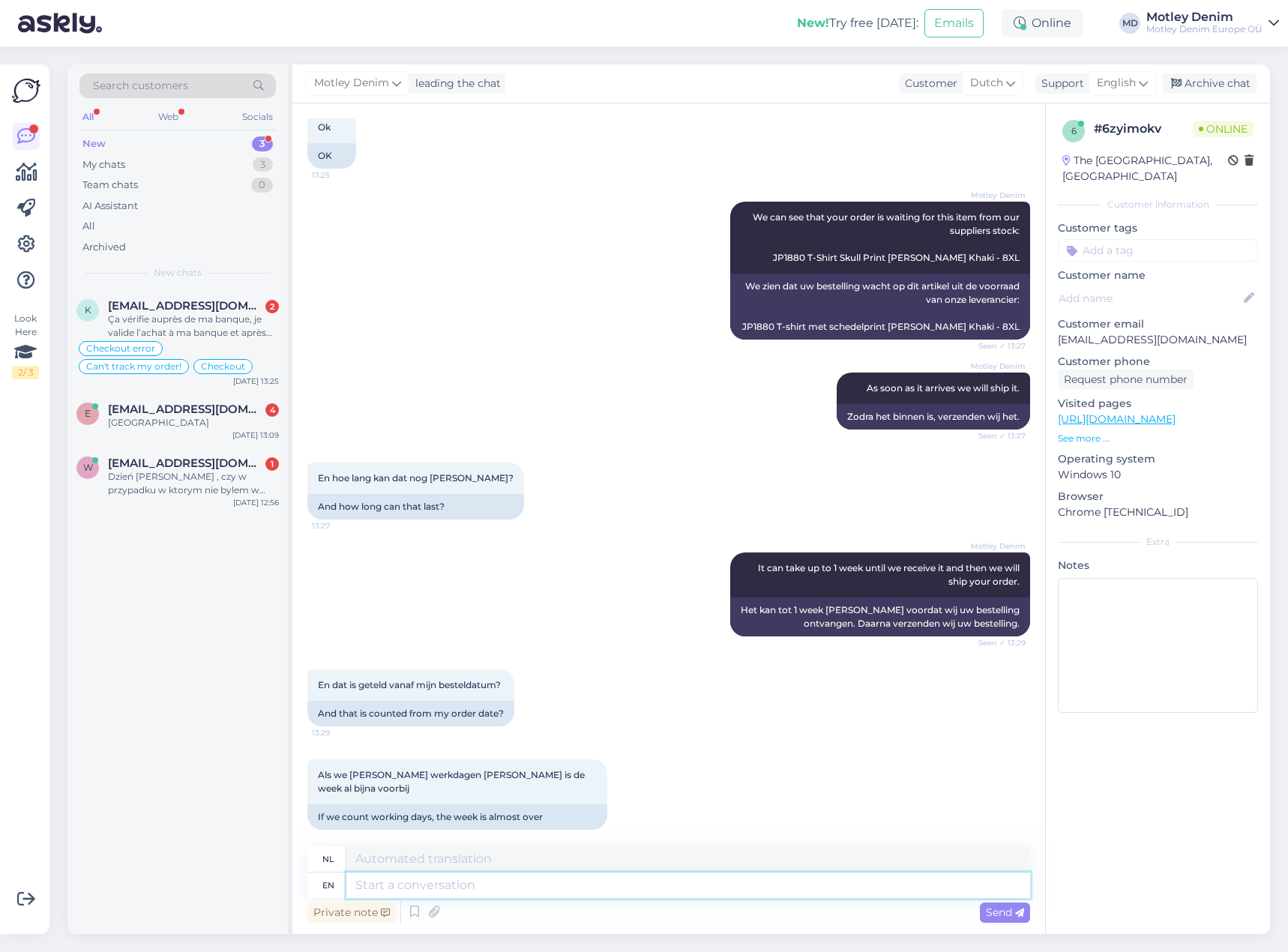
scroll to position [639, 0]
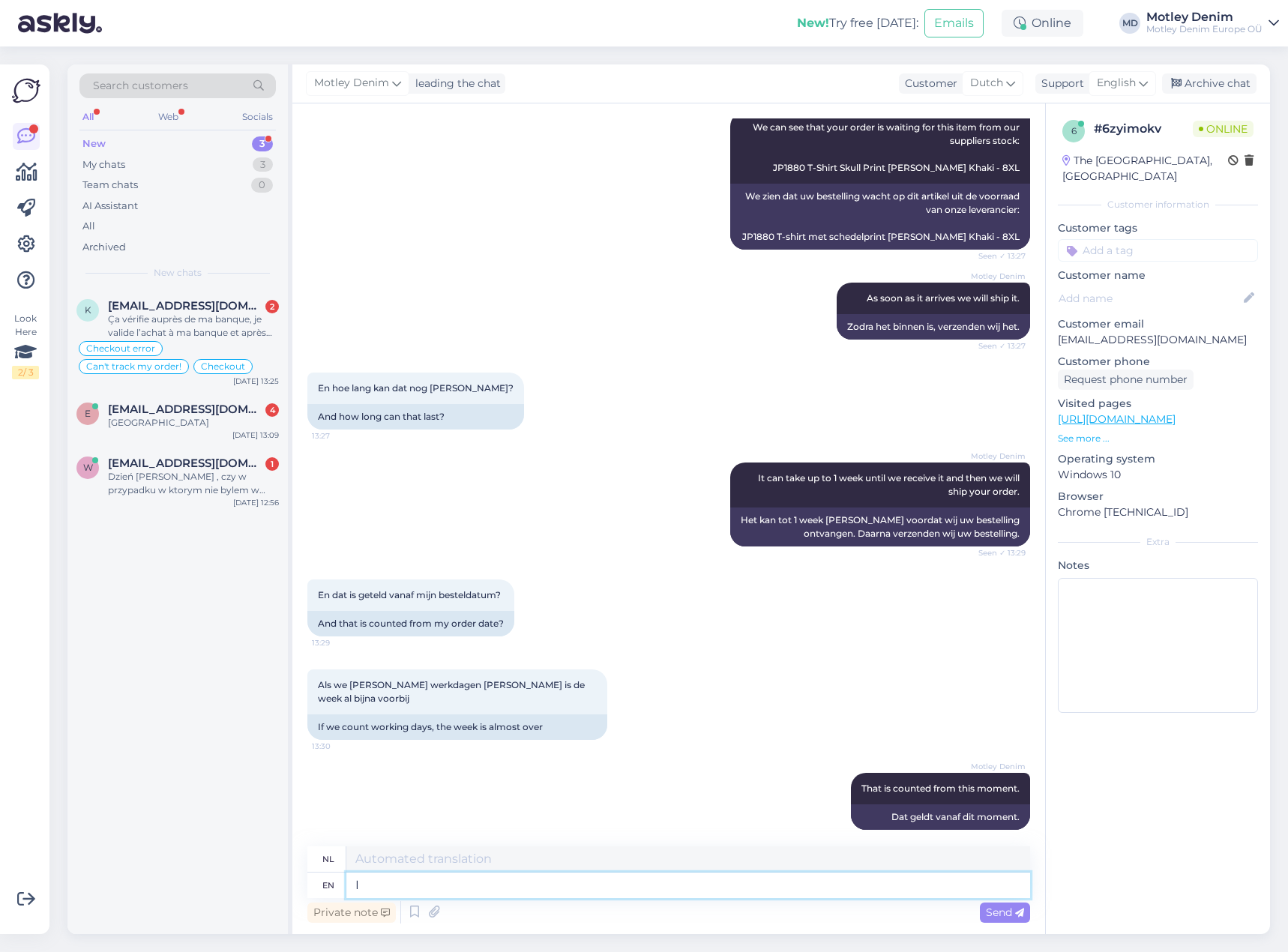
type textarea "I"
type textarea "I will"
type textarea "Ik zal"
type textarea "I will see i"
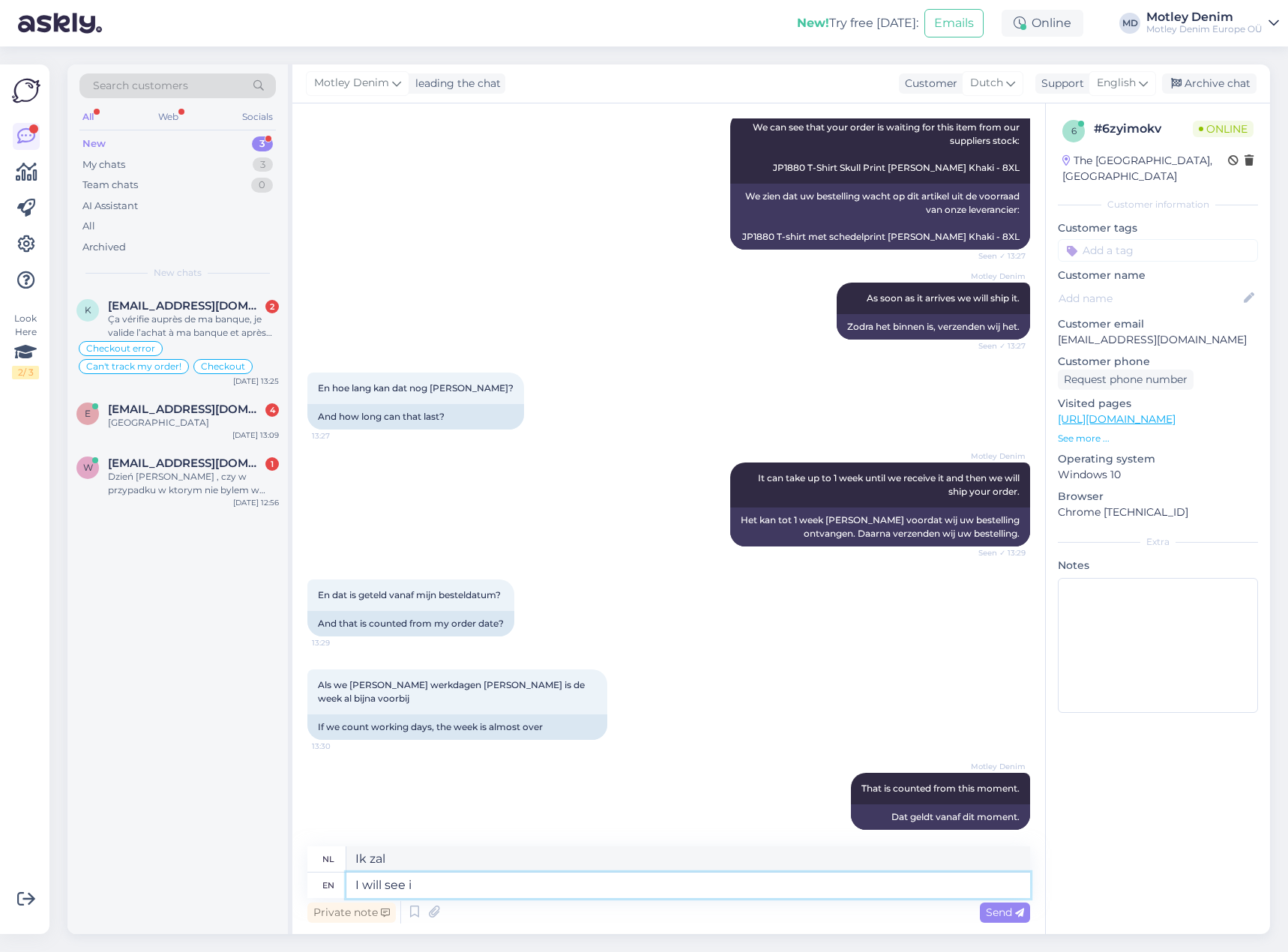
type textarea "Ik [PERSON_NAME]"
type textarea "I will see if"
type textarea "Ik zal kijken of"
type textarea "I will see if I c"
type textarea "Ik zal kijken of ik"
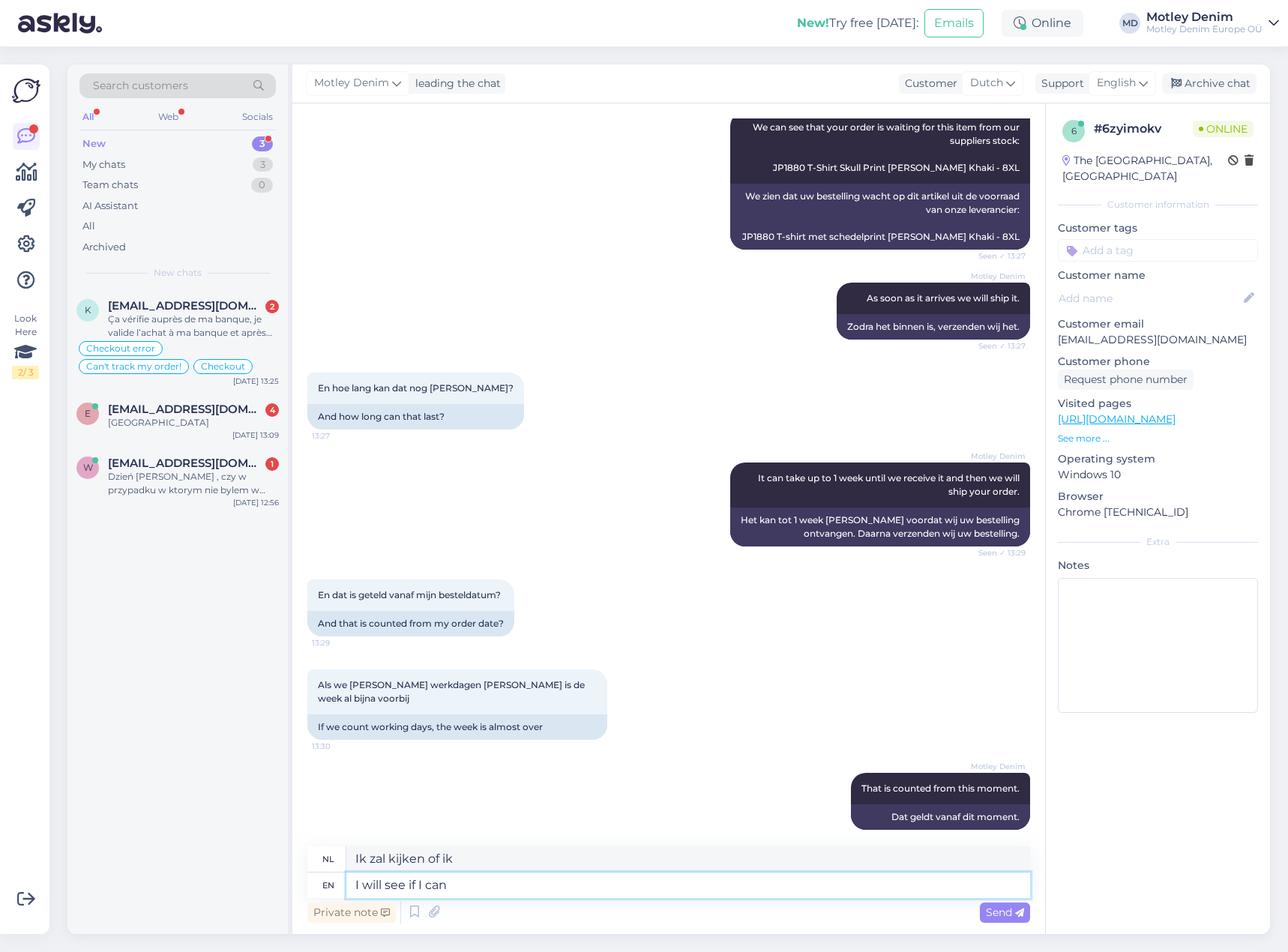
type textarea "I will see if I can"
type textarea "Ik zal kijken of ik kan"
type textarea "I will see if I can find a"
type textarea "Ik zal kijken of ik het kan vinden"
type textarea "I will see if I can find a t"
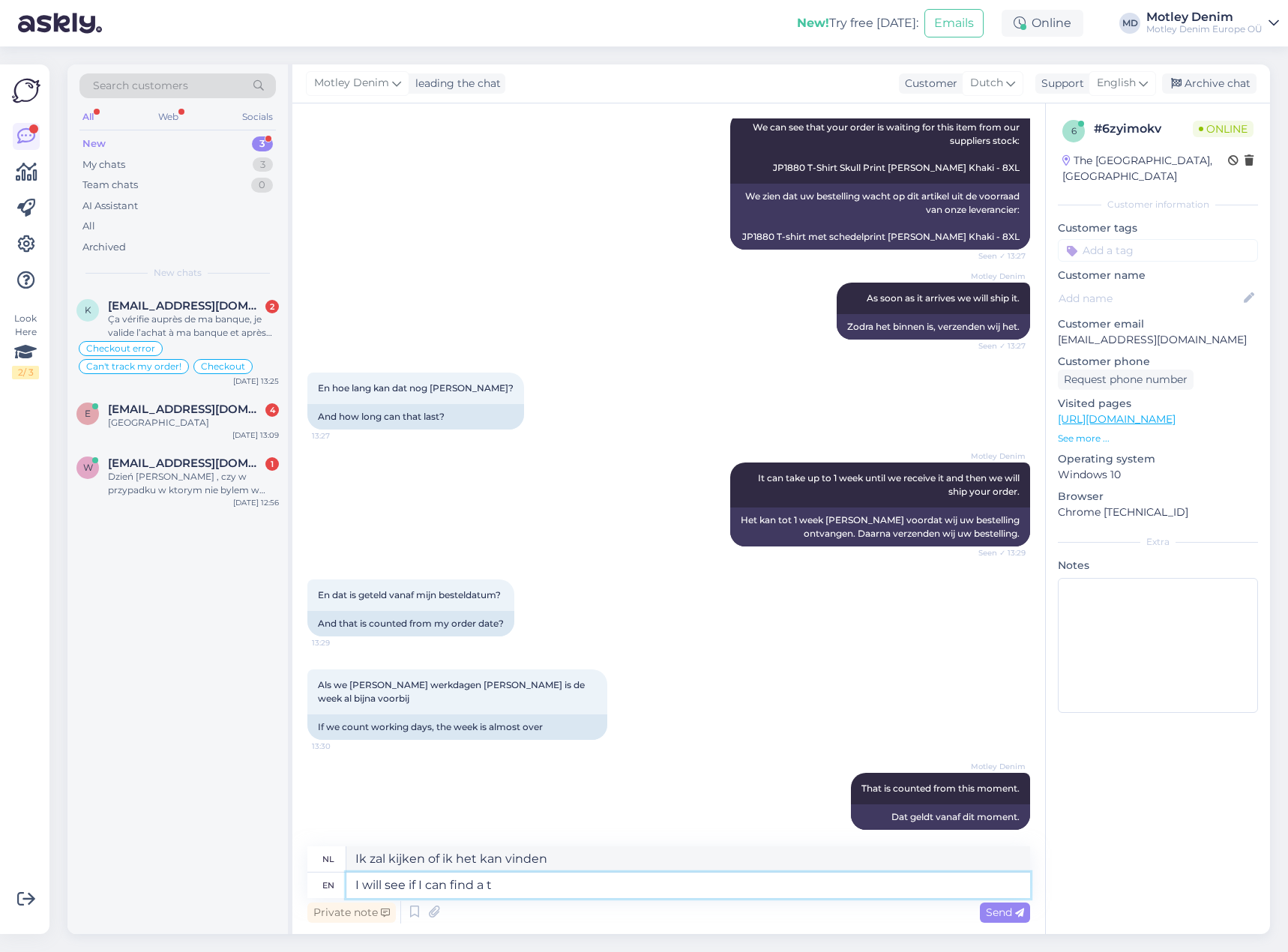
type textarea "Ik zal kijken of ik een"
type textarea "I will see if I can find a tracking"
type textarea "Ik zal kijken of ik een tracking kan vinden"
type textarea "I will see if I can find a tracking for o"
type textarea "Ik zal kijken of ik een trackingnummer kan vinden voor"
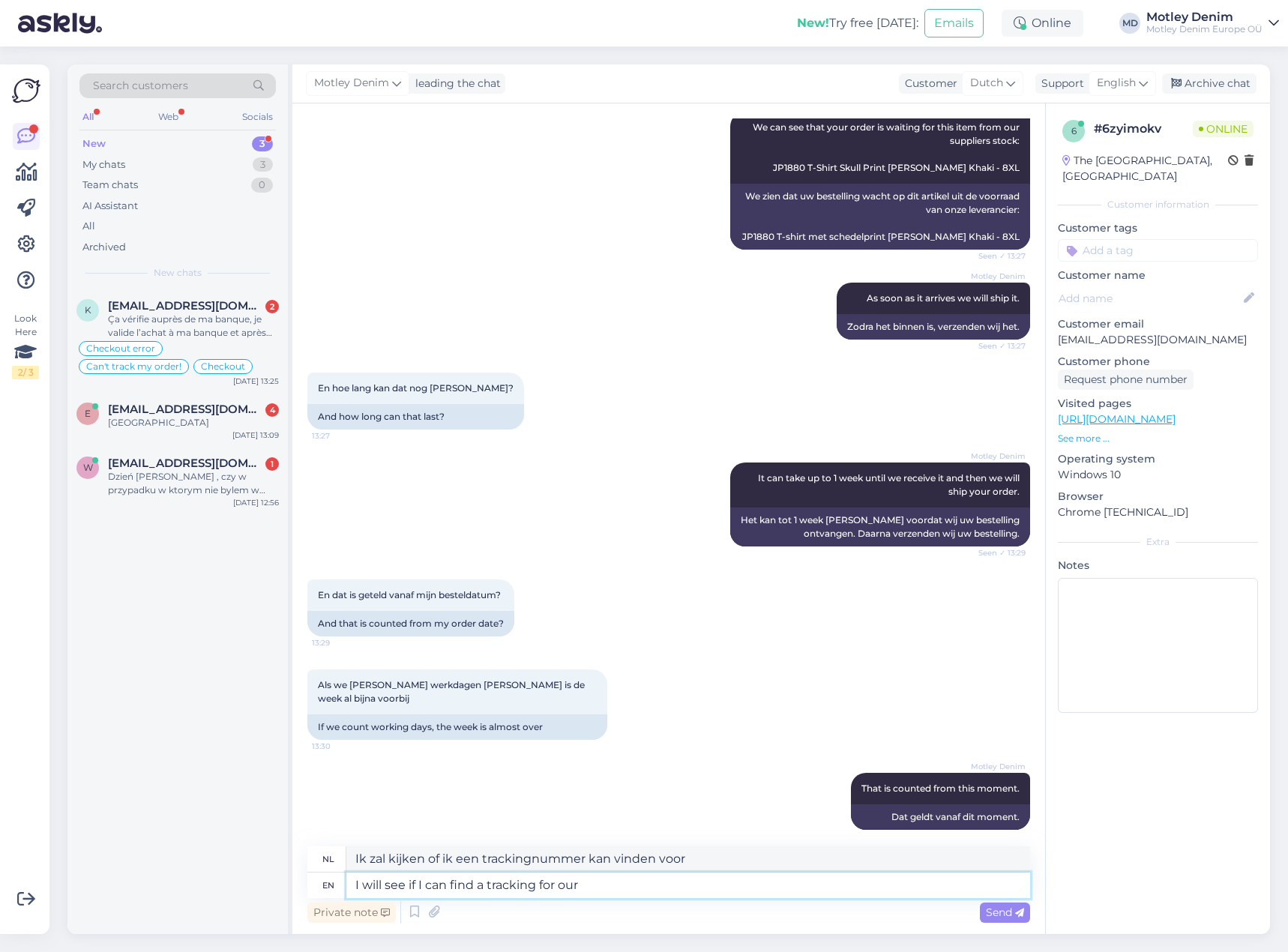
type textarea "I will see if I can find a tracking for our s"
type textarea "Ik zal kijken of ik een trackingnummer voor onze kan vinden"
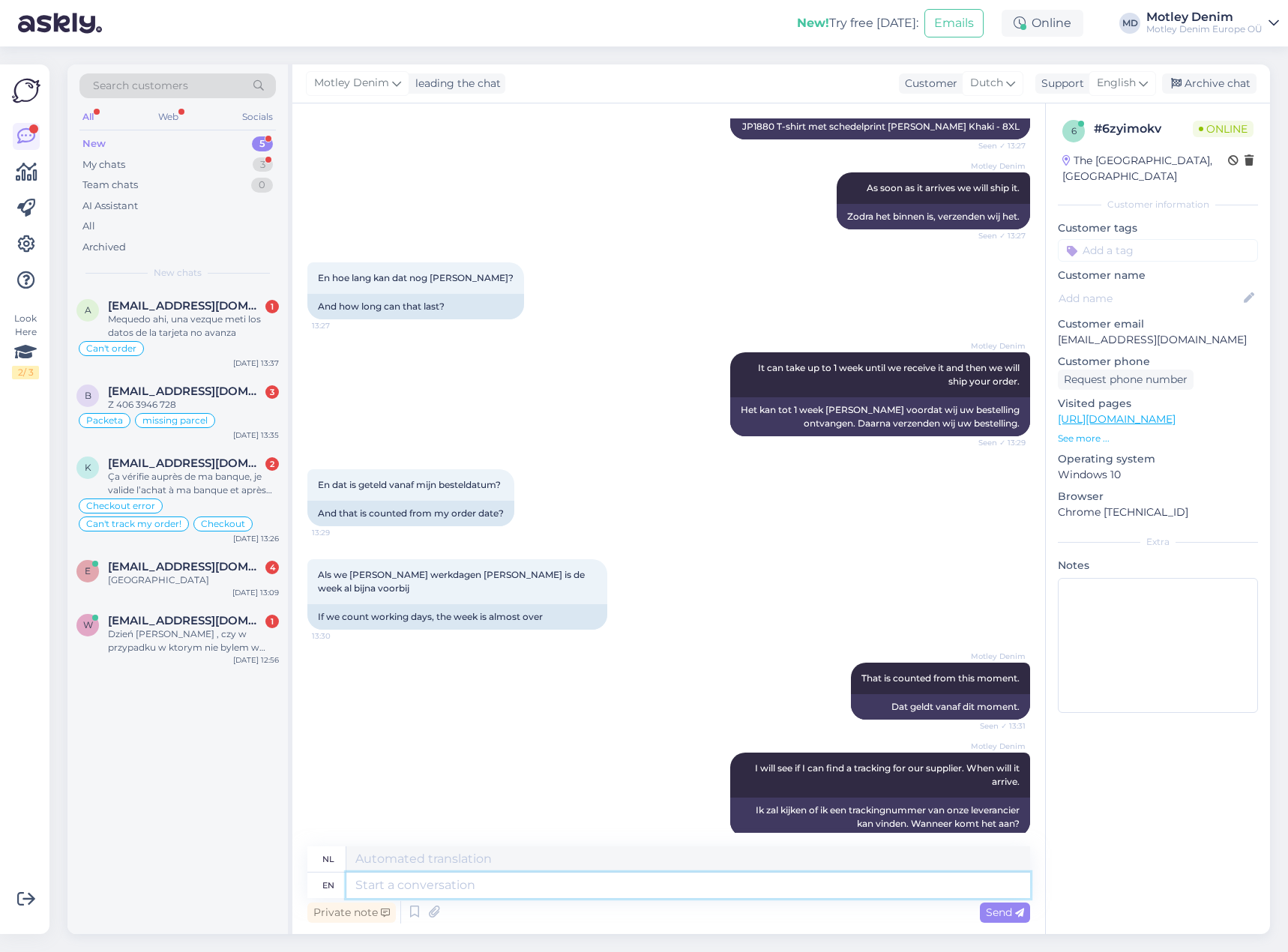
scroll to position [873, 0]
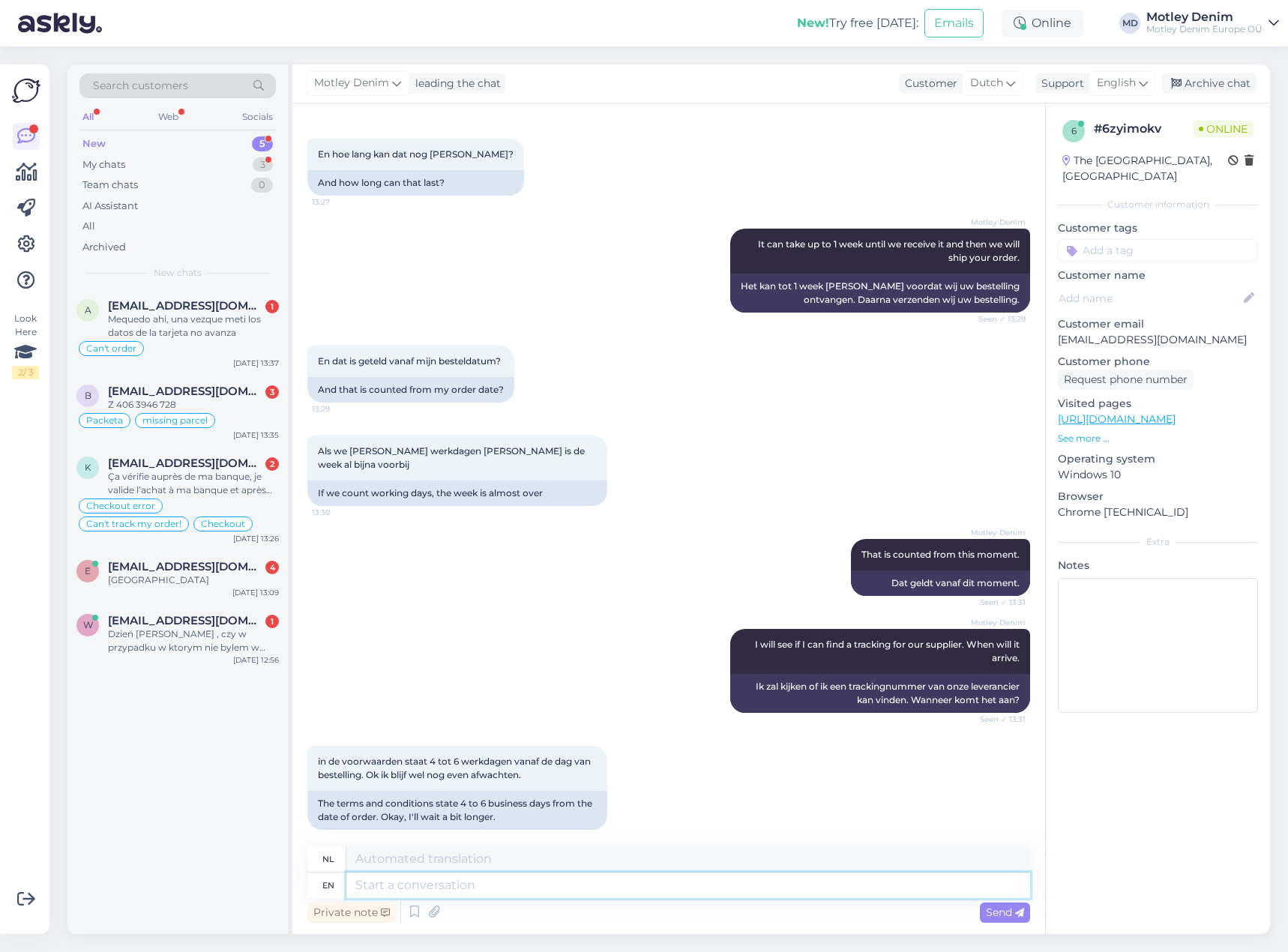
click at [581, 891] on textarea at bounding box center [688, 885] width 684 height 26
click at [703, 779] on div "in de voorwaarden staat 4 tot 6 werkdagen vanaf de dag van bestelling. Ok ik bl…" at bounding box center [669, 787] width 723 height 117
click at [550, 894] on textarea at bounding box center [688, 885] width 684 height 26
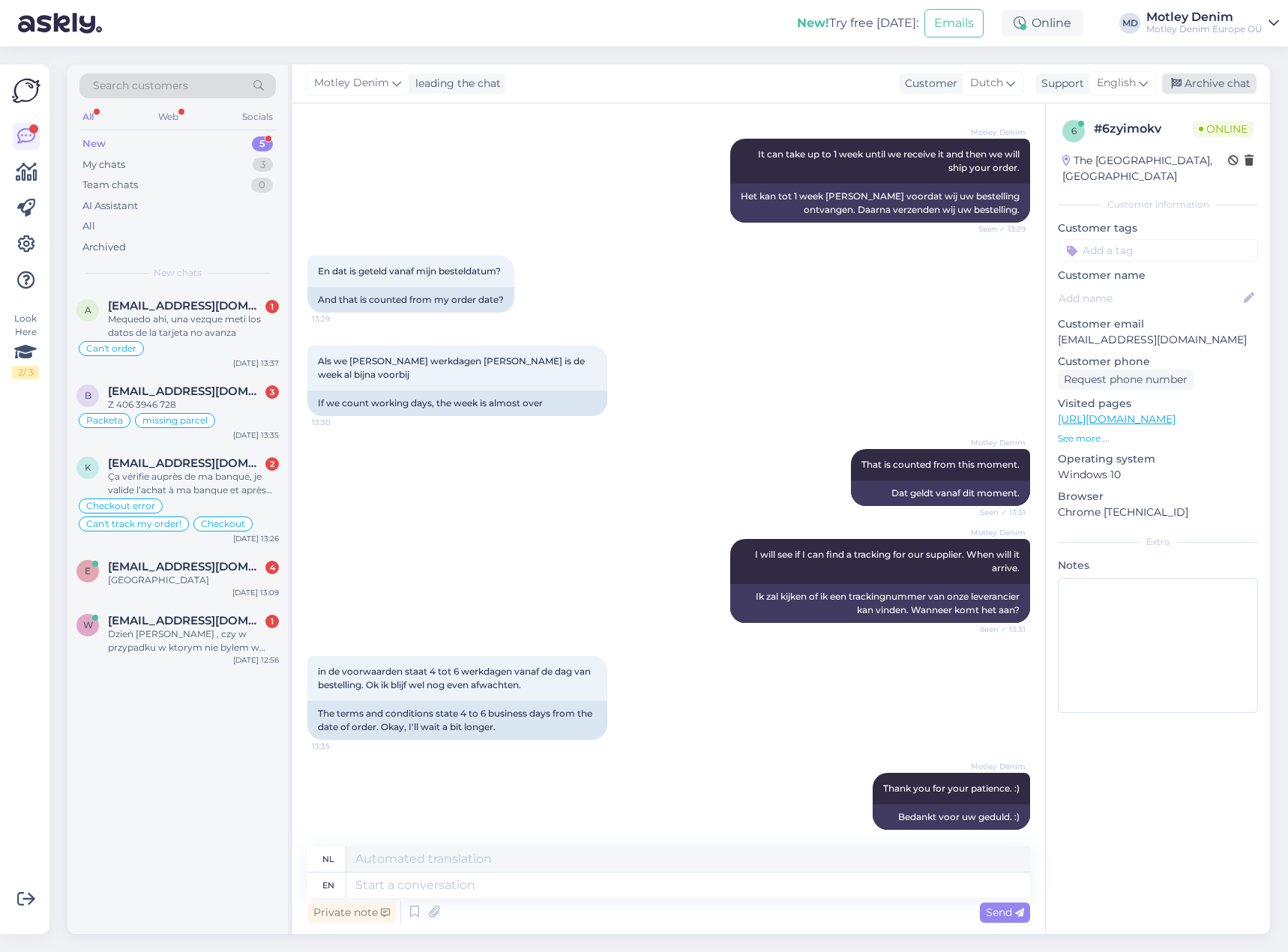
click at [1192, 89] on div "Archive chat" at bounding box center [1210, 84] width 95 height 20
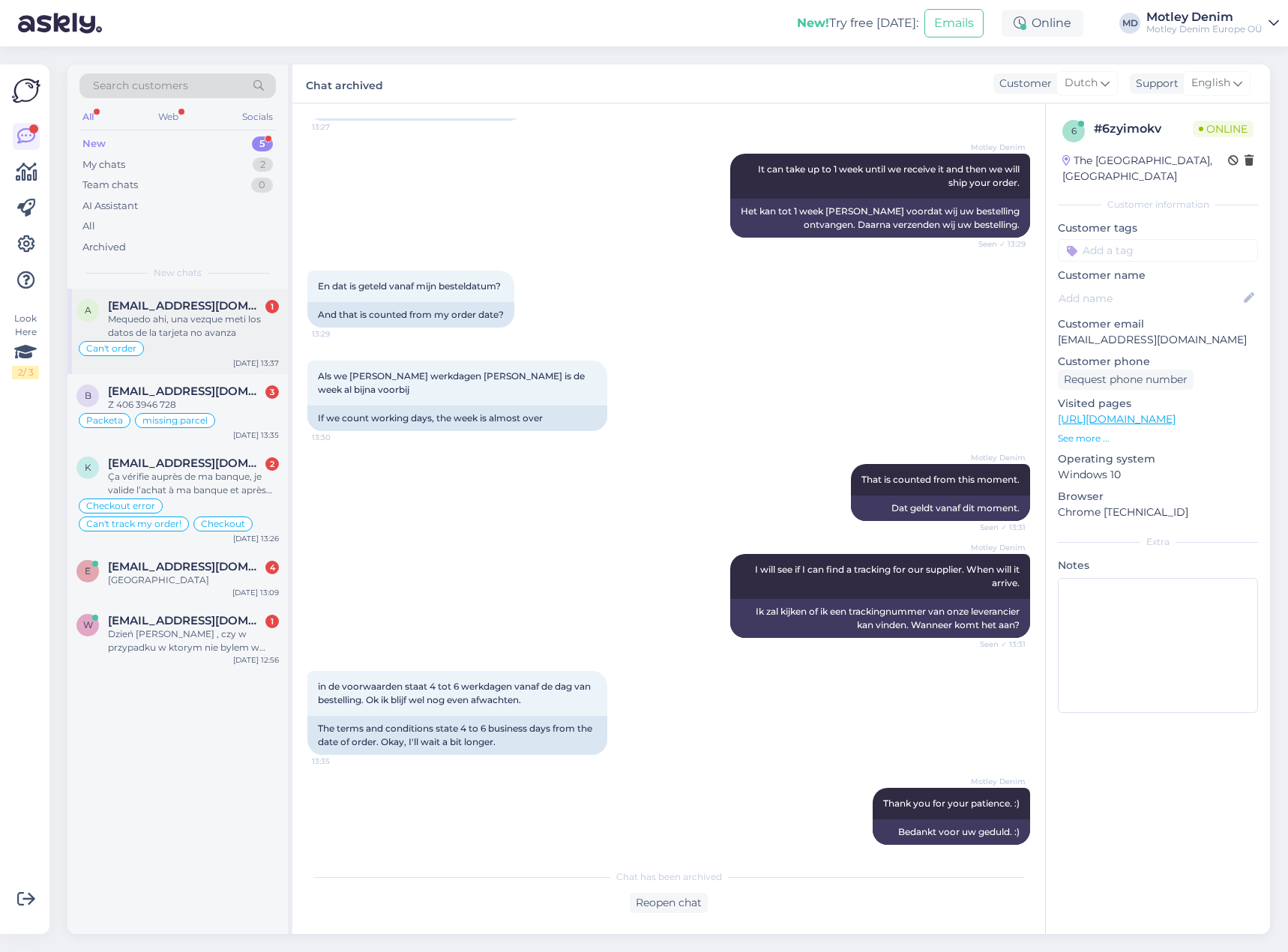
click at [197, 319] on div "Mequedo ahi, una vezque meti los datos de la tarjeta no avanza" at bounding box center [194, 326] width 171 height 27
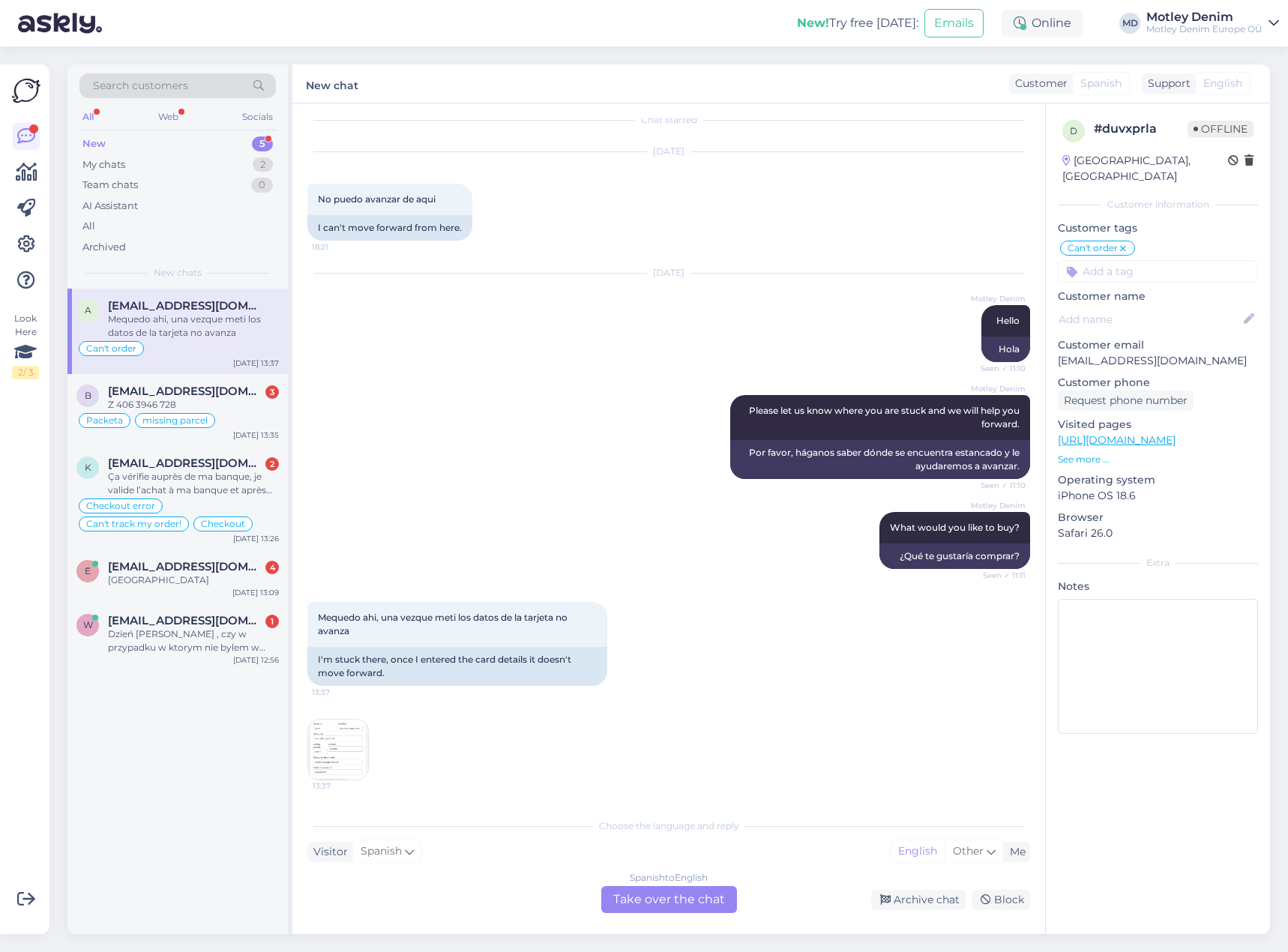
click at [663, 896] on div "Spanish to English Take over the chat" at bounding box center [669, 900] width 136 height 27
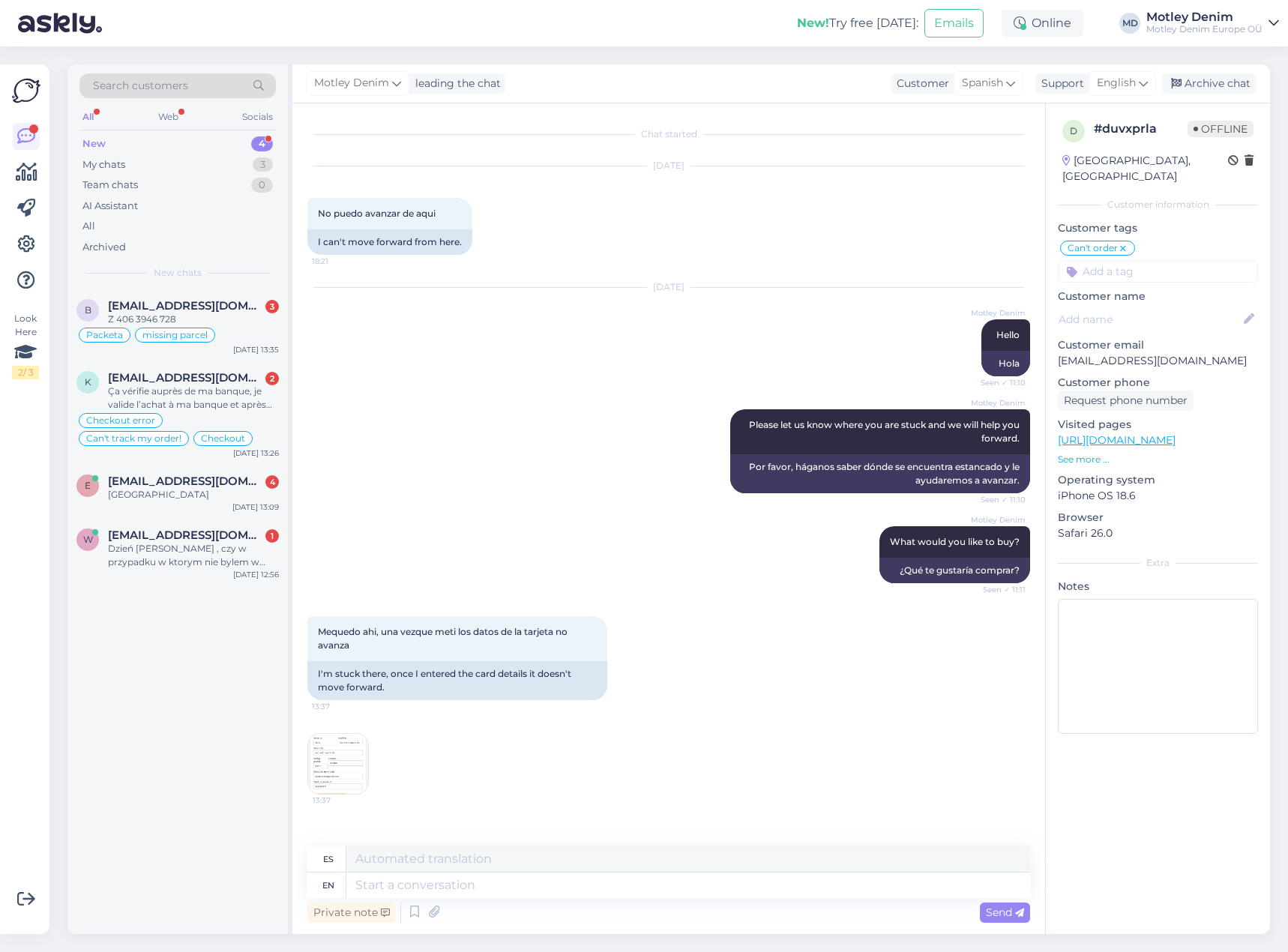
click at [339, 762] on img at bounding box center [338, 763] width 60 height 60
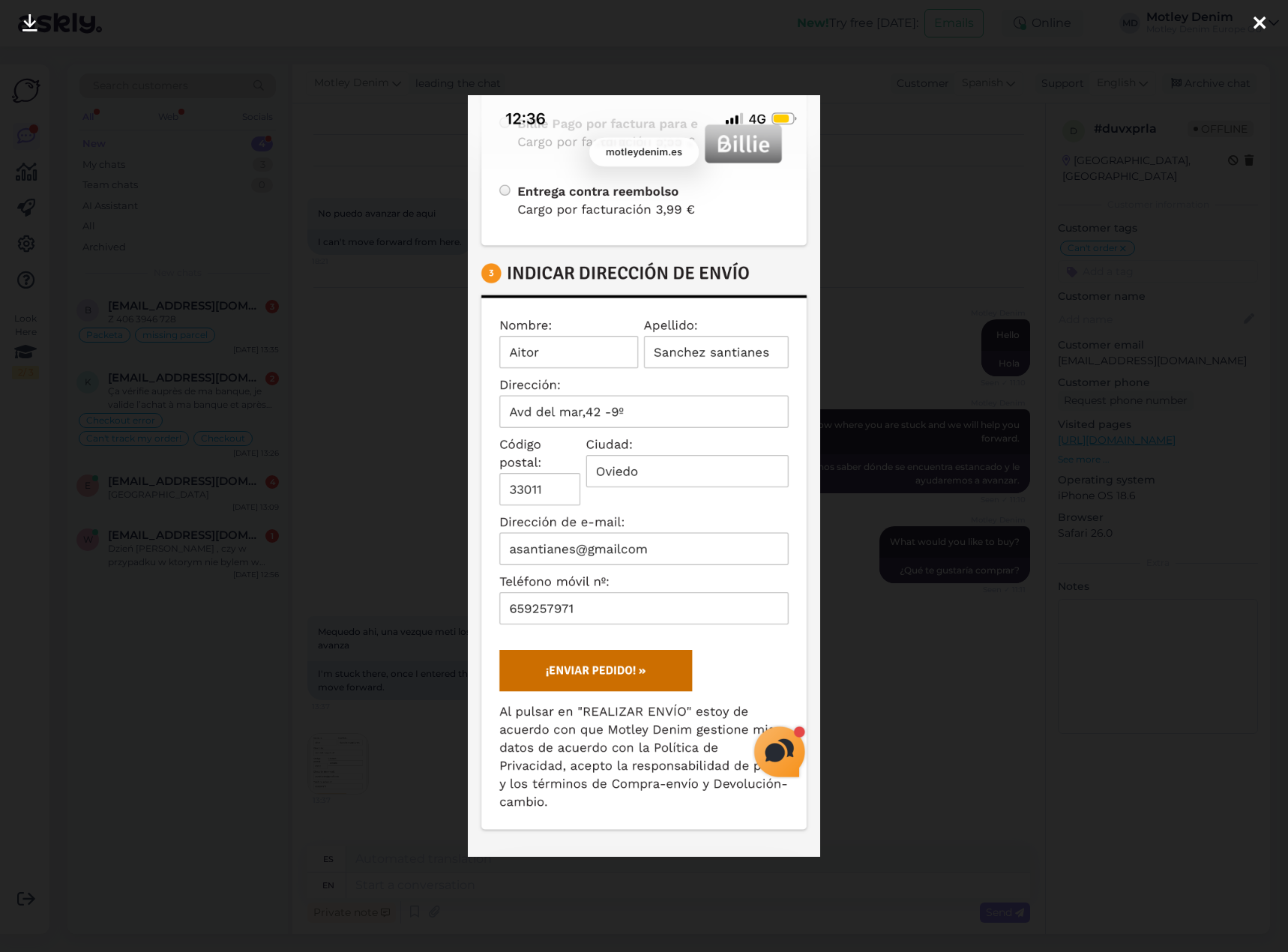
click at [350, 625] on div at bounding box center [644, 476] width 1288 height 952
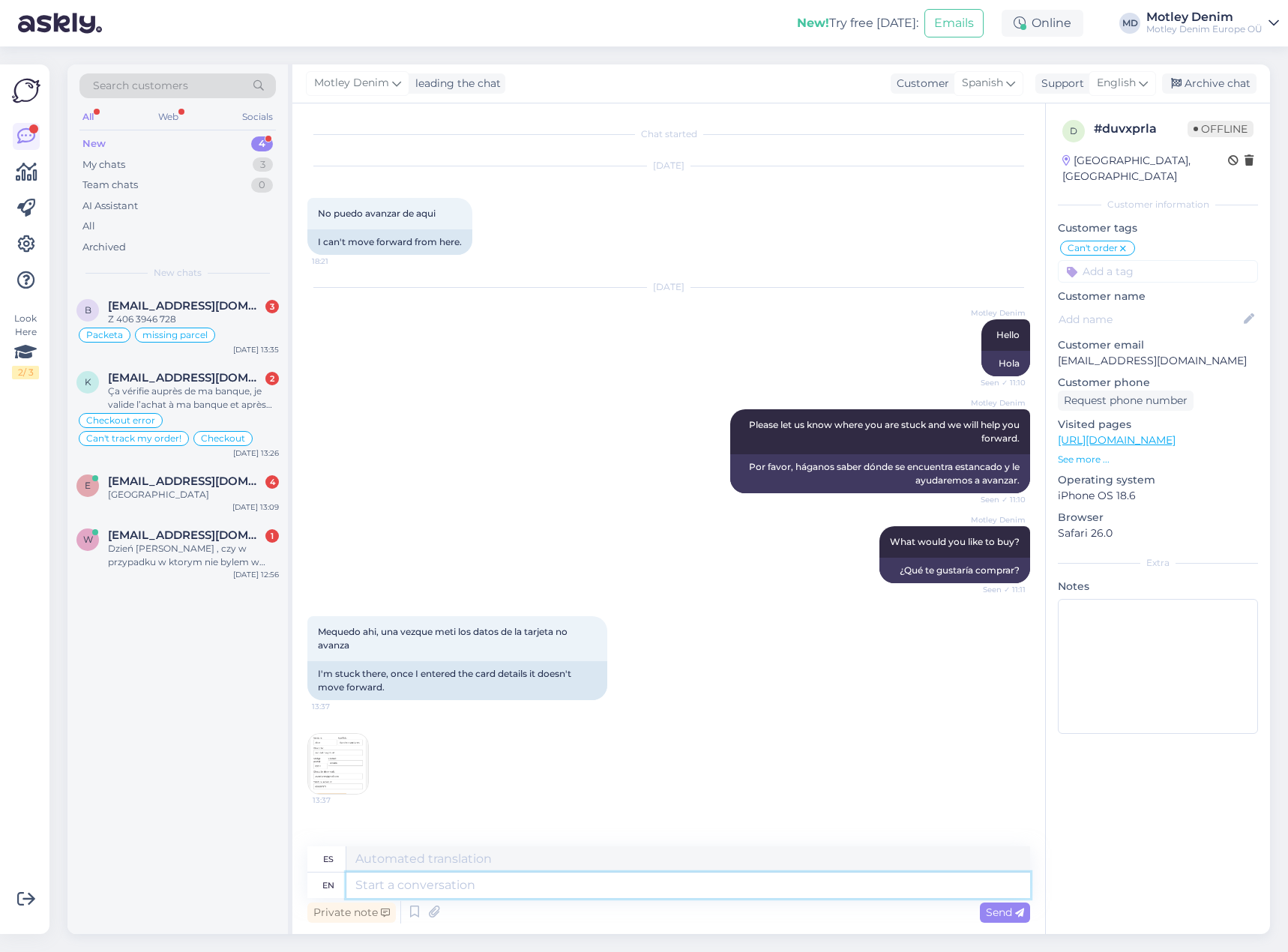
click at [444, 889] on textarea at bounding box center [688, 885] width 684 height 26
click at [485, 896] on textarea at bounding box center [688, 885] width 684 height 26
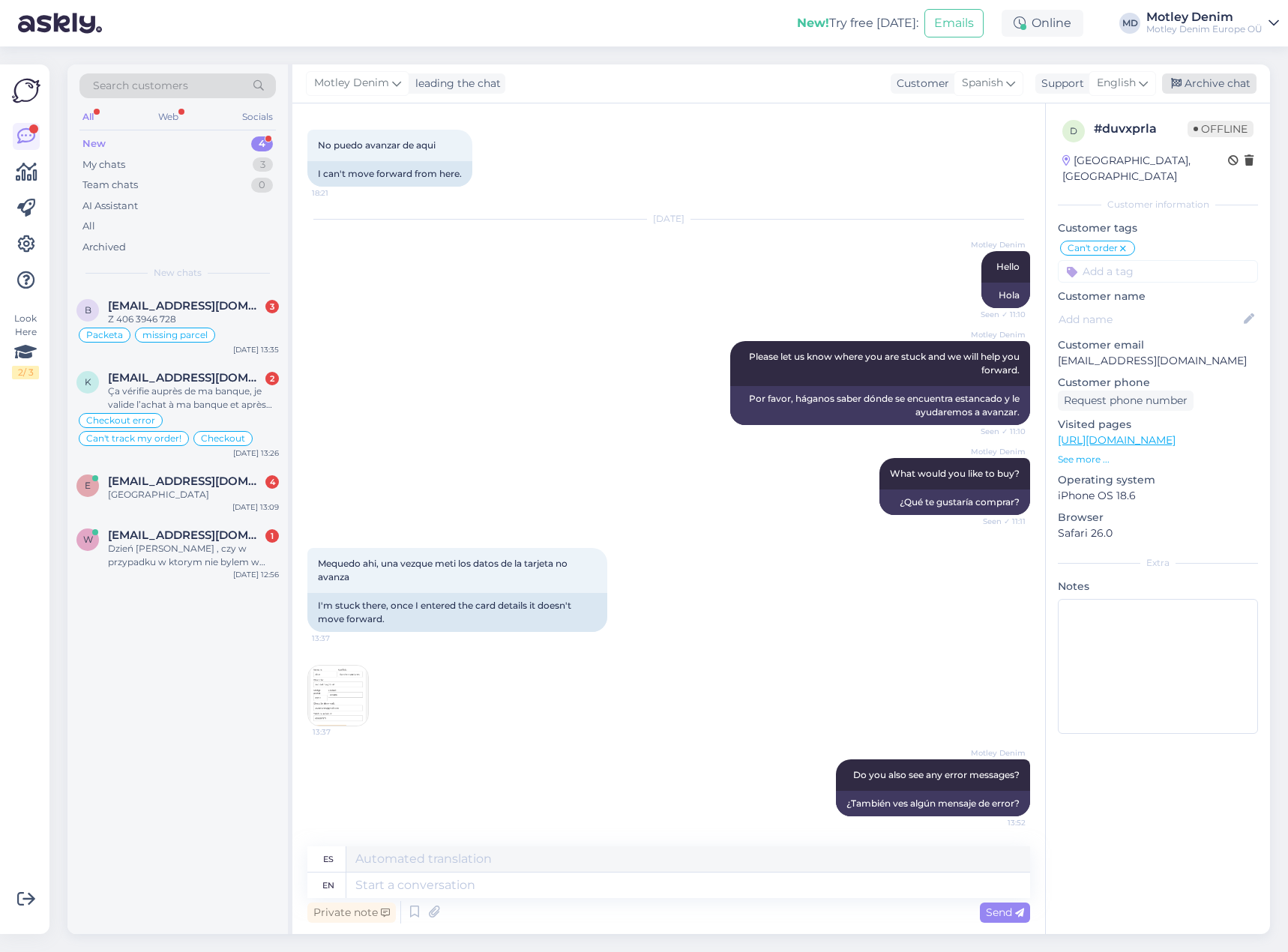
click at [1225, 82] on div "Archive chat" at bounding box center [1210, 84] width 95 height 20
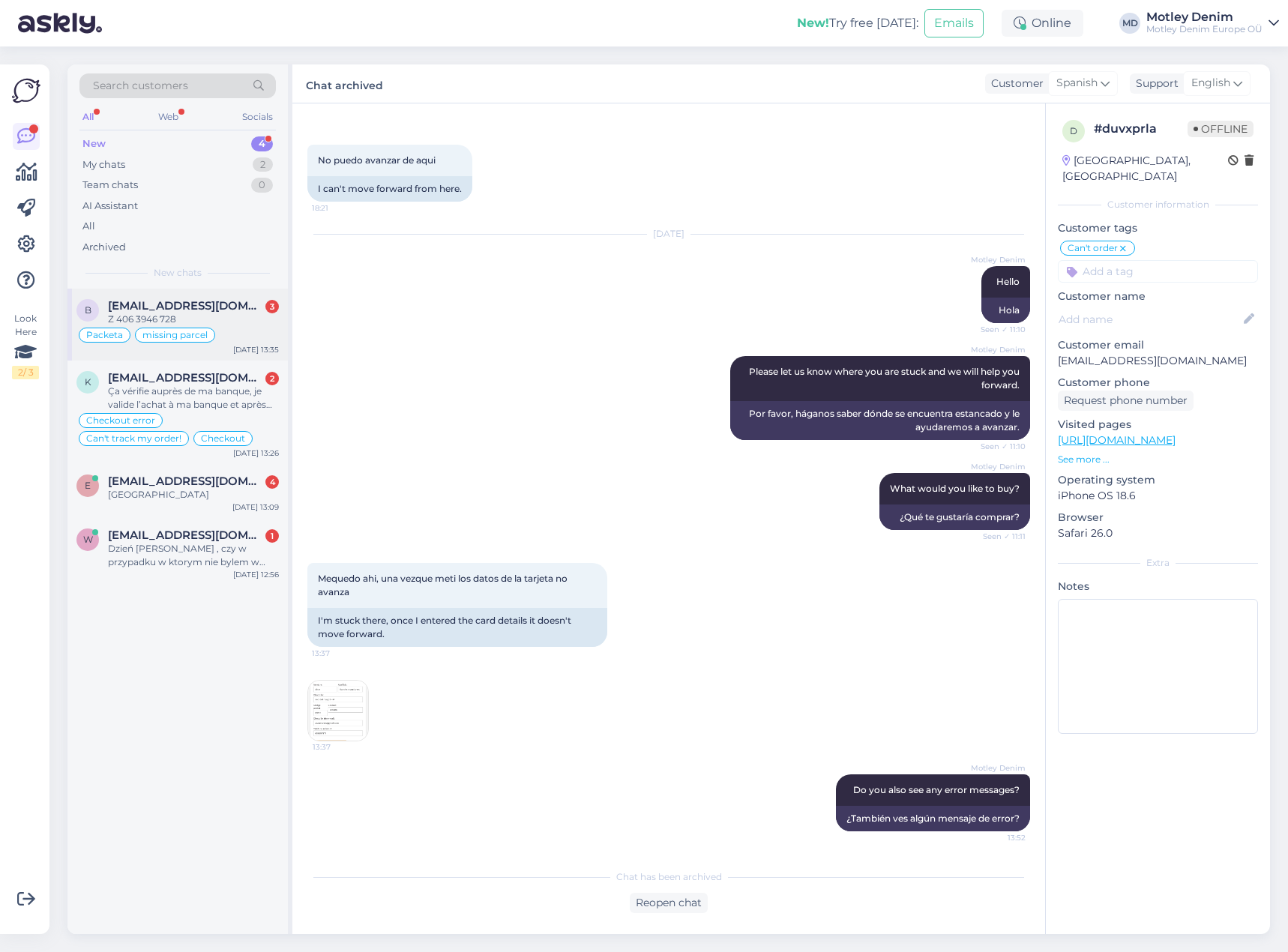
click at [224, 320] on div "Z 406 3946 728" at bounding box center [194, 319] width 171 height 13
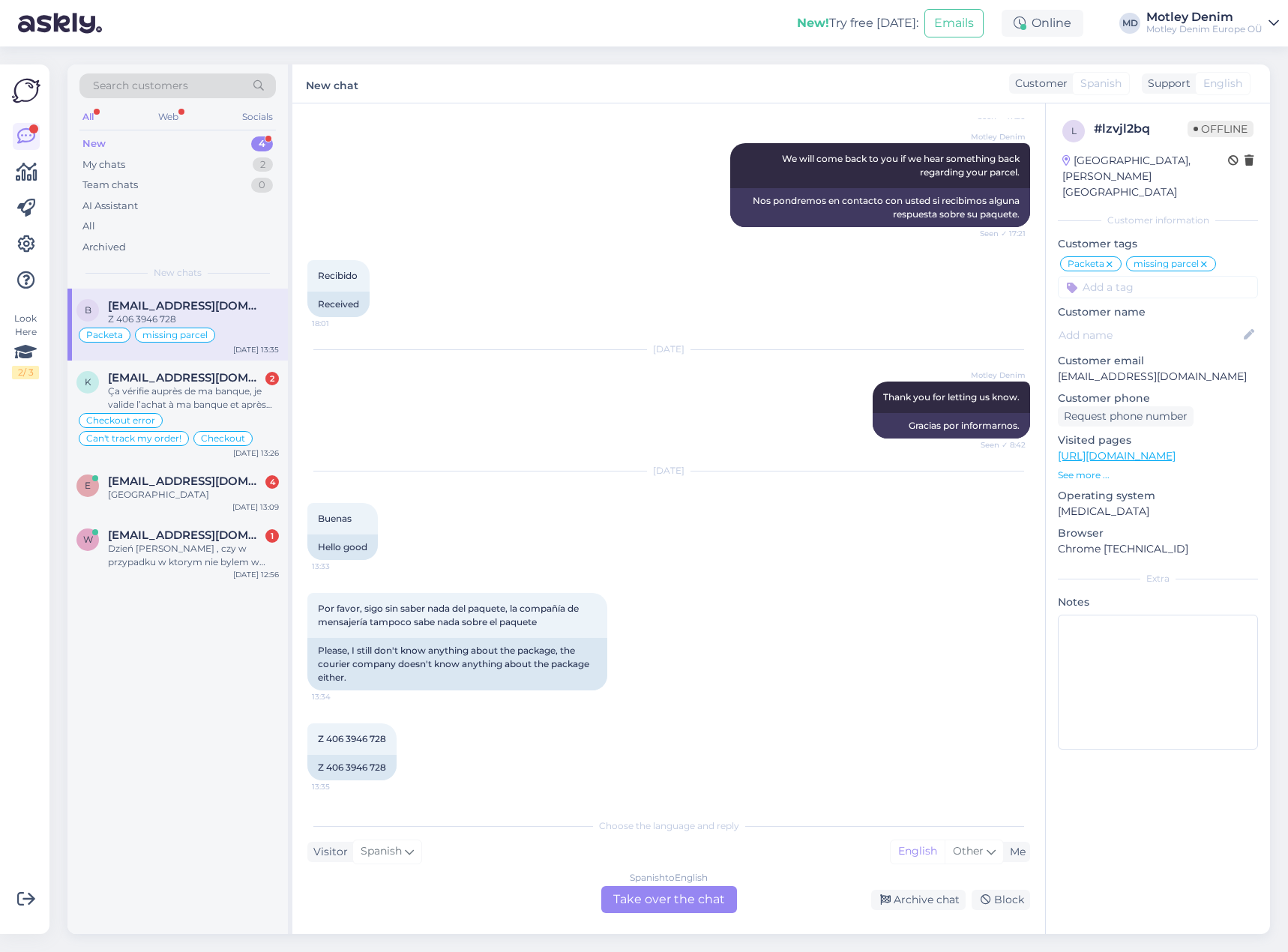
click at [677, 903] on div "Spanish to English Take over the chat" at bounding box center [669, 900] width 136 height 27
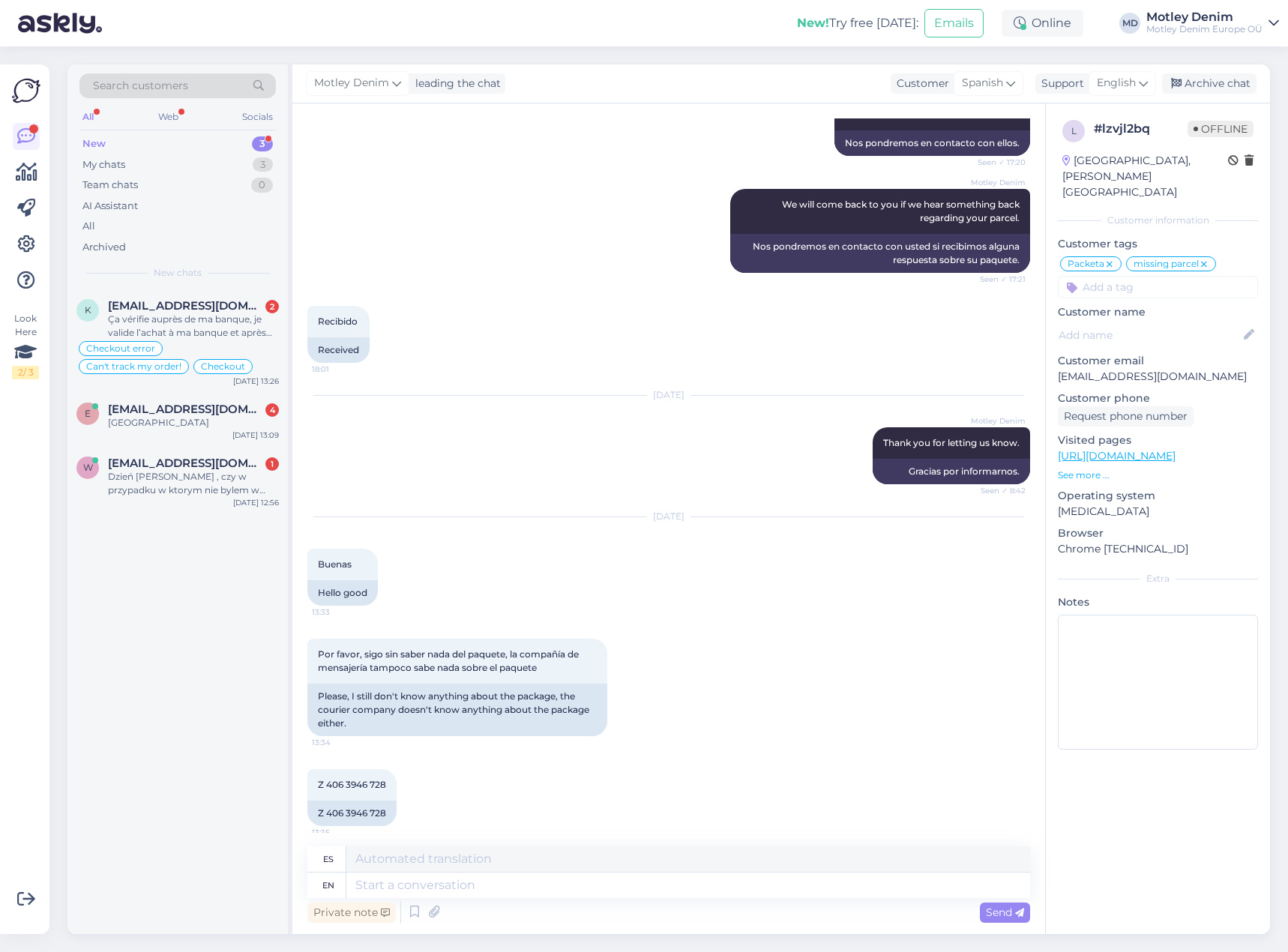
scroll to position [644, 0]
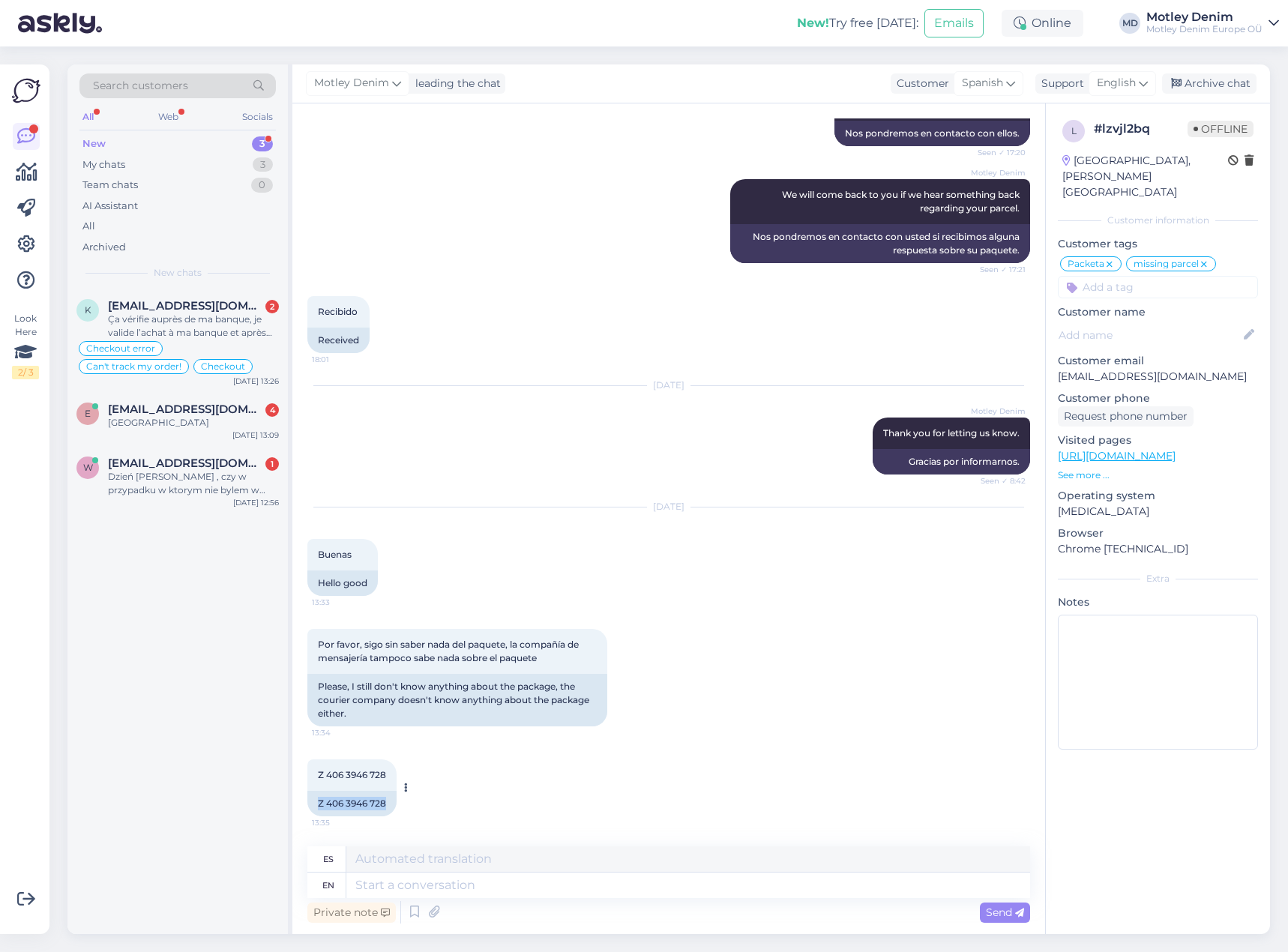
drag, startPoint x: 319, startPoint y: 801, endPoint x: 388, endPoint y: 795, distance: 69.3
click at [388, 795] on div "Z 406 3946 728" at bounding box center [352, 803] width 89 height 26
copy div "Z 406 3946 728"
click at [1073, 369] on p "[EMAIL_ADDRESS][DOMAIN_NAME]" at bounding box center [1158, 377] width 200 height 16
drag, startPoint x: 1076, startPoint y: 345, endPoint x: 1174, endPoint y: 341, distance: 98.1
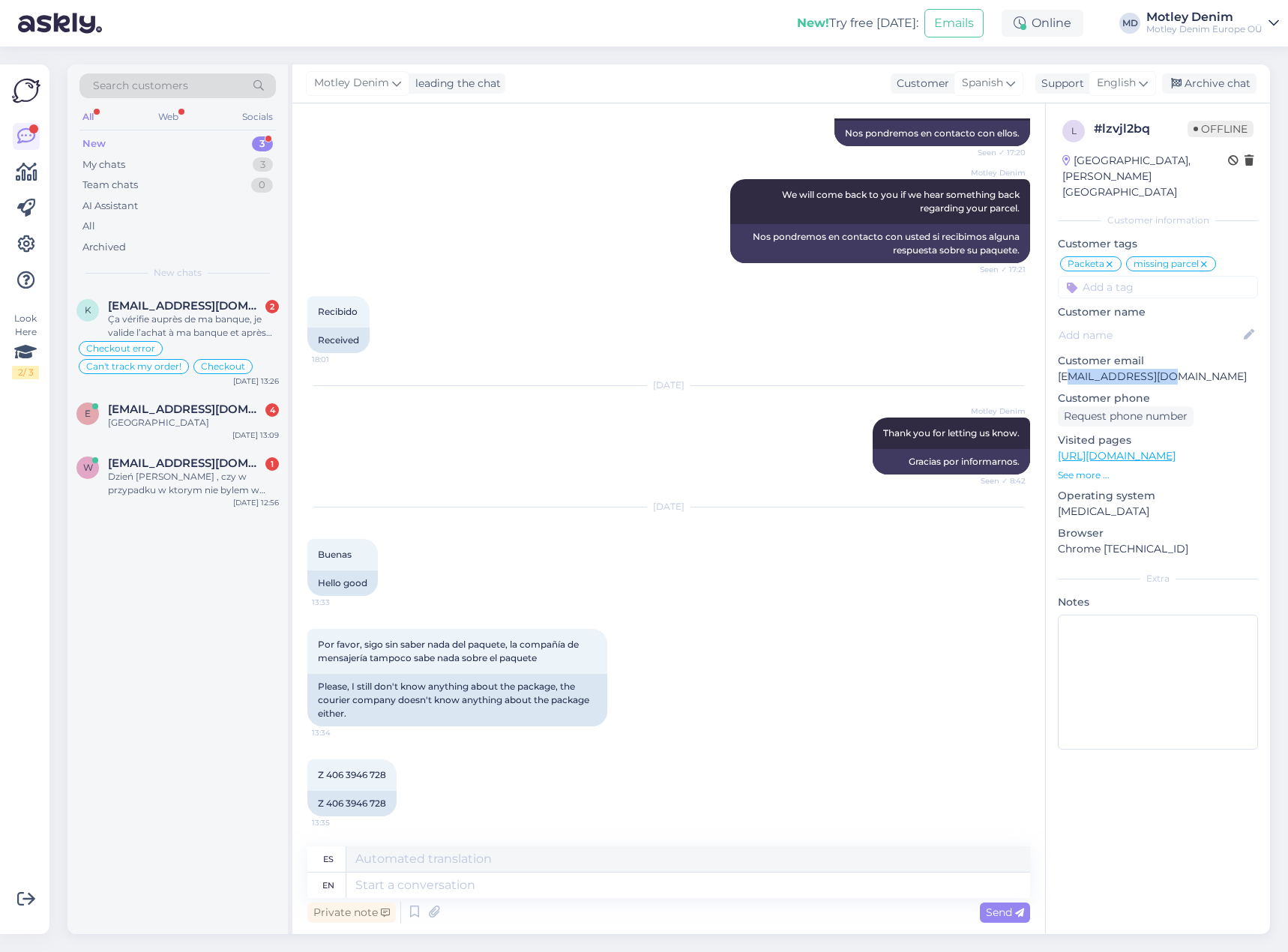
click at [1176, 369] on p "[EMAIL_ADDRESS][DOMAIN_NAME]" at bounding box center [1158, 377] width 200 height 16
click at [1153, 369] on p "[EMAIL_ADDRESS][DOMAIN_NAME]" at bounding box center [1158, 377] width 200 height 16
click at [1048, 348] on div "l # lzvjl2bq Offline [GEOGRAPHIC_DATA], [PERSON_NAME] de Henares Customer infor…" at bounding box center [1158, 437] width 224 height 668
click at [1069, 369] on p "[EMAIL_ADDRESS][DOMAIN_NAME]" at bounding box center [1158, 377] width 200 height 16
drag, startPoint x: 1069, startPoint y: 346, endPoint x: 1197, endPoint y: 328, distance: 129.3
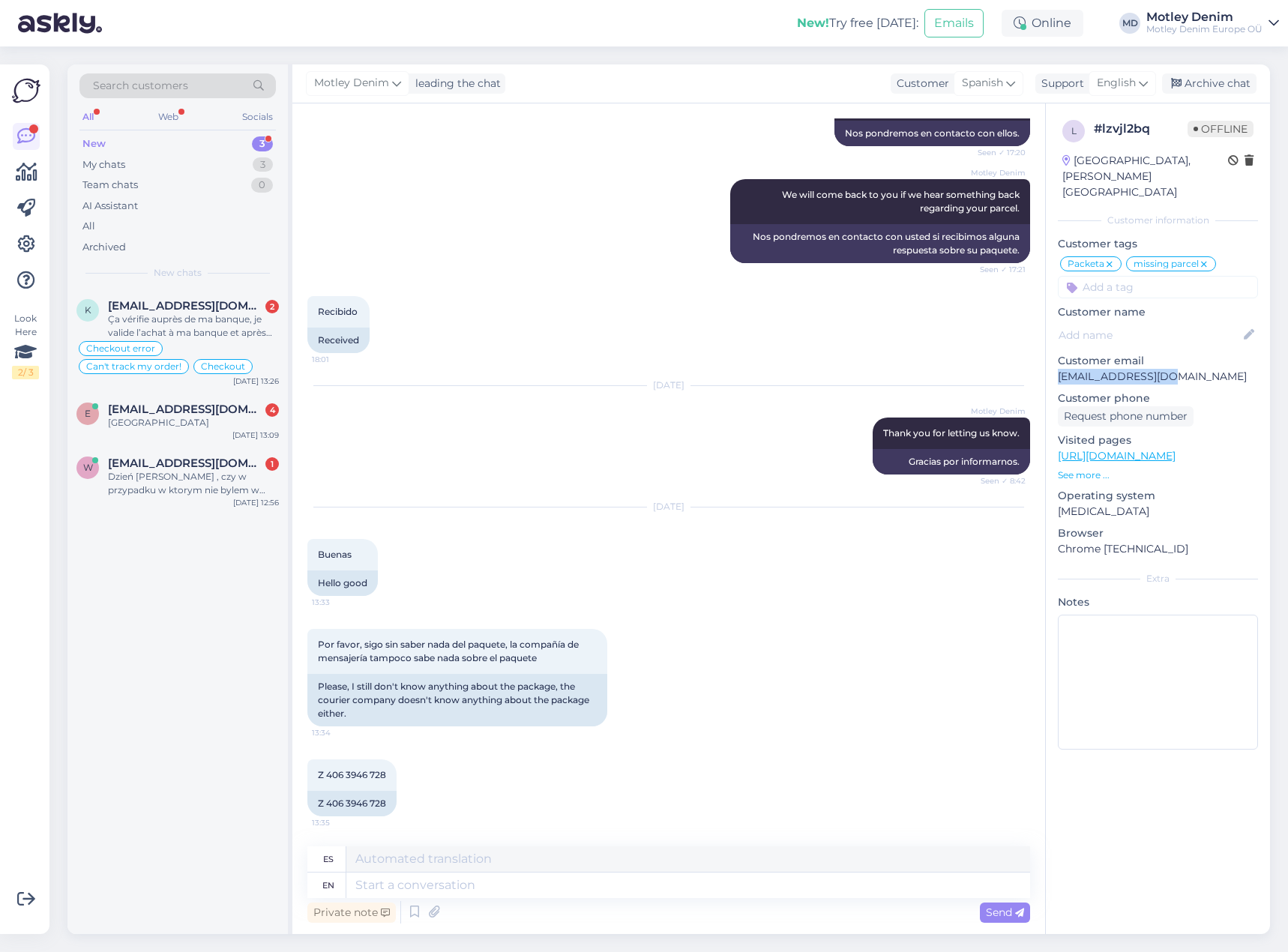
click at [1165, 369] on p "[EMAIL_ADDRESS][DOMAIN_NAME]" at bounding box center [1158, 377] width 200 height 16
copy p "[EMAIL_ADDRESS][DOMAIN_NAME]"
click at [950, 318] on div "Recibido 18:01 Received" at bounding box center [669, 324] width 723 height 90
drag, startPoint x: 319, startPoint y: 803, endPoint x: 386, endPoint y: 798, distance: 67.2
click at [386, 798] on div "Z 406 3946 728" at bounding box center [352, 803] width 89 height 26
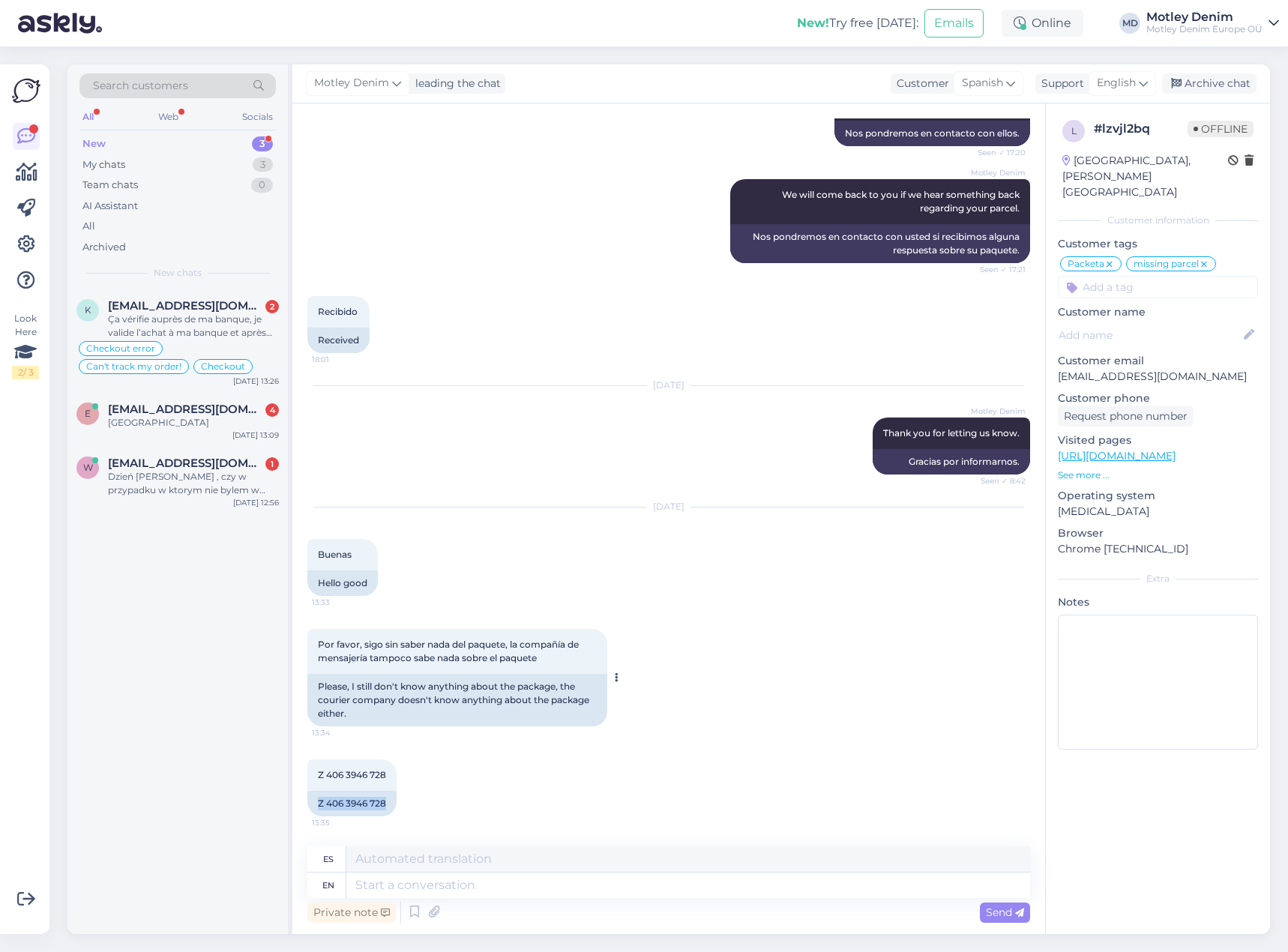
copy div "Z 406 3946 728"
click at [746, 350] on div "Recibido 18:01 Received" at bounding box center [669, 324] width 723 height 90
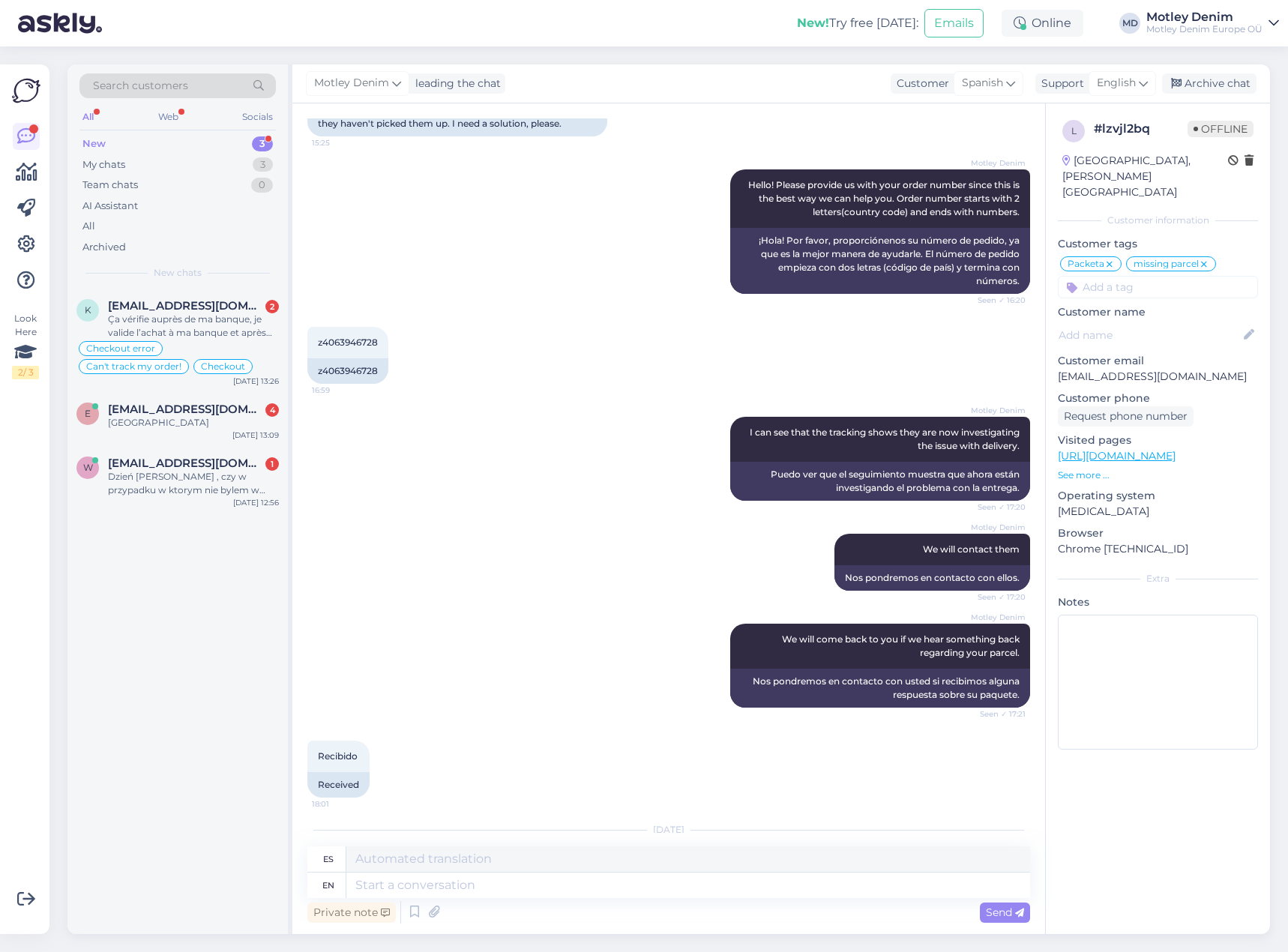
scroll to position [194, 0]
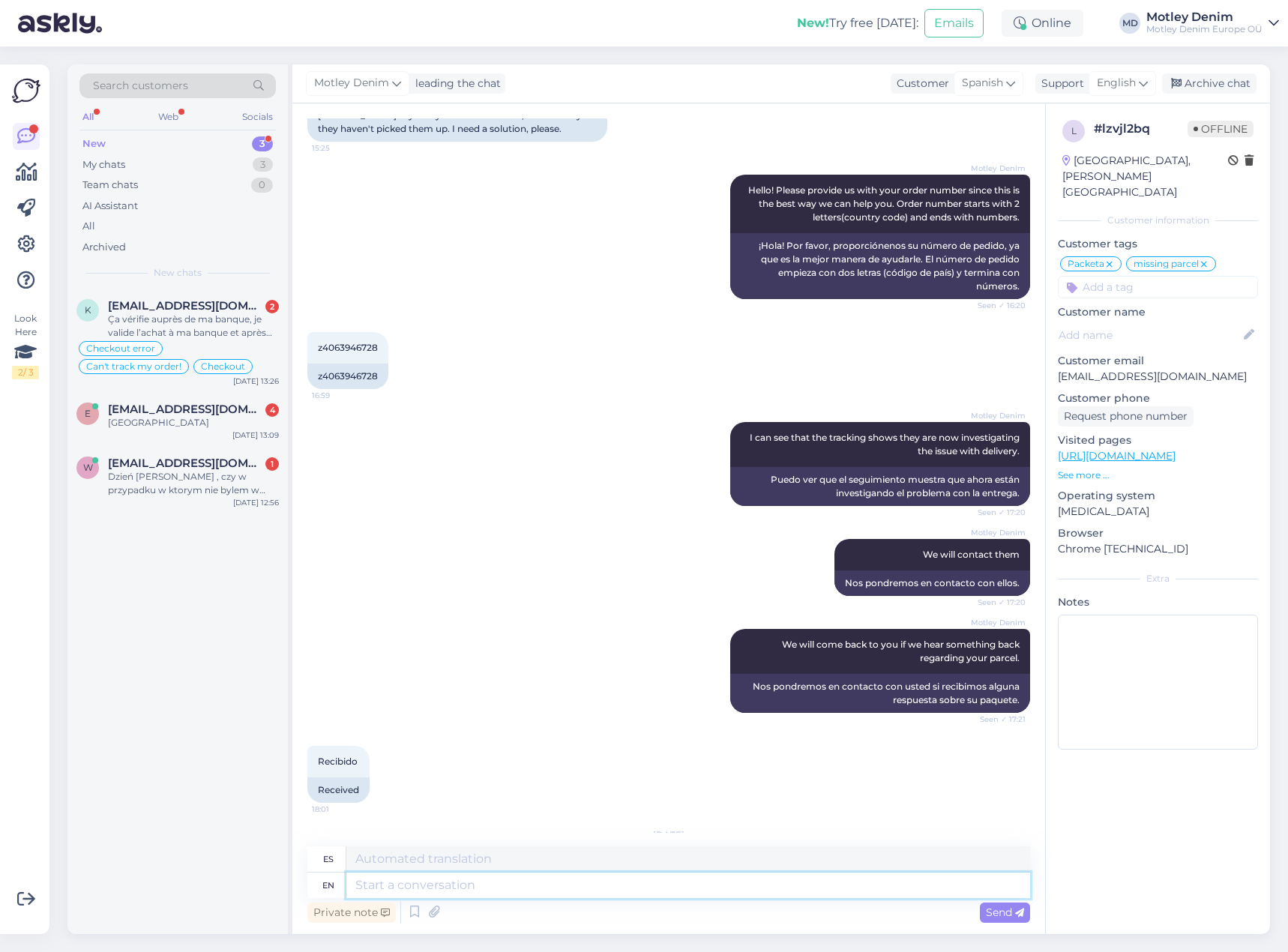
click at [776, 882] on textarea at bounding box center [688, 885] width 684 height 26
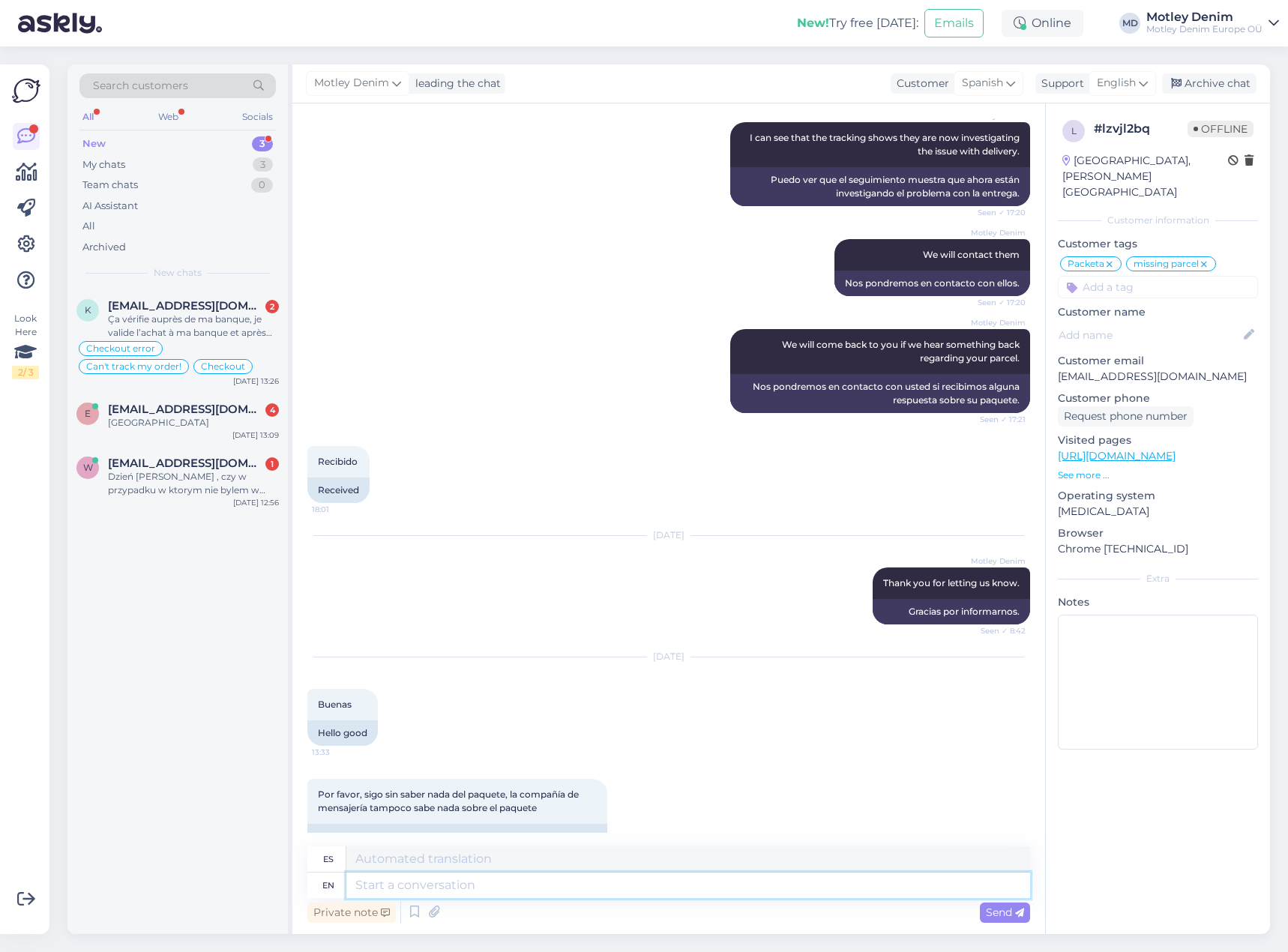
scroll to position [644, 0]
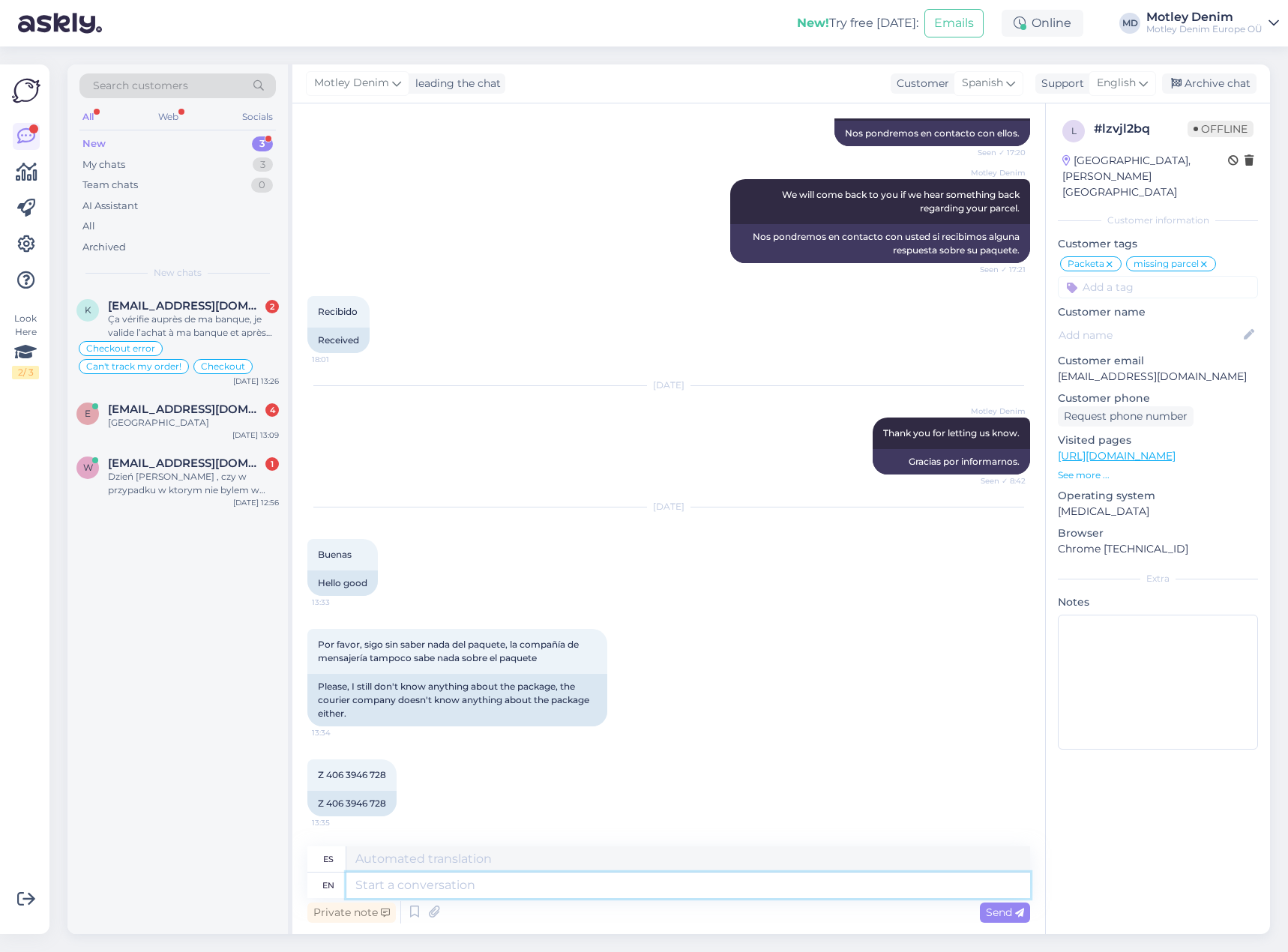
click at [731, 874] on textarea at bounding box center [688, 885] width 684 height 26
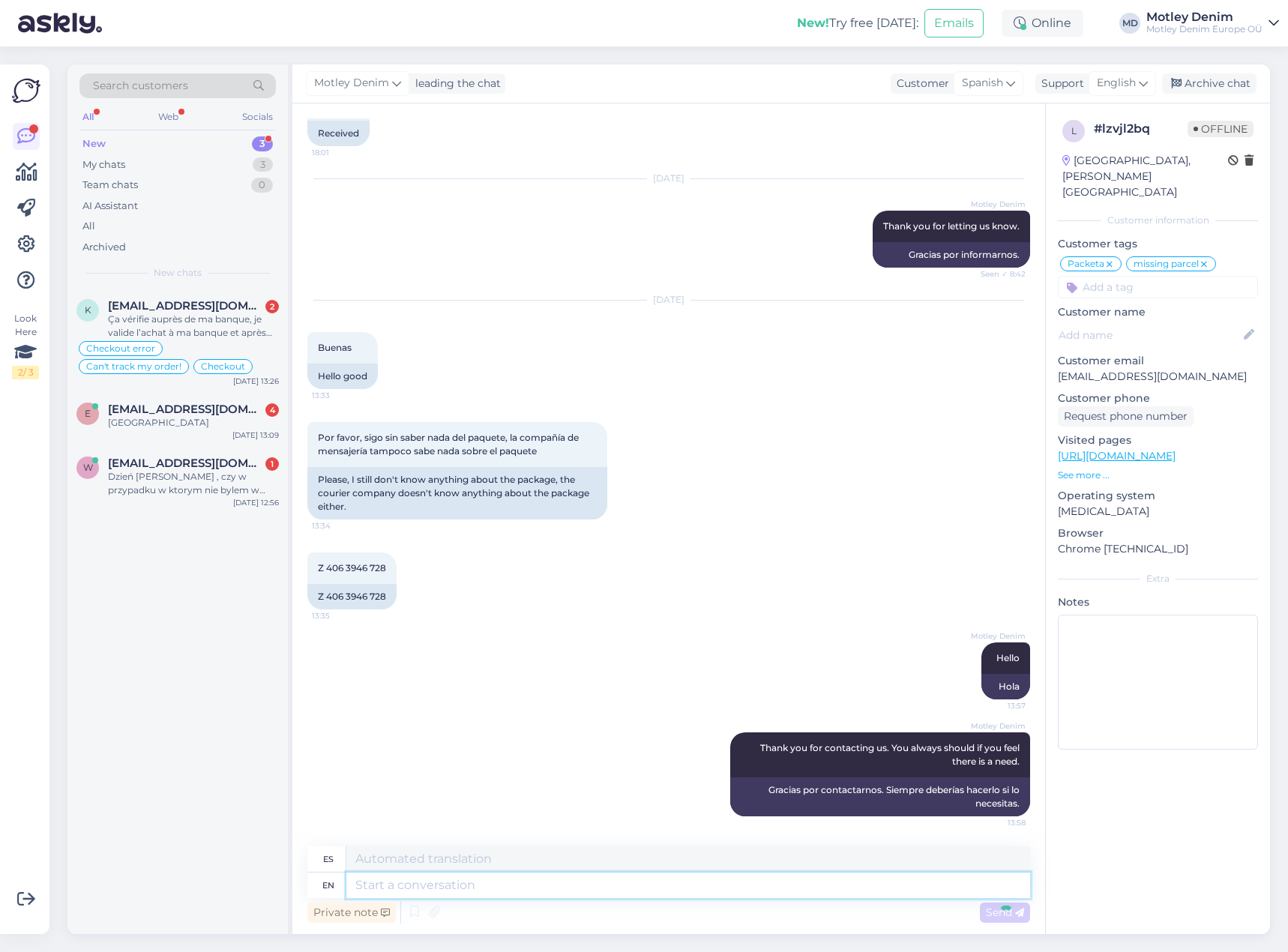
scroll to position [940, 0]
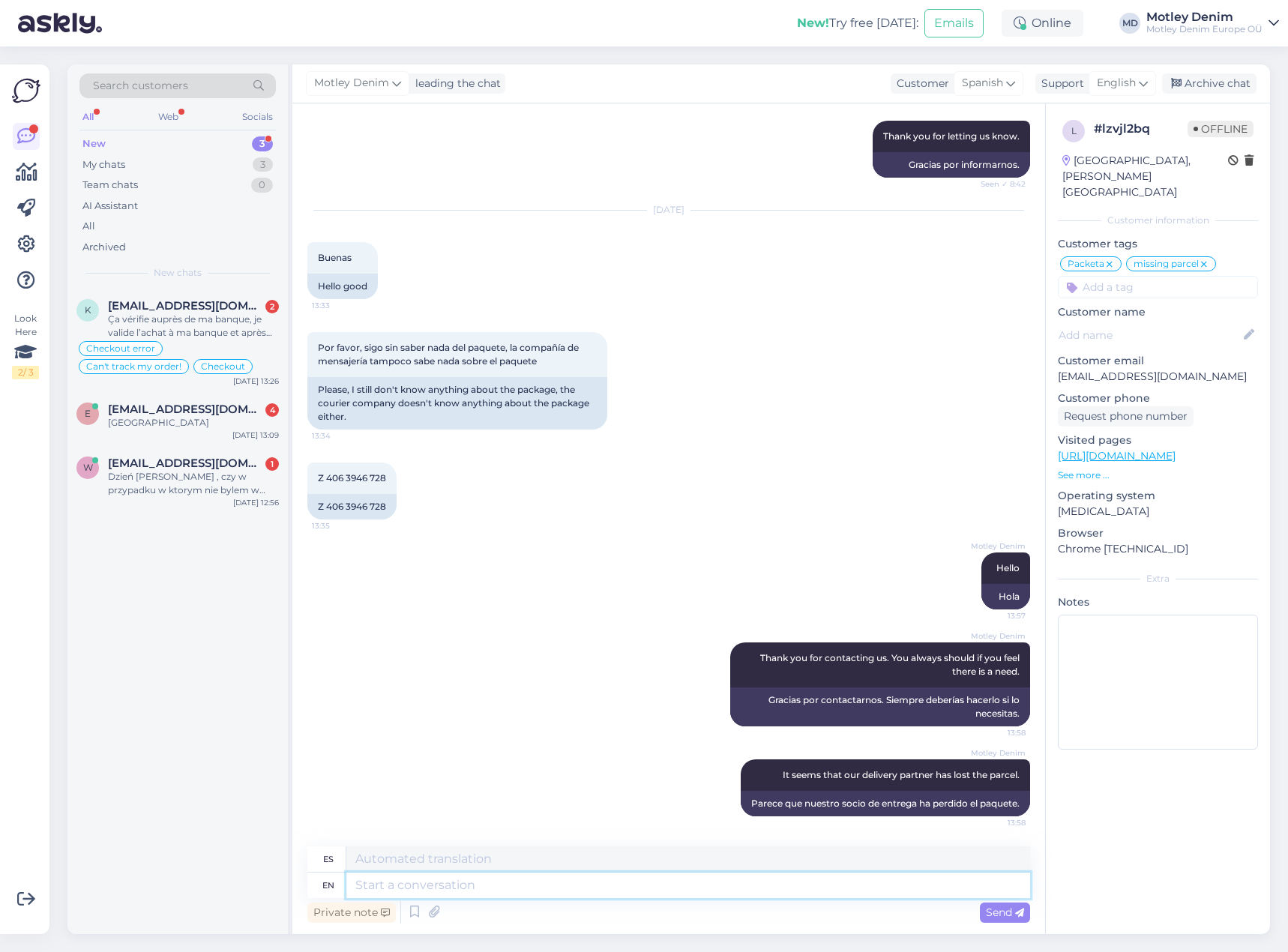
click at [689, 893] on textarea at bounding box center [688, 885] width 684 height 26
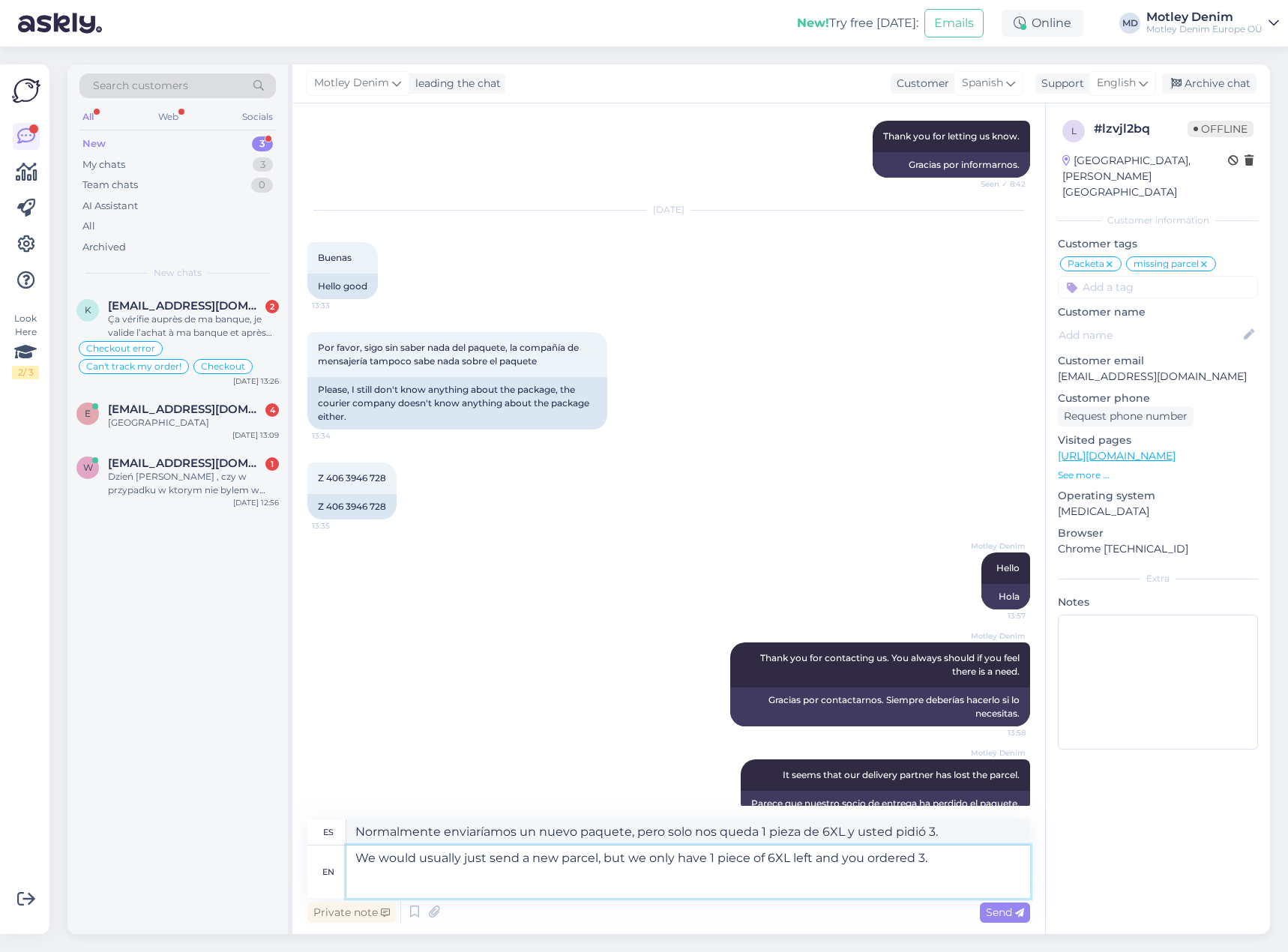
click at [681, 896] on textarea "We would usually just send a new parcel, but we only have 1 piece of 6XL left a…" at bounding box center [688, 871] width 684 height 52
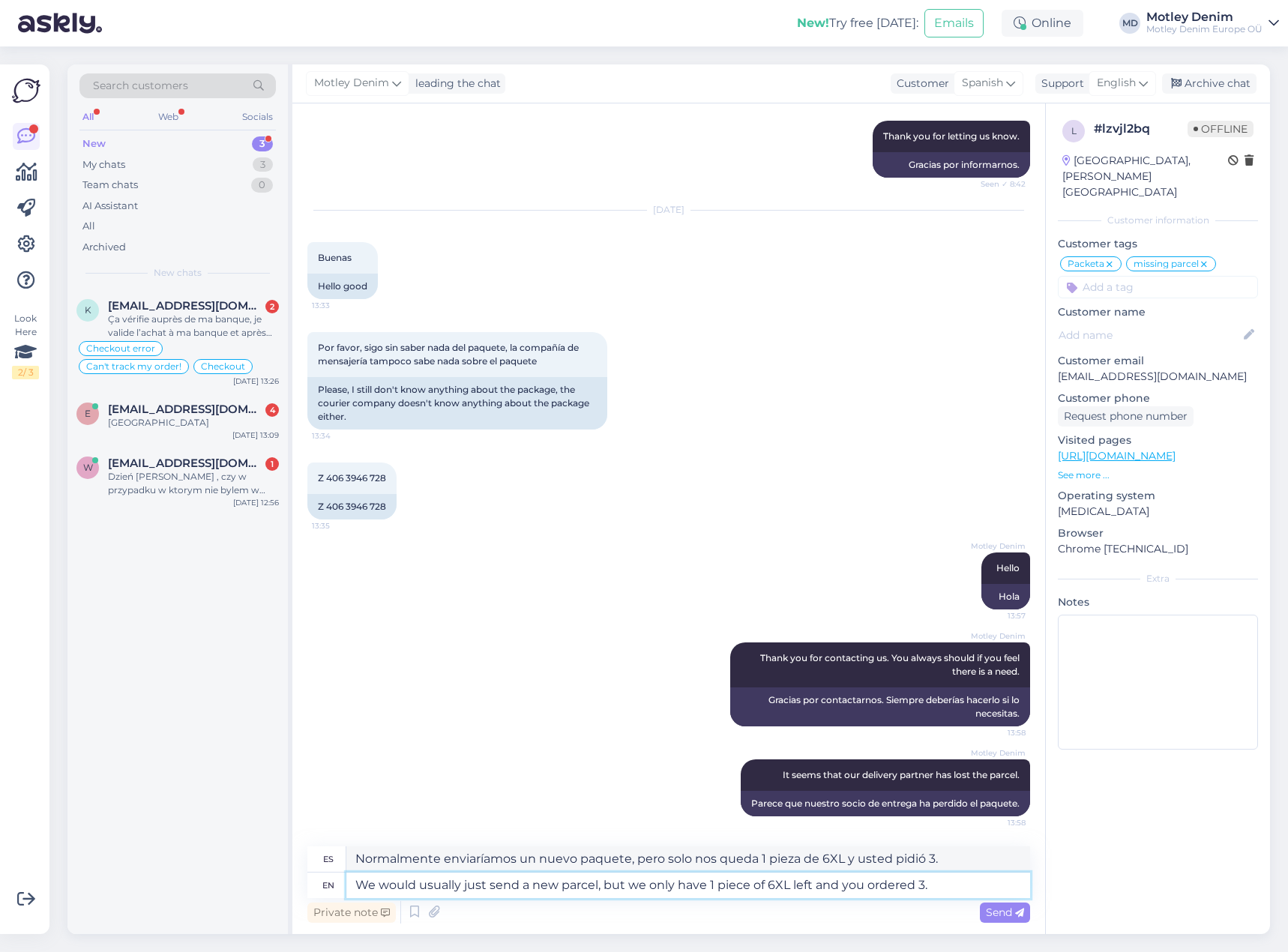
click at [597, 885] on textarea "We would usually just send a new parcel, but we only have 1 piece of 6XL left a…" at bounding box center [688, 885] width 684 height 26
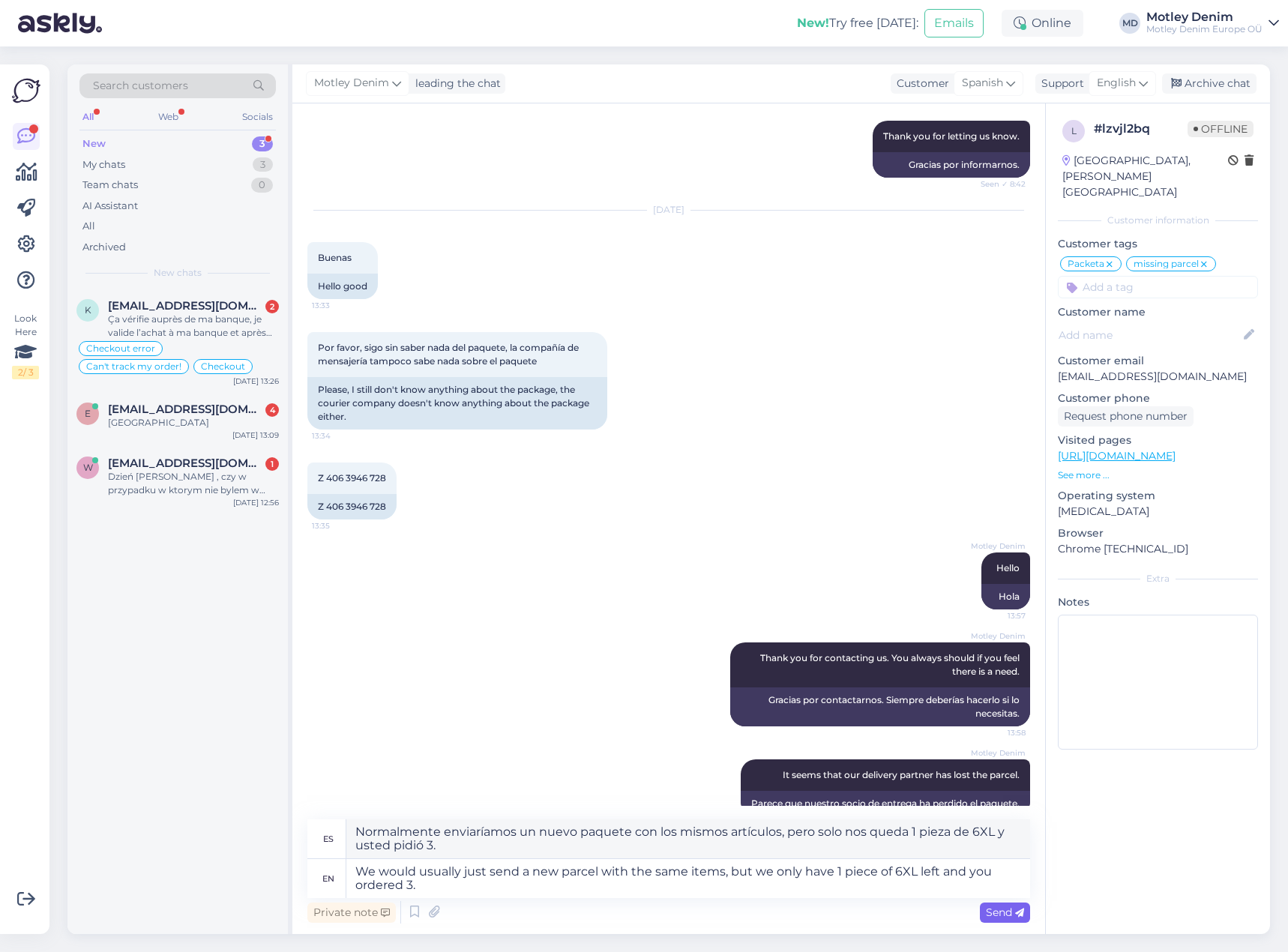
click at [1003, 908] on span "Send" at bounding box center [1005, 911] width 38 height 13
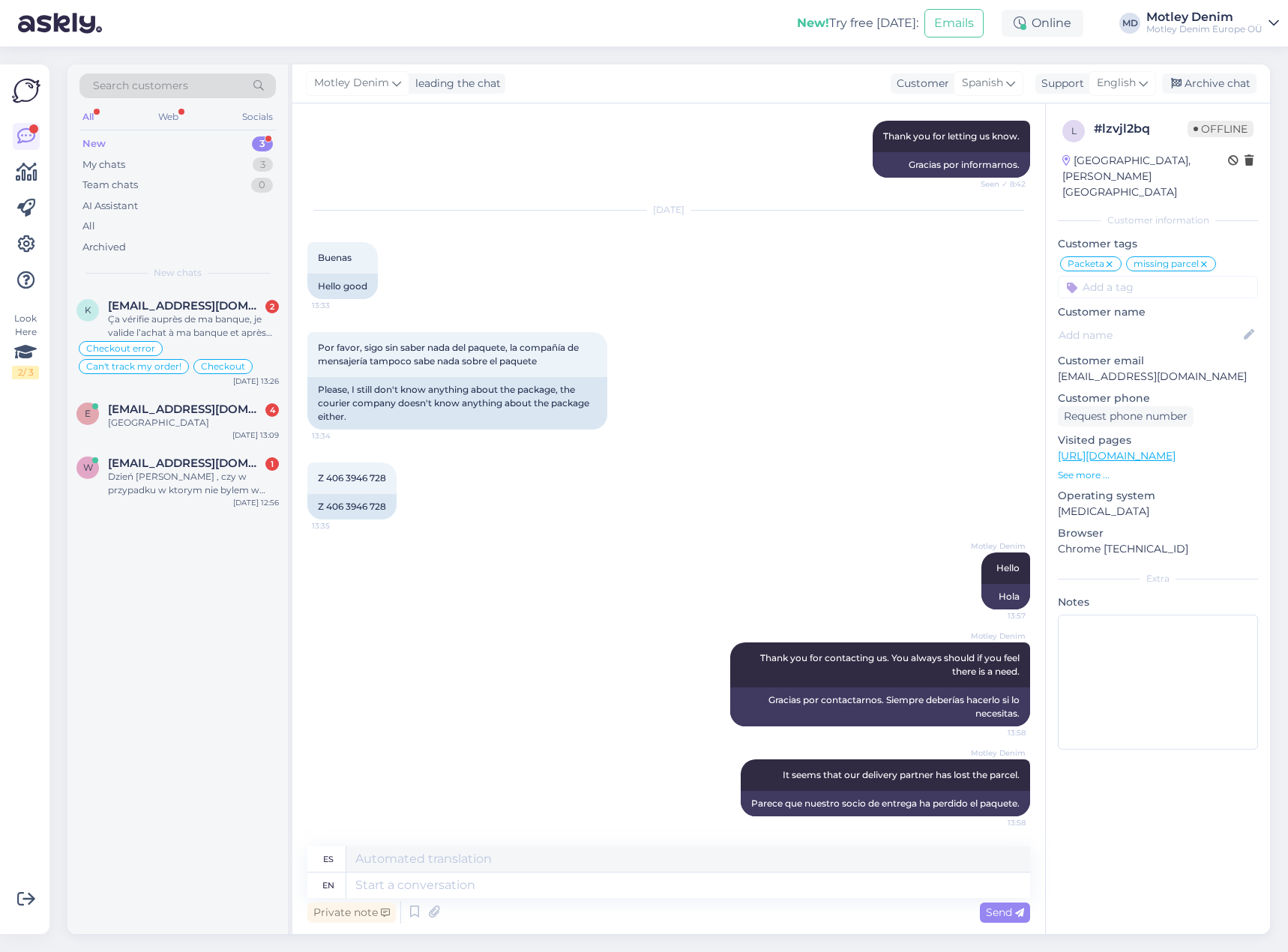
scroll to position [1071, 0]
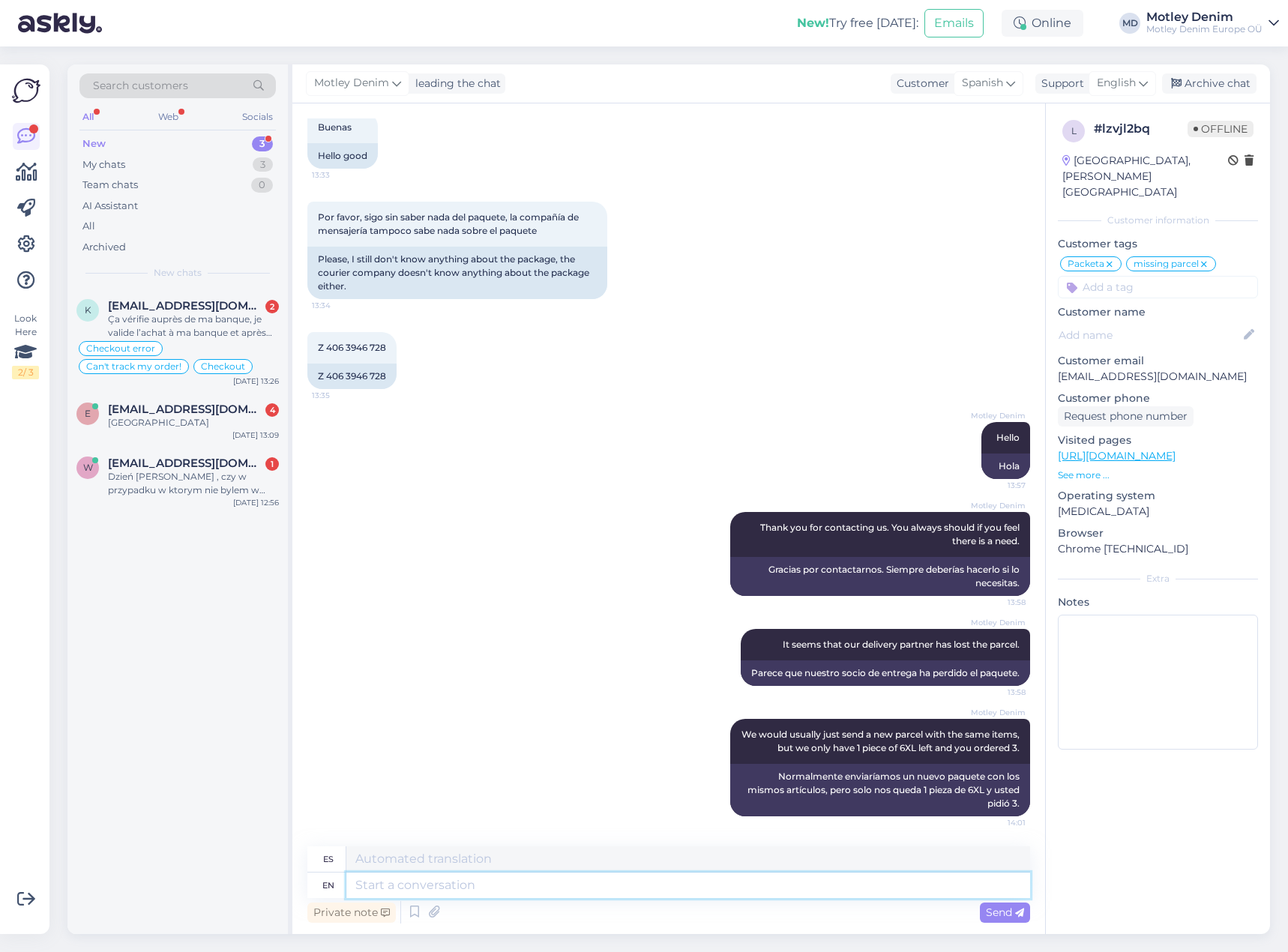
click at [973, 889] on textarea at bounding box center [688, 885] width 684 height 26
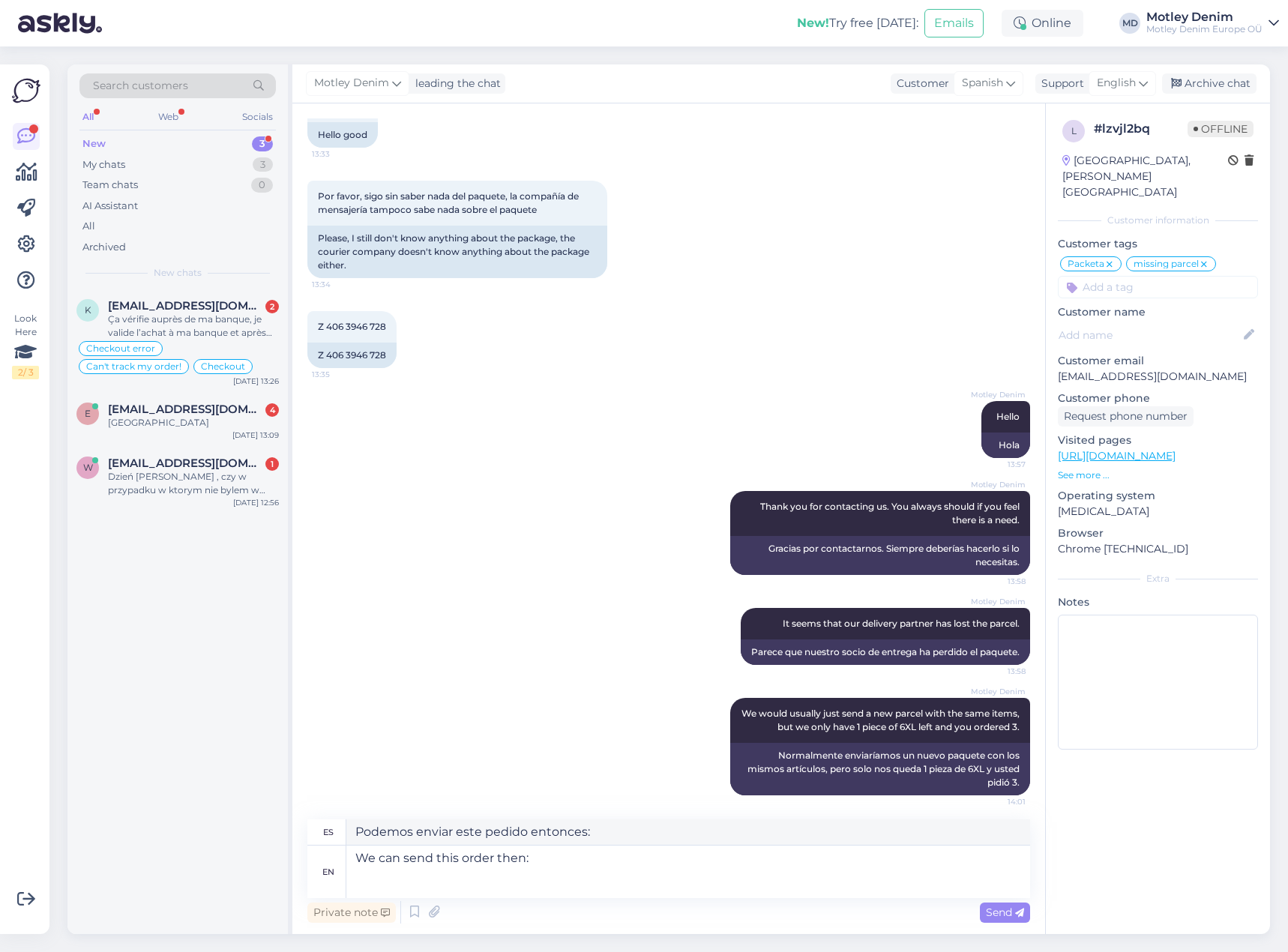
scroll to position [1098, 0]
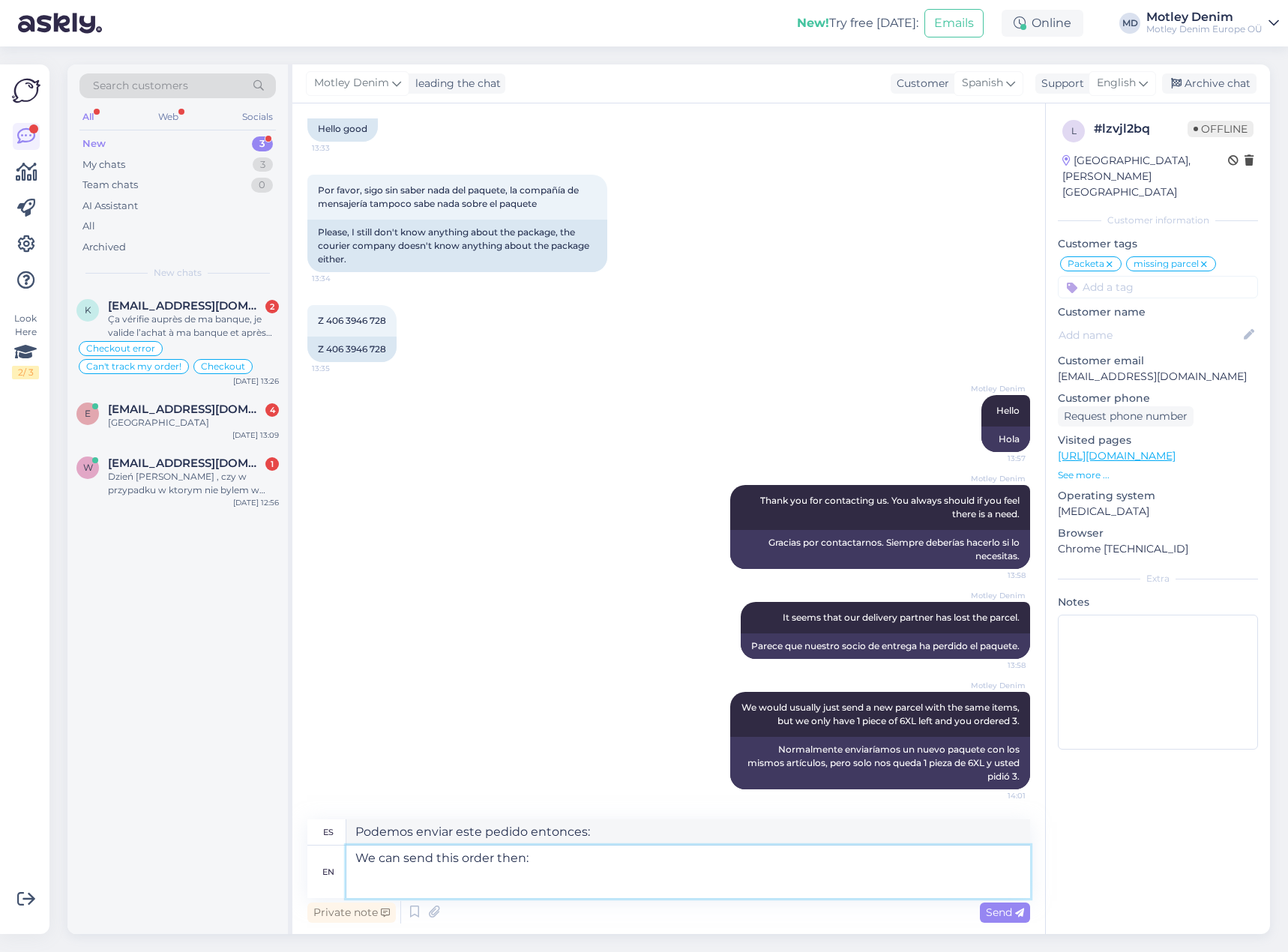
click at [506, 888] on textarea "We can send this order then:" at bounding box center [688, 871] width 684 height 52
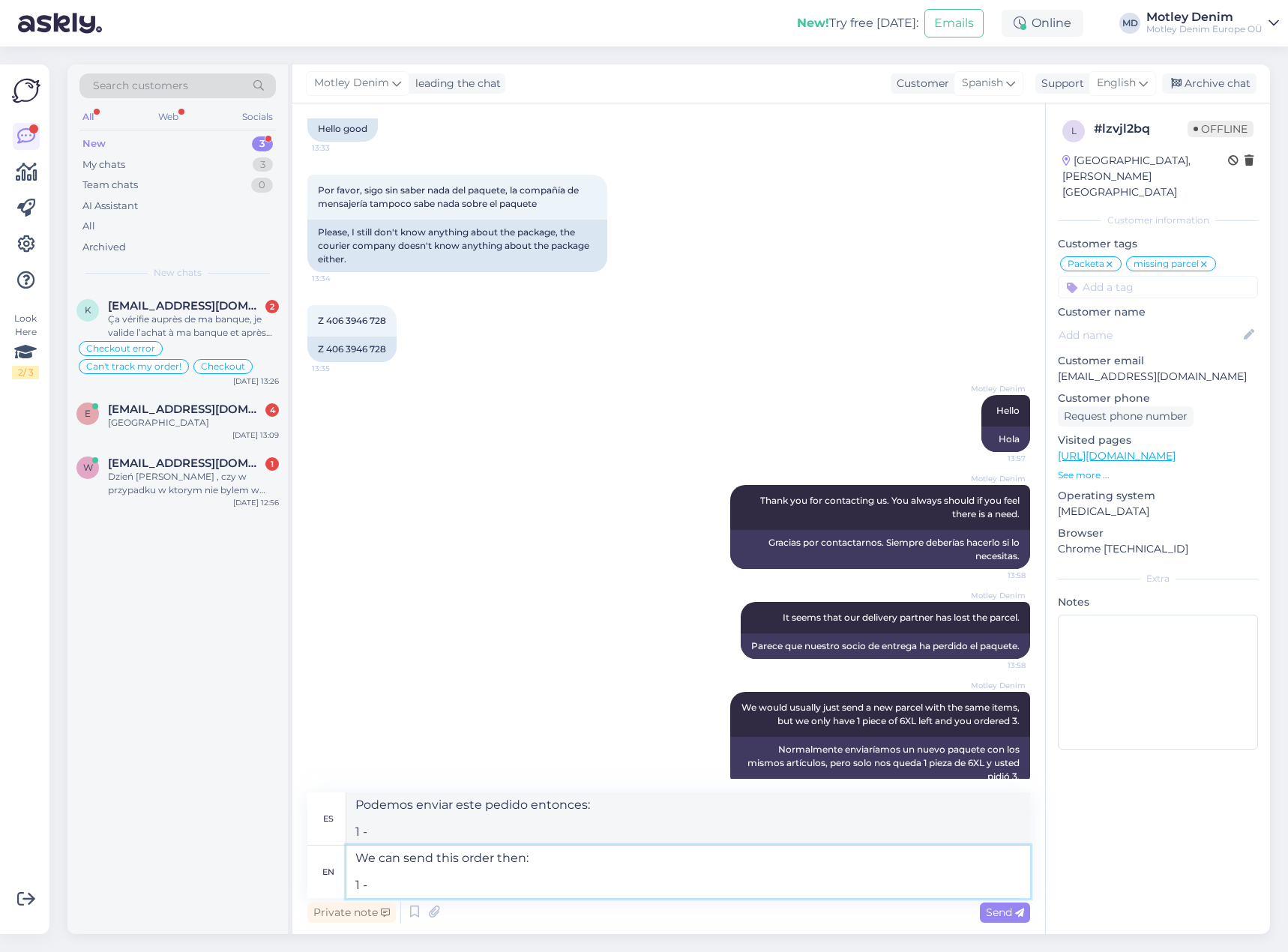
paste textarea "Kam Jeans AP001 Active Performance Marl Tee Black"
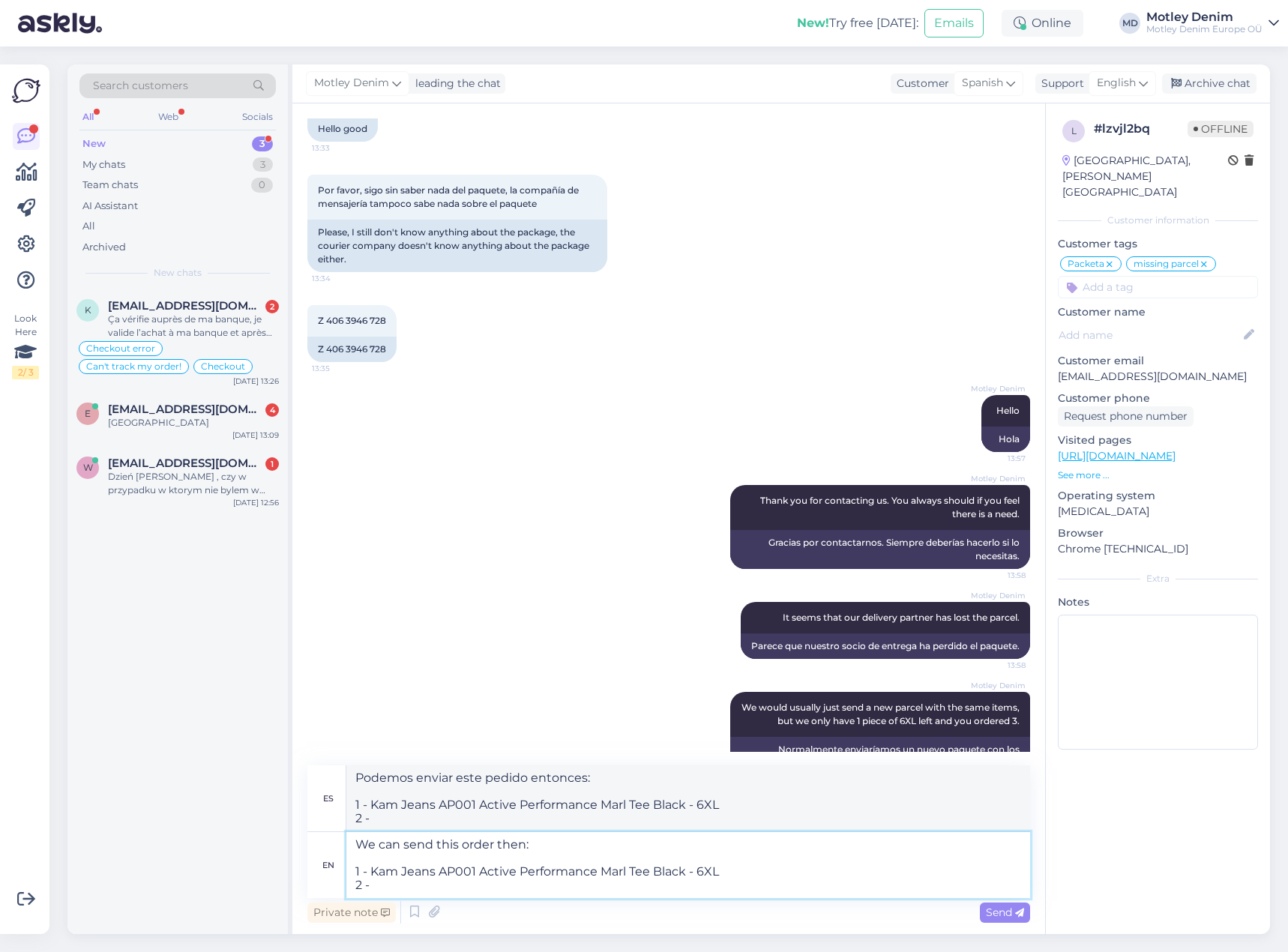
click at [597, 881] on textarea "We can send this order then: 1 - Kam Jeans AP001 Active Performance Marl Tee Bl…" at bounding box center [688, 865] width 684 height 66
paste textarea "Kam Jeans AP001 XT Active Performance Marl Tee Indigo"
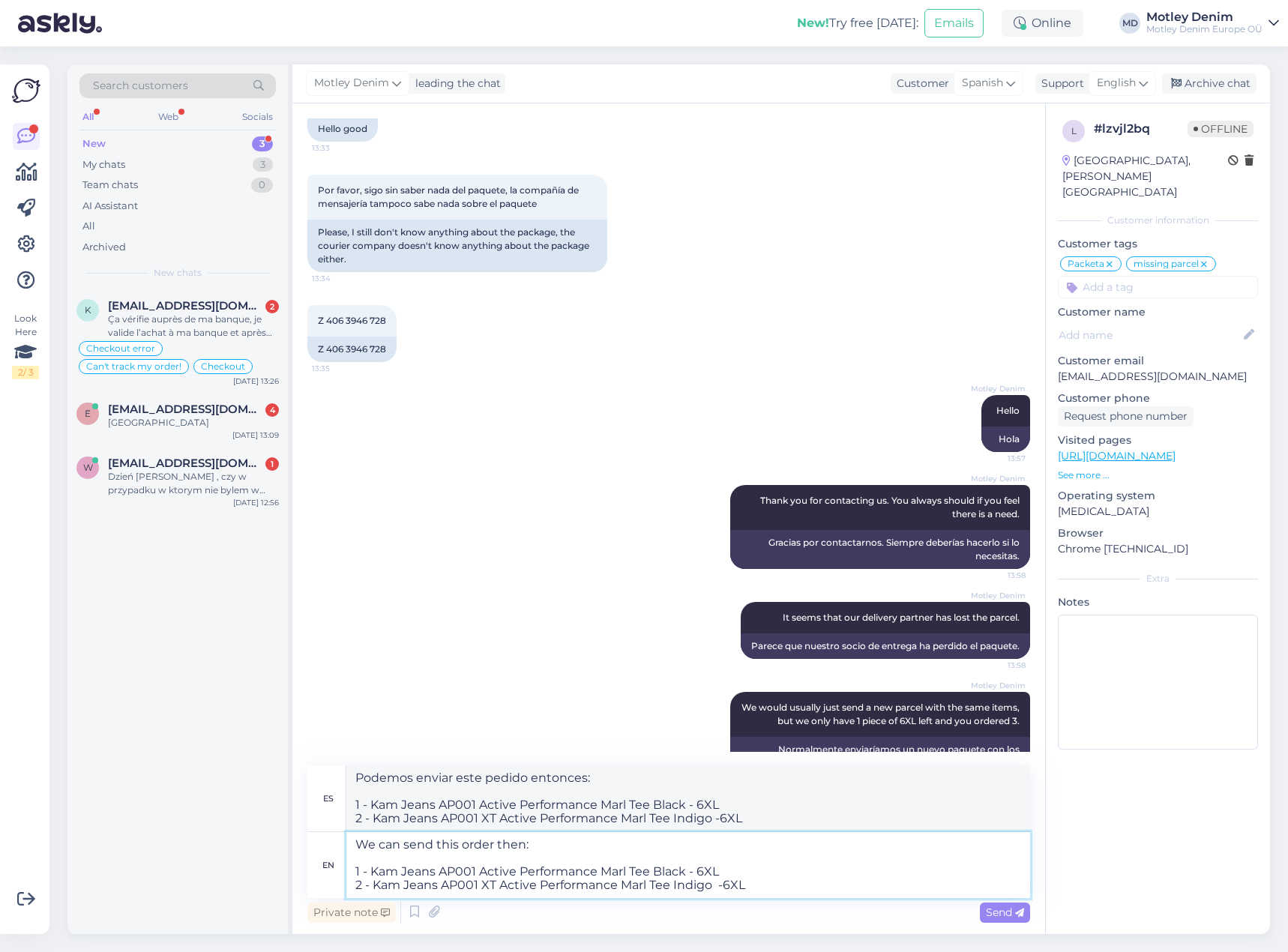
click at [522, 847] on textarea "We can send this order then: 1 - Kam Jeans AP001 Active Performance Marl Tee Bl…" at bounding box center [688, 865] width 684 height 66
click at [574, 847] on textarea "We can send this order then: 1 - Kam Jeans AP001 Active Performance Marl Tee Bl…" at bounding box center [688, 865] width 684 height 66
click at [784, 879] on textarea "We can send this order then: 1 - Kam Jeans AP001 Active Performance Marl Tee Bl…" at bounding box center [688, 865] width 684 height 66
click at [447, 846] on textarea "We can send this order then: 1 - Kam Jeans AP001 Active Performance Marl Tee Bl…" at bounding box center [688, 865] width 684 height 66
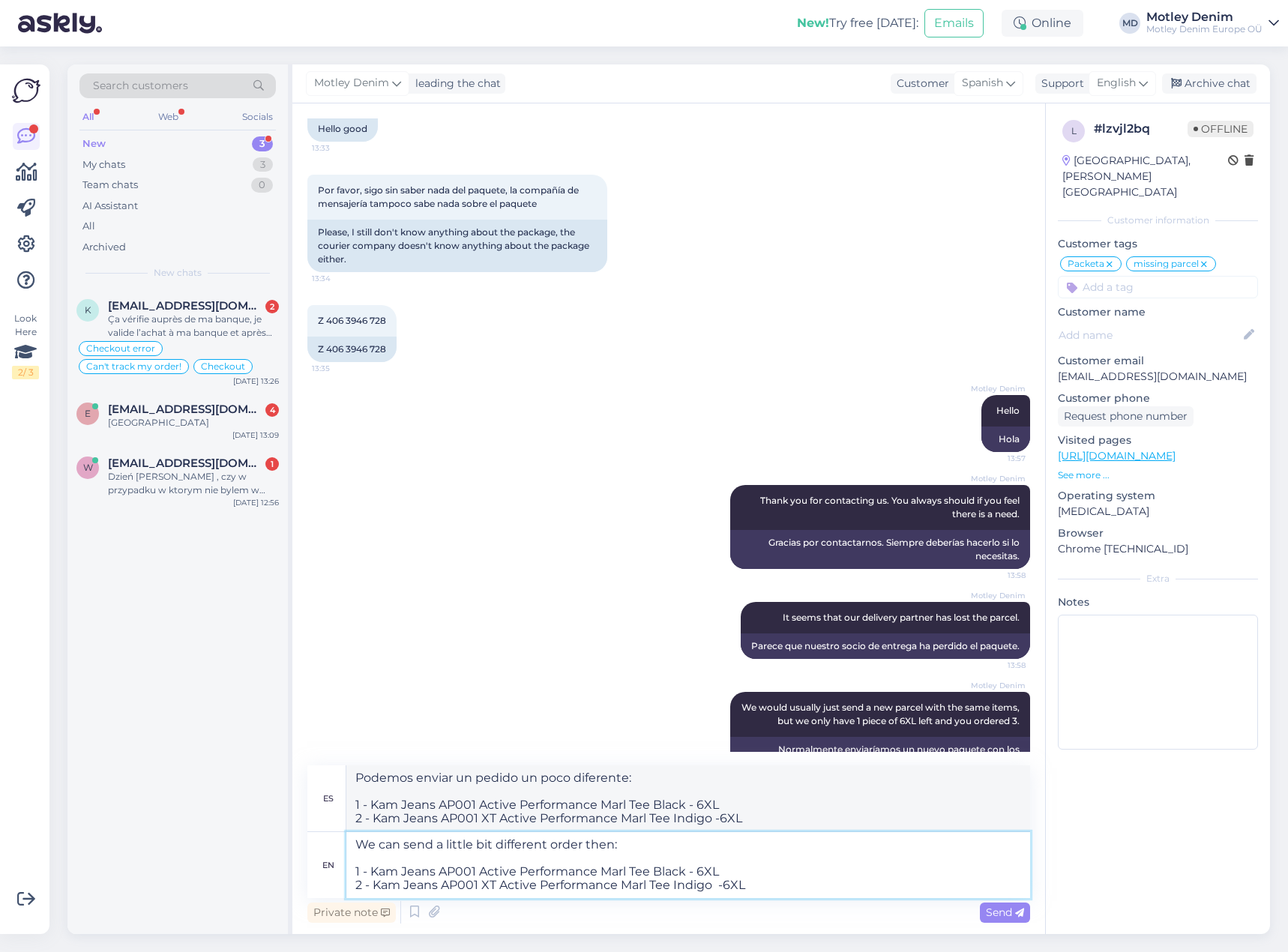
click at [629, 844] on textarea "We can send a little bit different order then: 1 - Kam Jeans AP001 Active Perfo…" at bounding box center [688, 865] width 684 height 66
click at [782, 889] on textarea "We can send a little bit different order then: 1 - Kam Jeans AP001 Active Perfo…" at bounding box center [688, 865] width 684 height 66
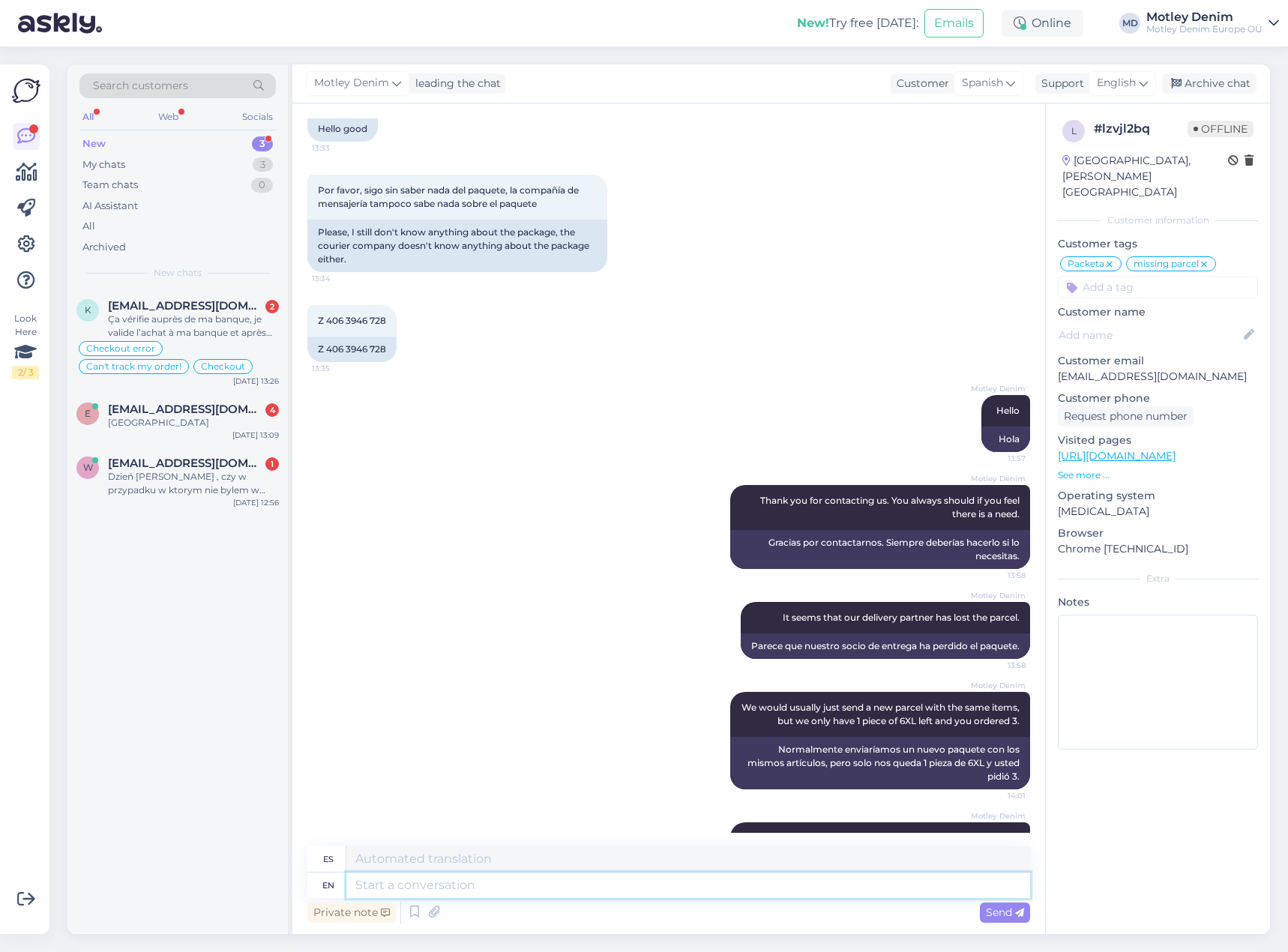
scroll to position [1269, 0]
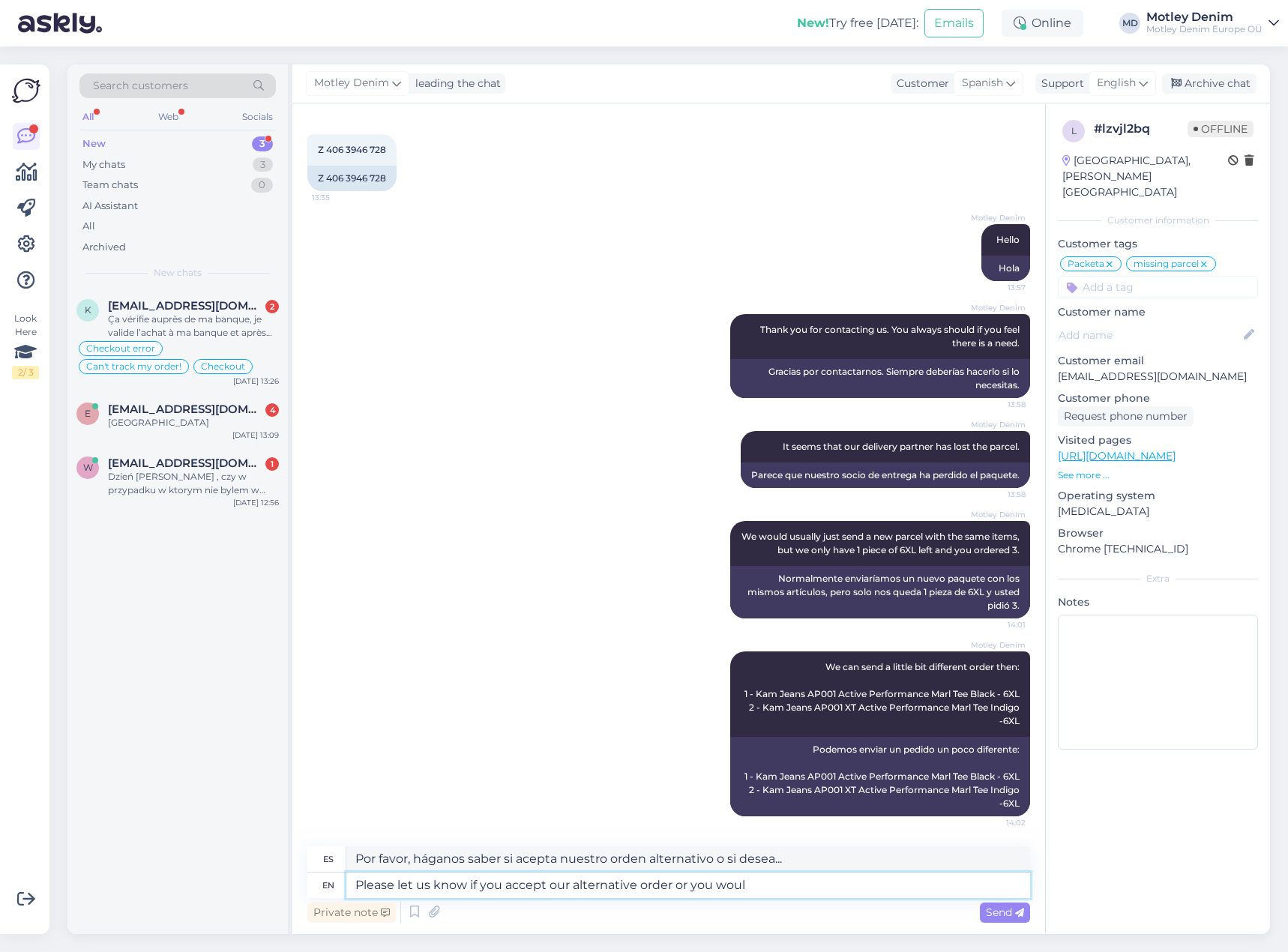
click at [818, 892] on textarea "Please let us know if you accept our alternative order or you woul" at bounding box center [688, 885] width 684 height 26
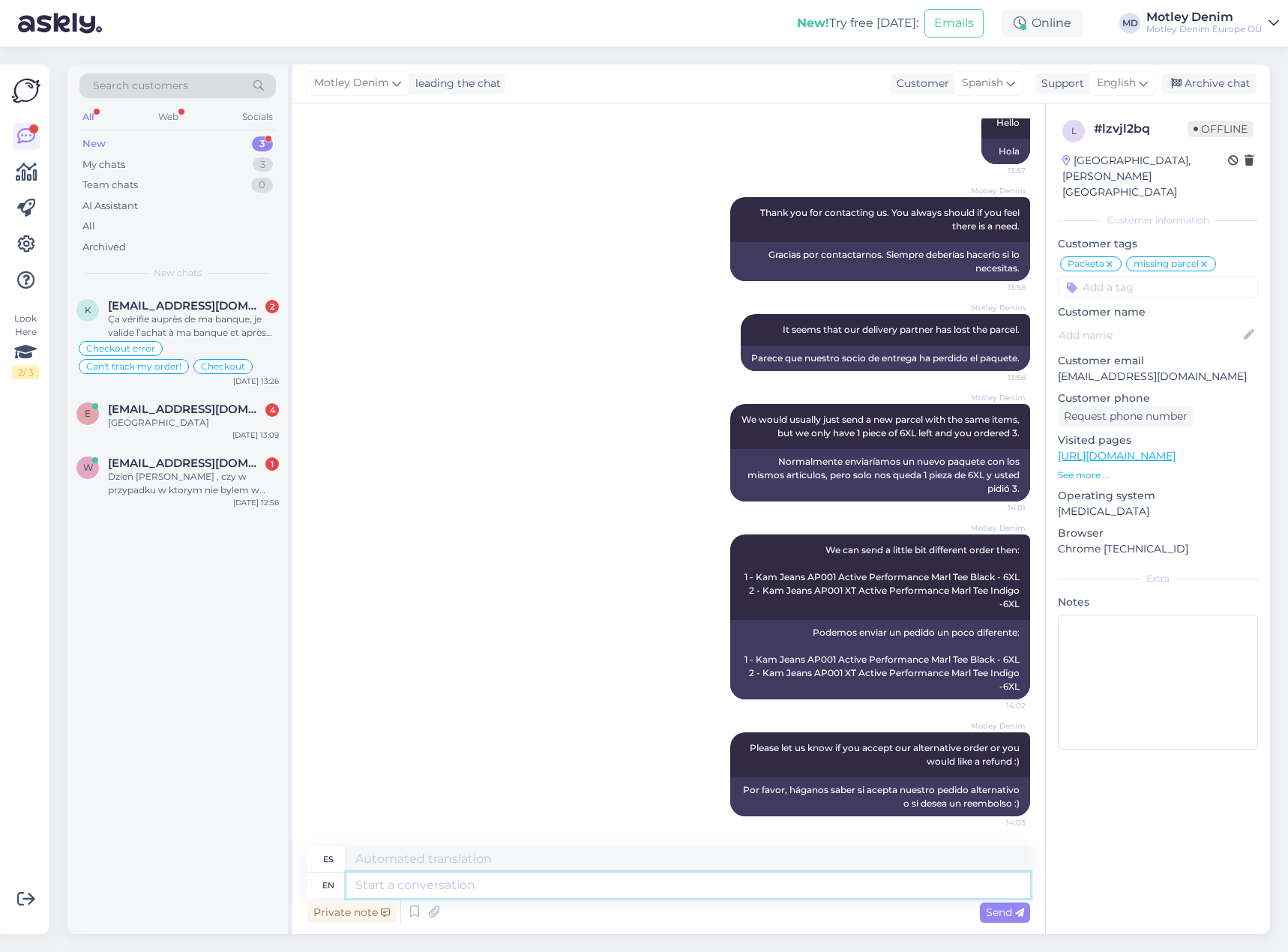
scroll to position [1475, 0]
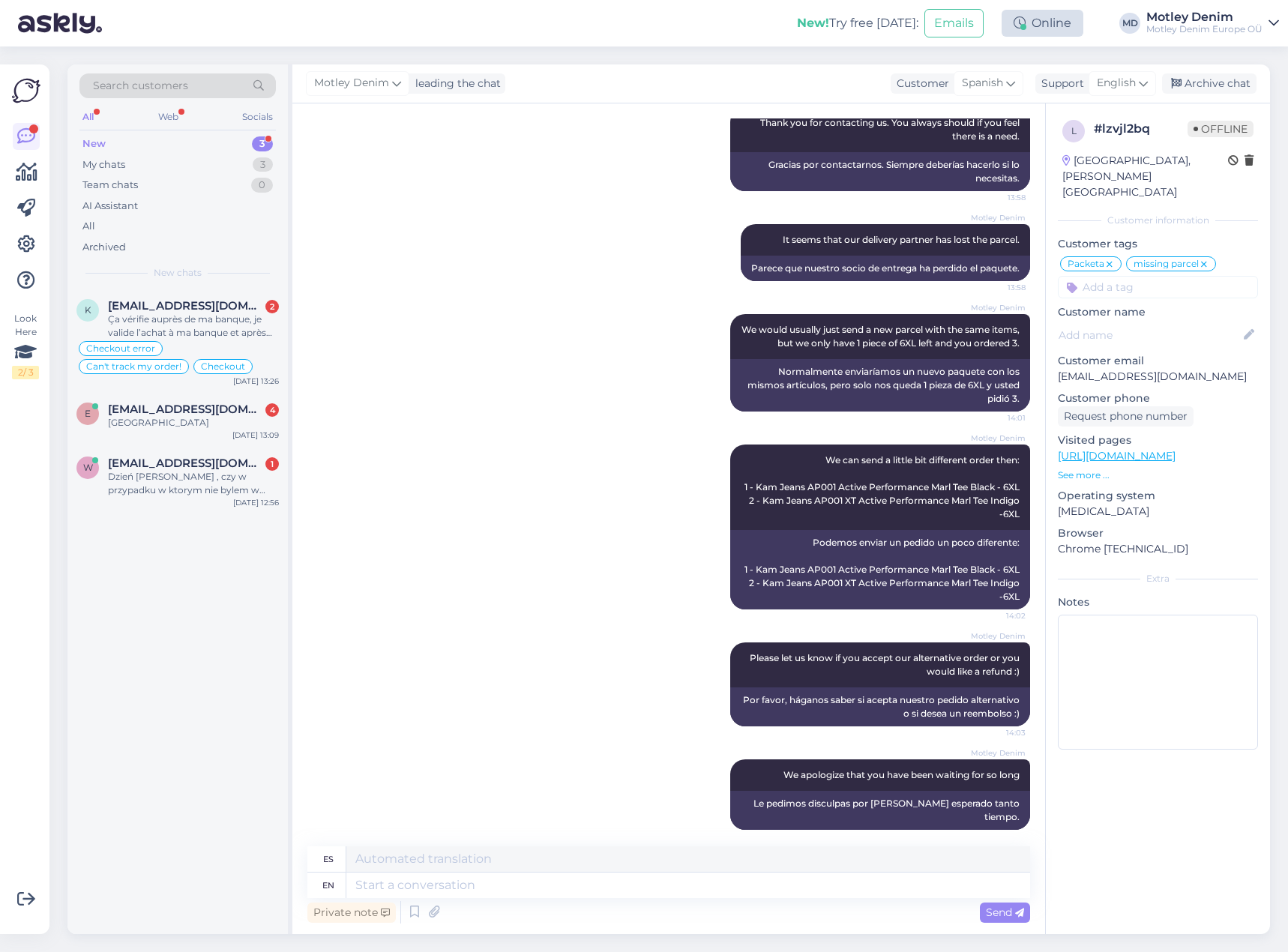
click at [1058, 27] on div "Online" at bounding box center [1043, 23] width 82 height 27
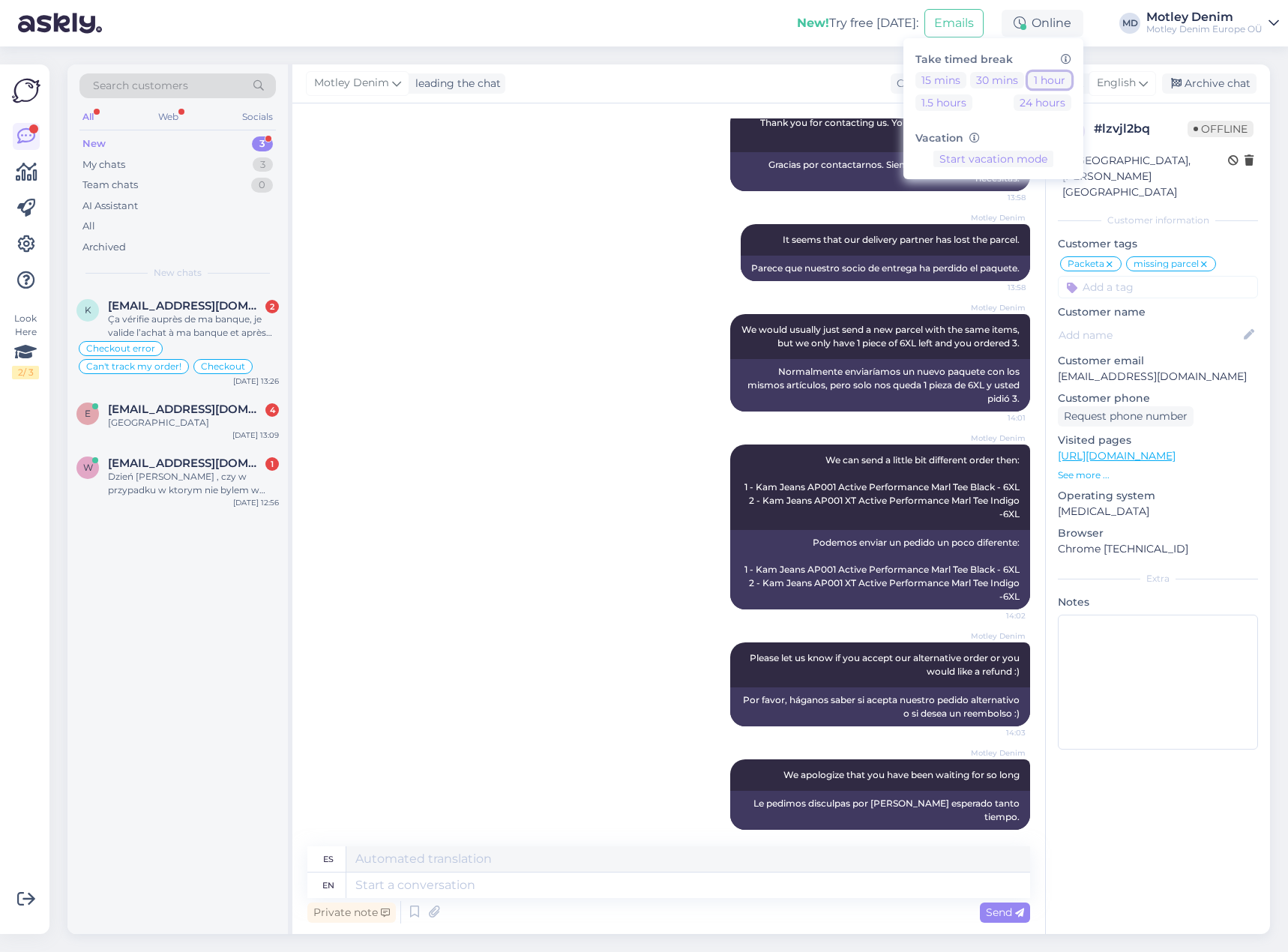
click at [1051, 81] on button "1 hour" at bounding box center [1049, 80] width 43 height 16
click at [657, 265] on div "[PERSON_NAME] It seems that our delivery partner has lost the parcel. 13:58 Par…" at bounding box center [669, 252] width 723 height 90
